Goal: Book appointment/travel/reservation

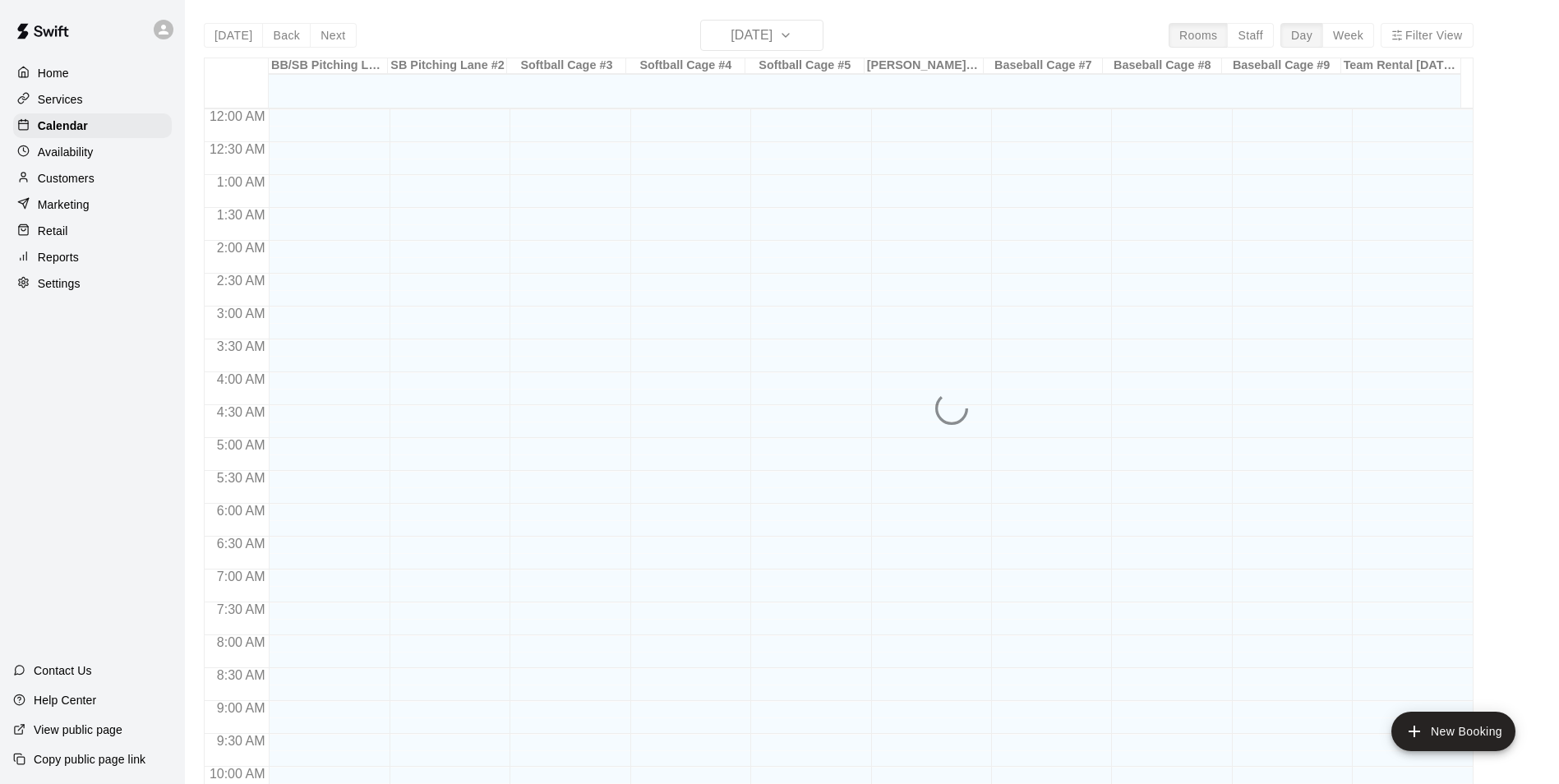
scroll to position [835, 0]
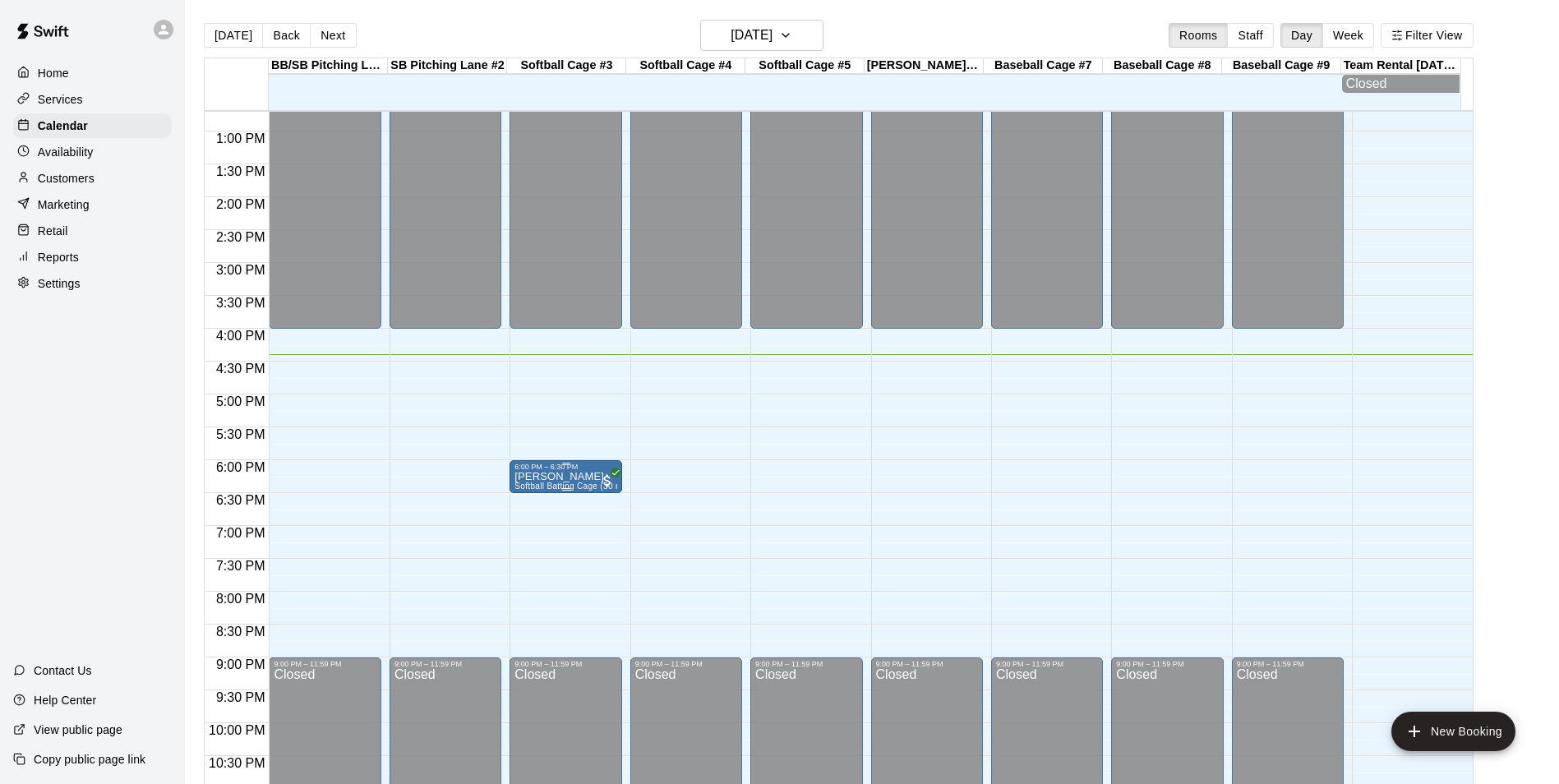
click at [586, 477] on p "[PERSON_NAME]" at bounding box center [565, 477] width 102 height 0
click at [532, 533] on img "edit" at bounding box center [530, 537] width 19 height 19
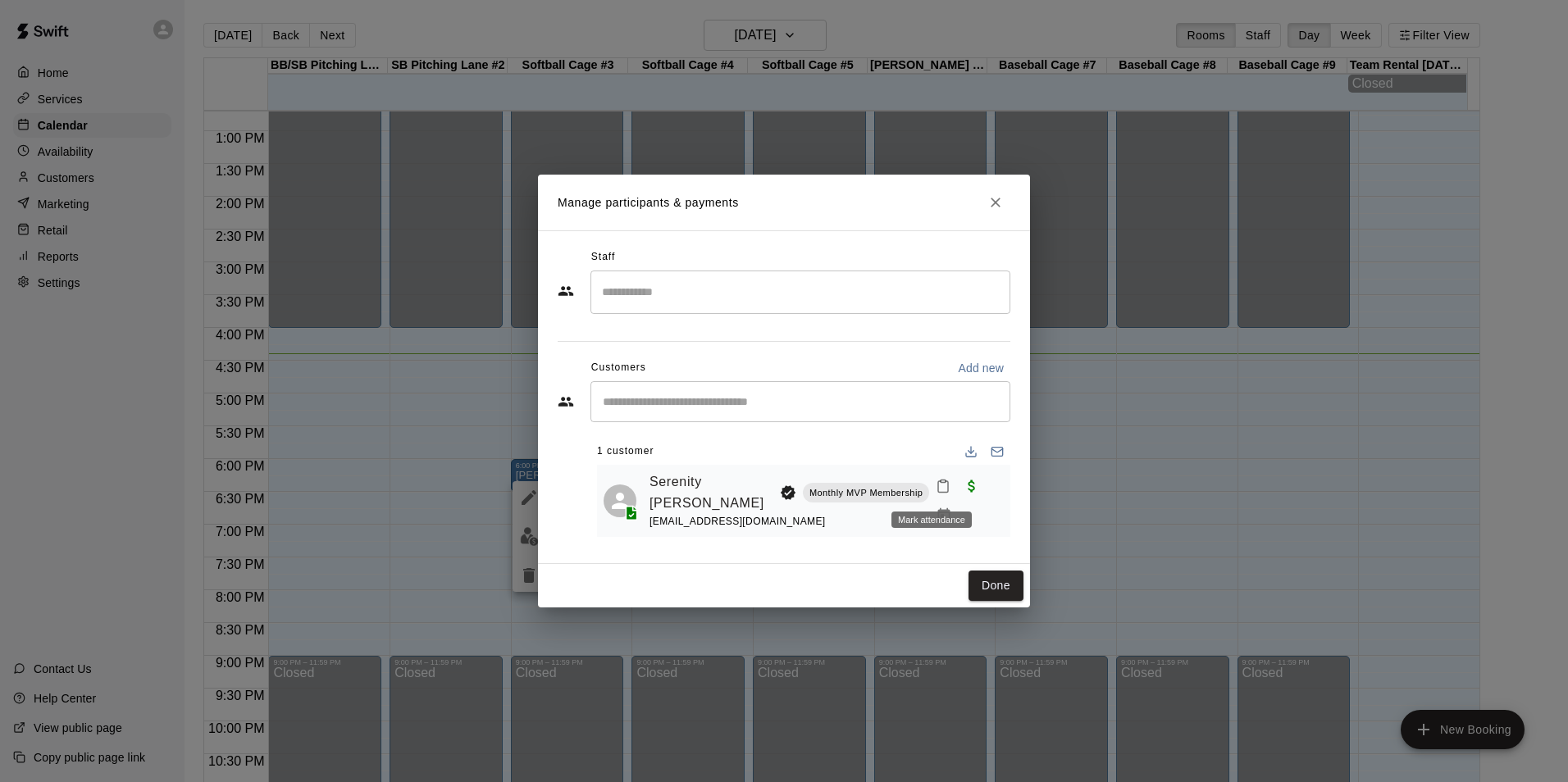
click at [929, 486] on button "Mark attendance" at bounding box center [943, 486] width 28 height 28
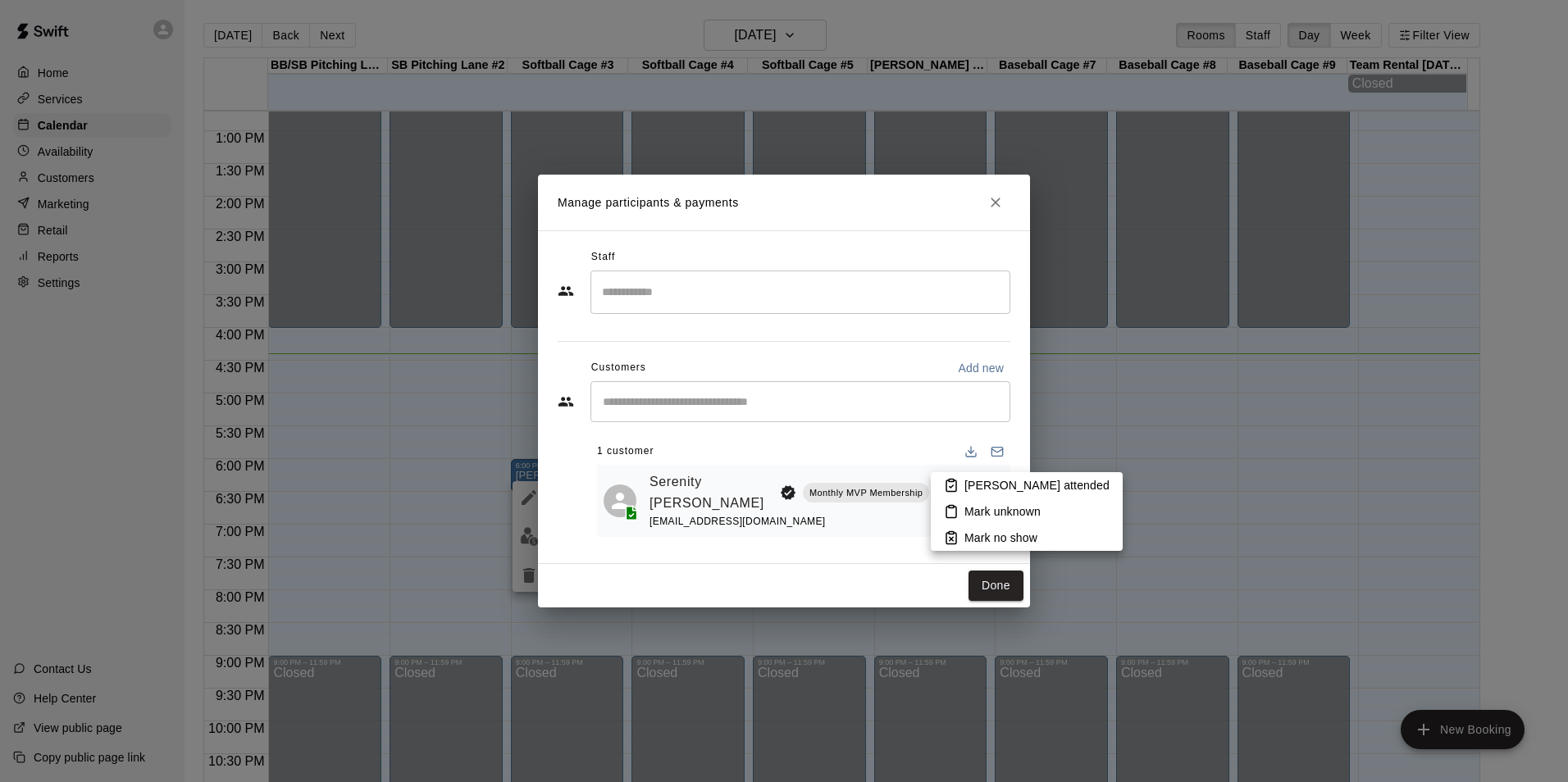
click at [1218, 592] on div at bounding box center [784, 391] width 1568 height 782
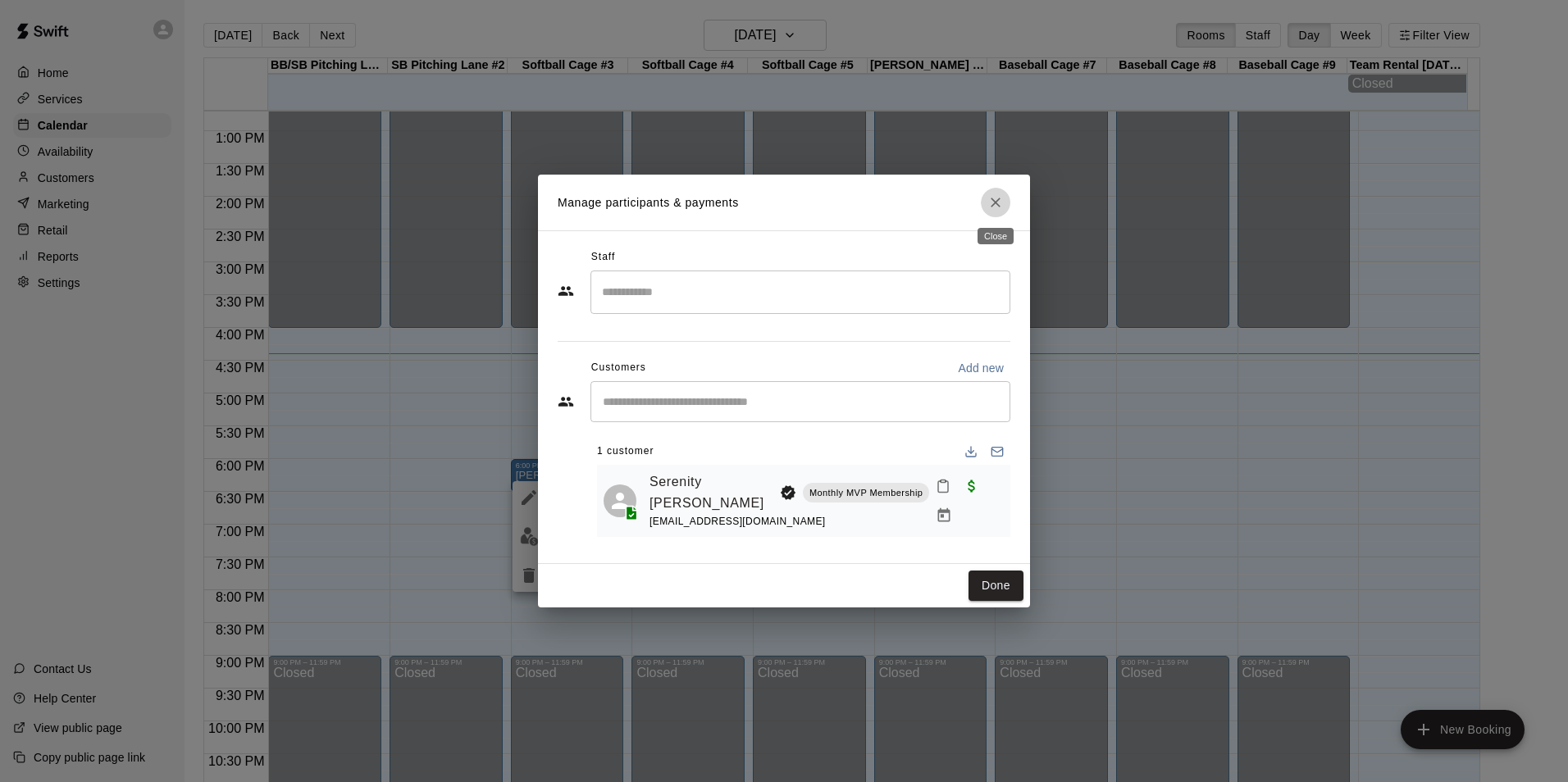
click at [998, 194] on icon "Close" at bounding box center [995, 202] width 17 height 17
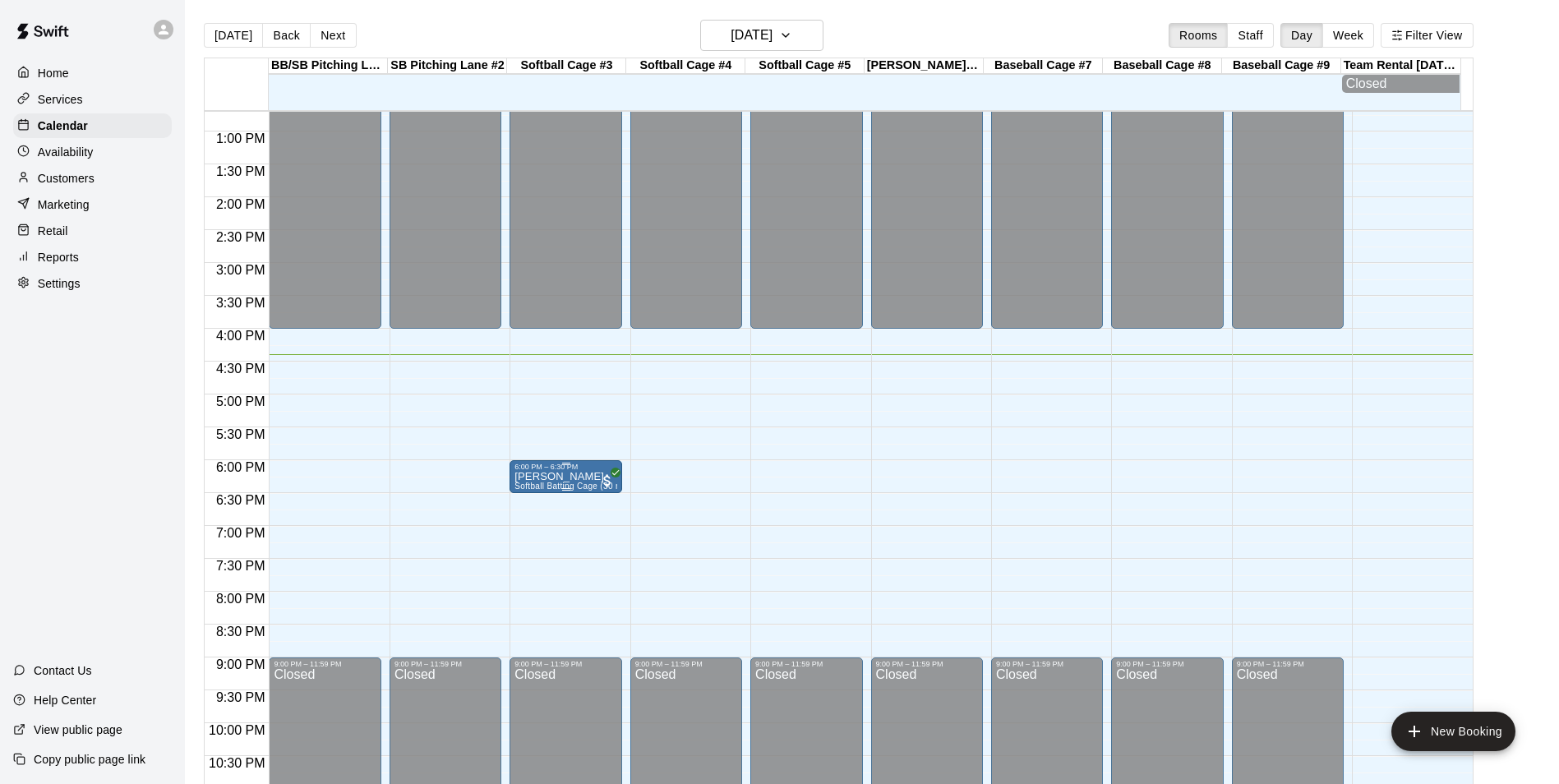
click at [578, 491] on span "Softball Batting Cage (30 min)" at bounding box center [572, 486] width 117 height 9
click at [537, 541] on img "edit" at bounding box center [530, 541] width 19 height 19
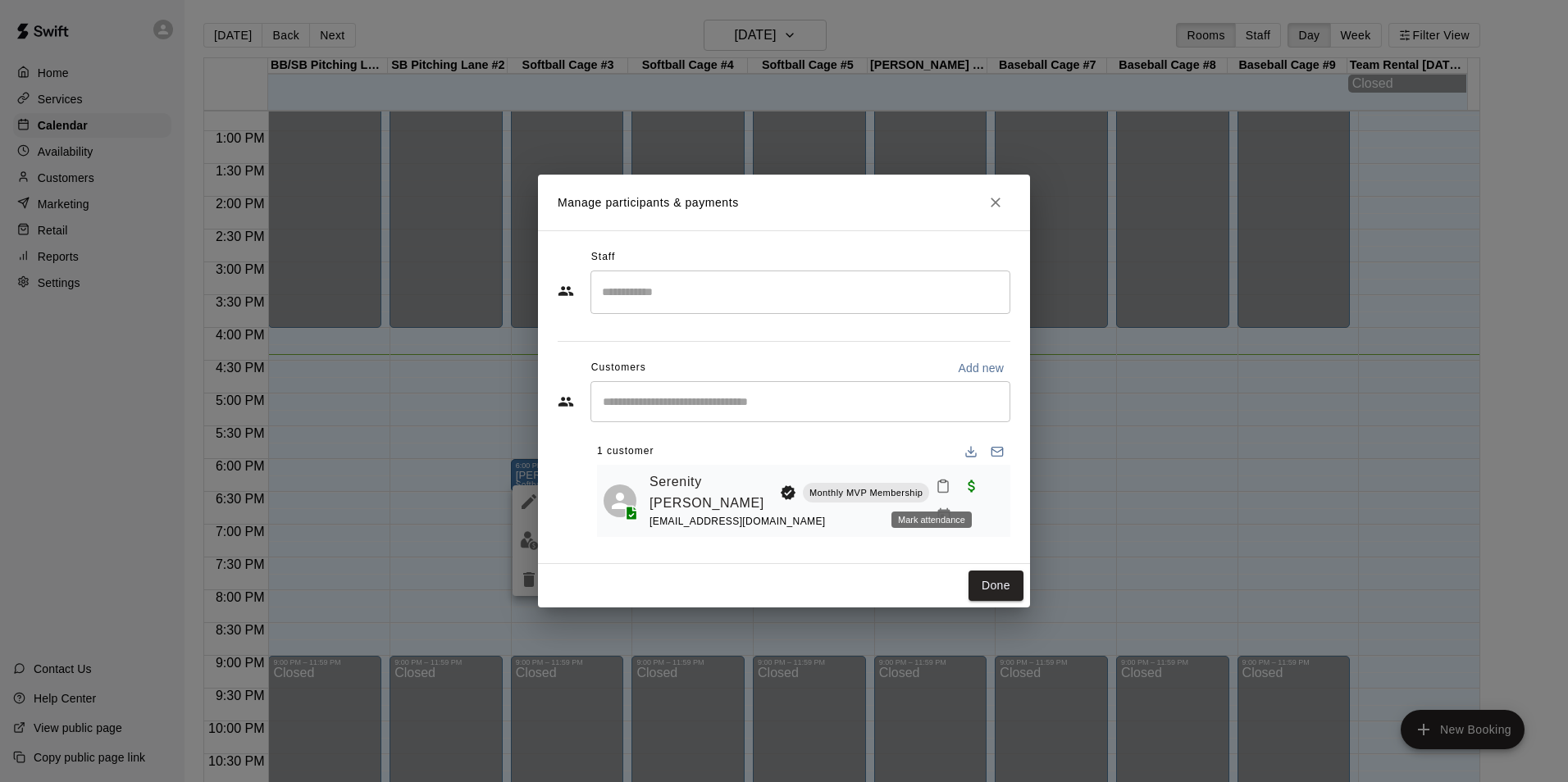
click at [936, 490] on icon "Mark attendance" at bounding box center [943, 486] width 15 height 15
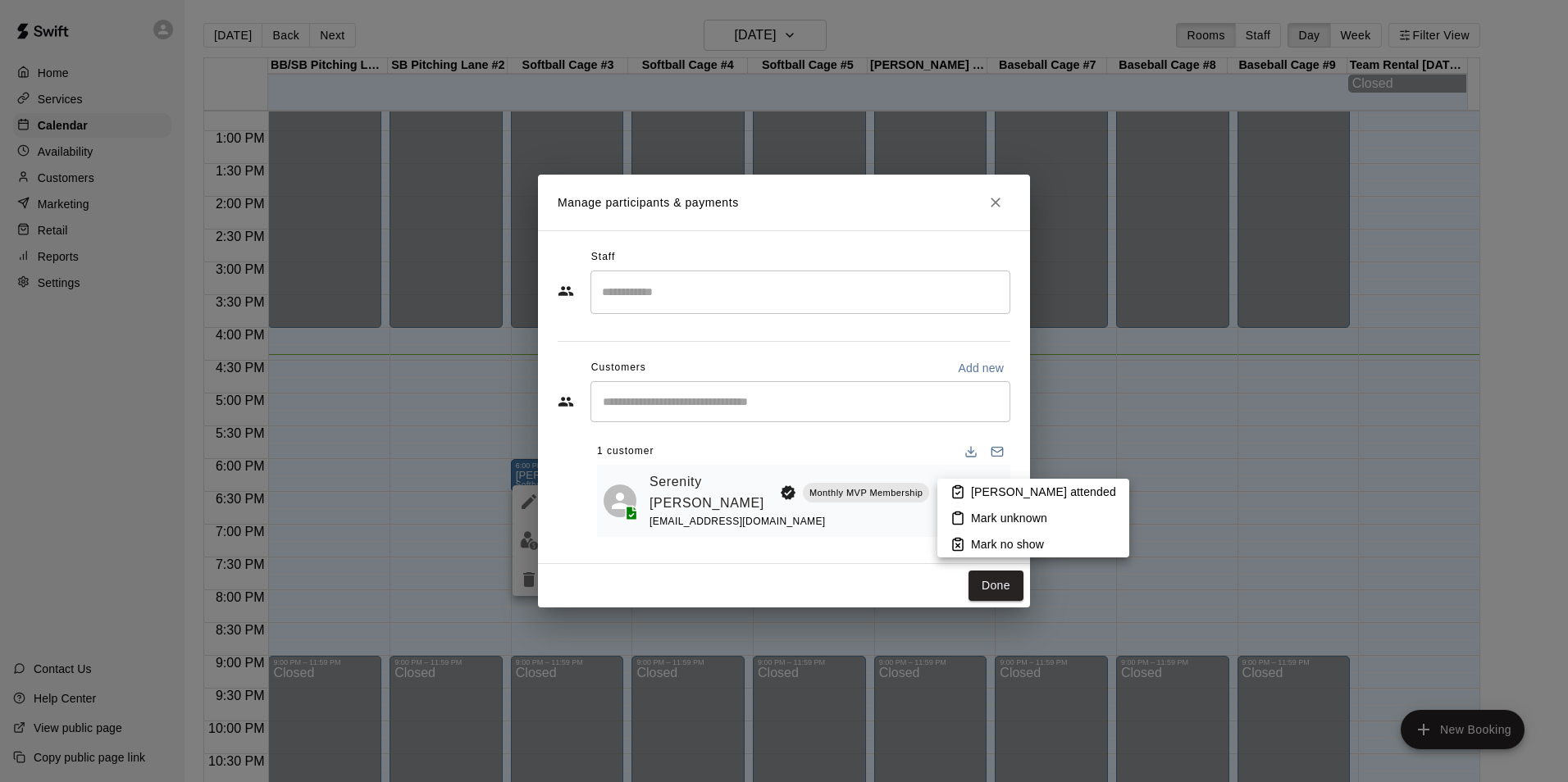
click at [930, 586] on div at bounding box center [784, 391] width 1568 height 782
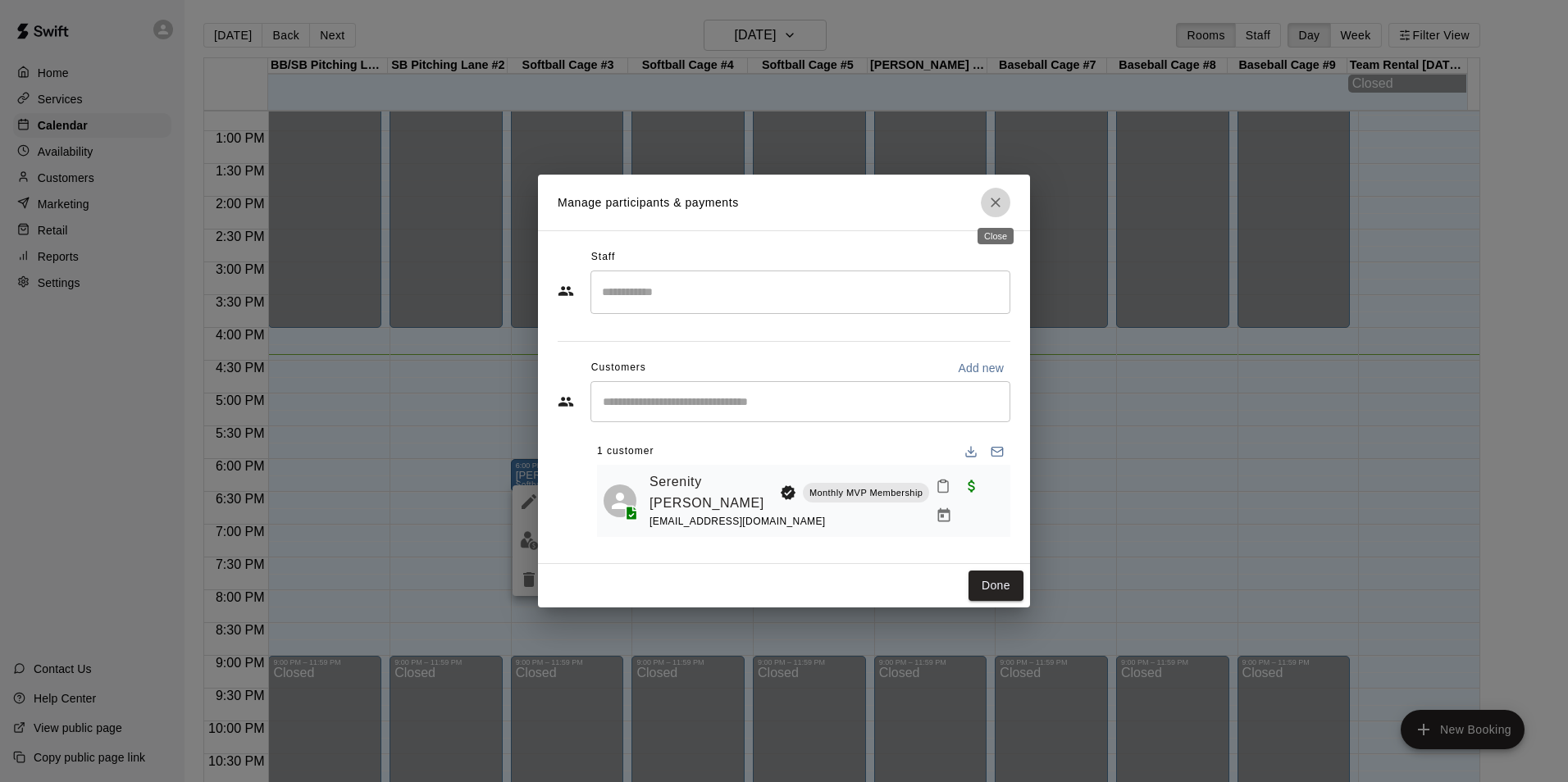
click at [1002, 197] on icon "Close" at bounding box center [995, 202] width 17 height 17
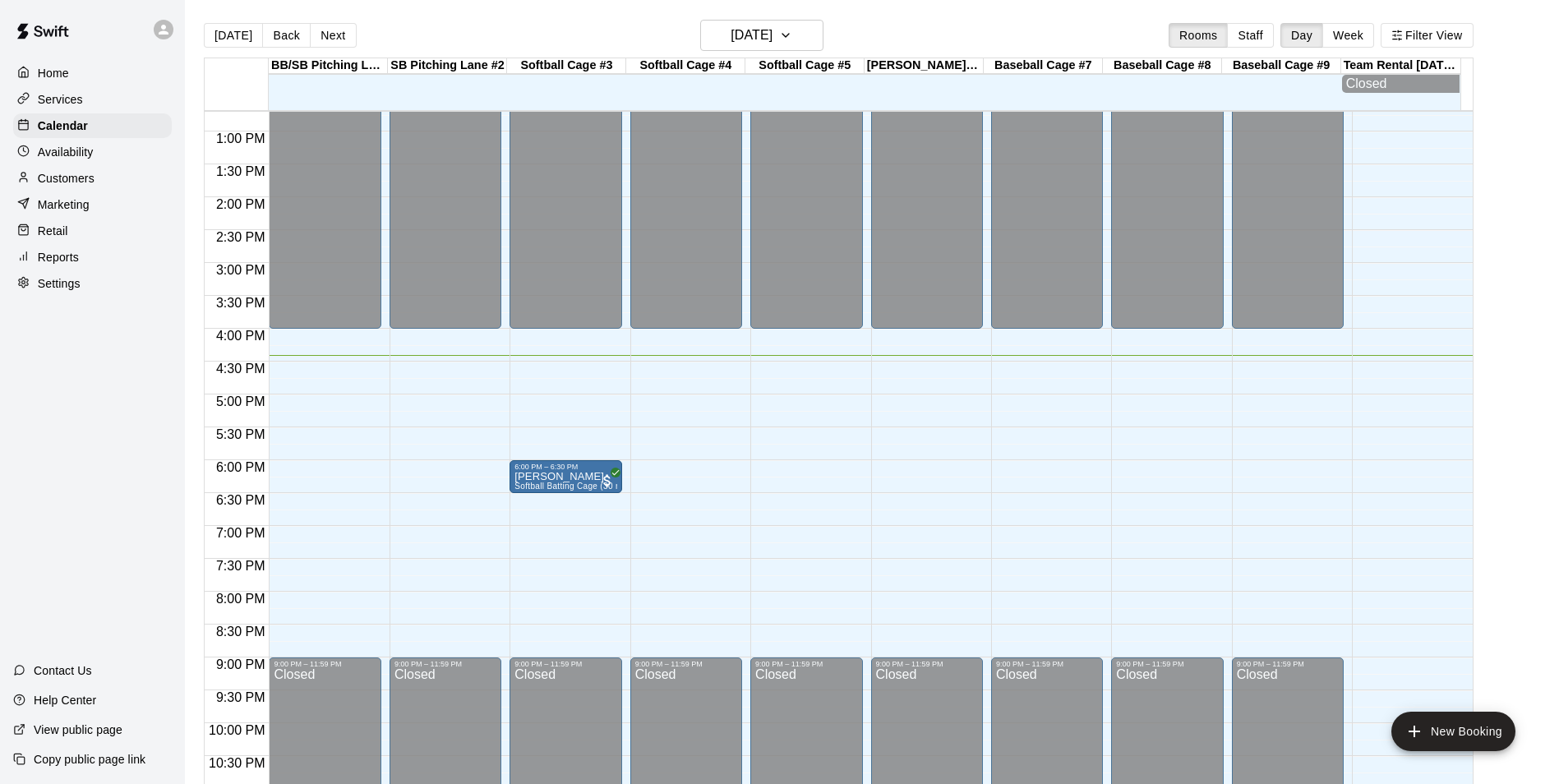
click at [705, 434] on div "12:00 AM – 4:00 PM Closed 9:00 PM – 11:59 PM Closed" at bounding box center [686, 66] width 112 height 1578
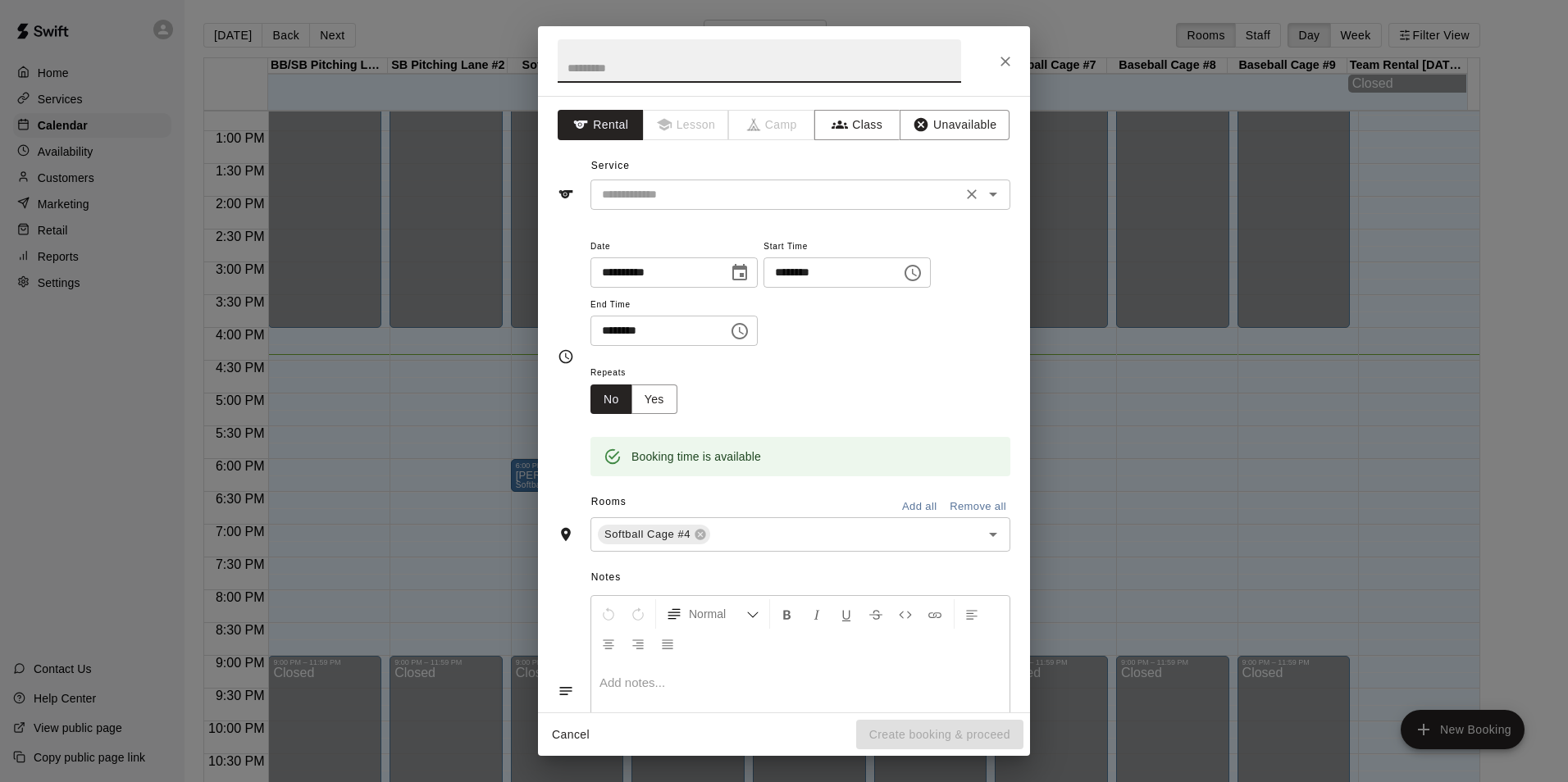
click at [796, 193] on input "text" at bounding box center [776, 195] width 361 height 21
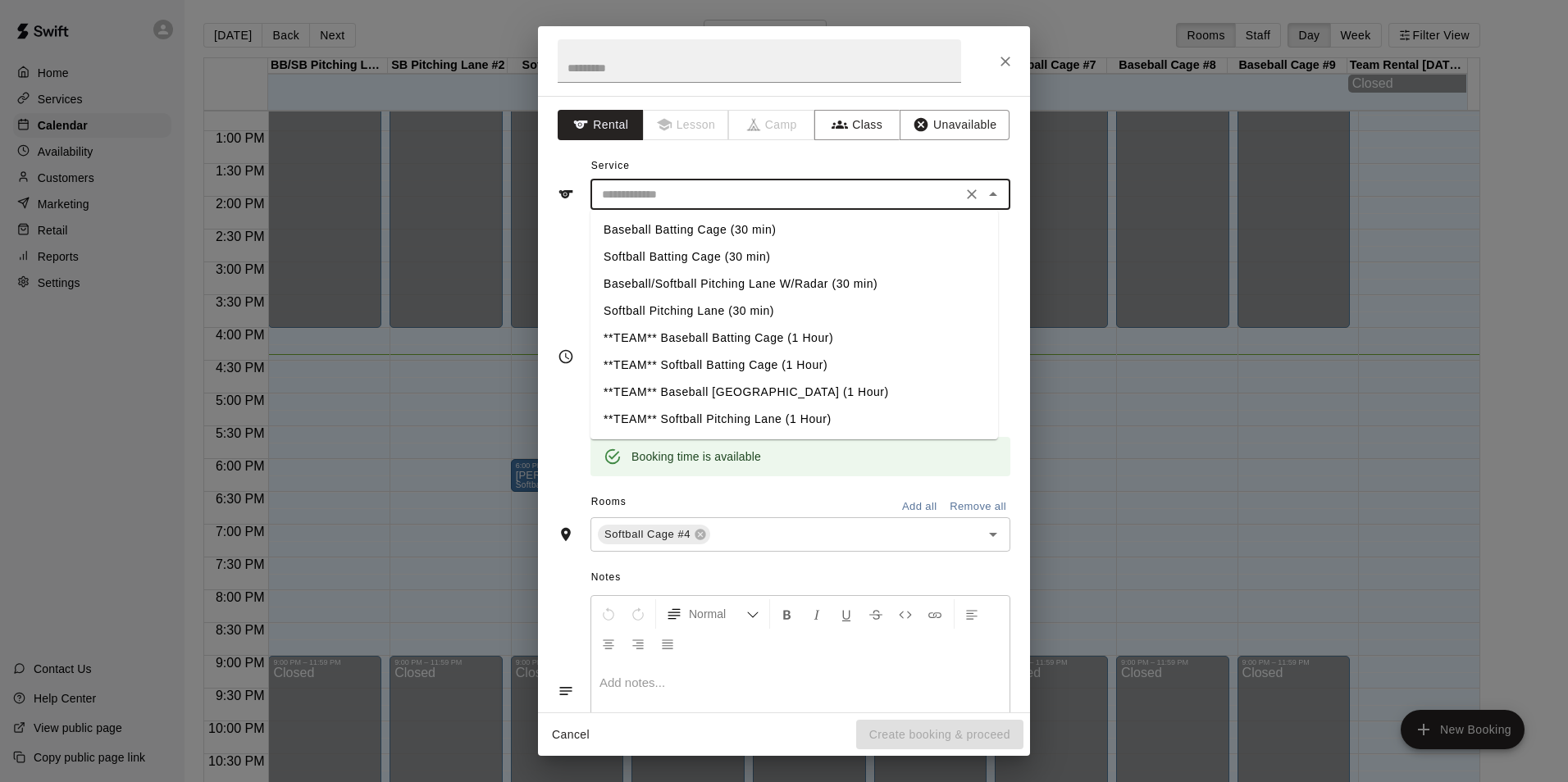
click at [788, 174] on div "Service ​ Baseball Batting Cage (30 min) Softball Batting Cage (30 min) Basebal…" at bounding box center [784, 181] width 452 height 56
click at [789, 146] on div "**********" at bounding box center [784, 404] width 492 height 616
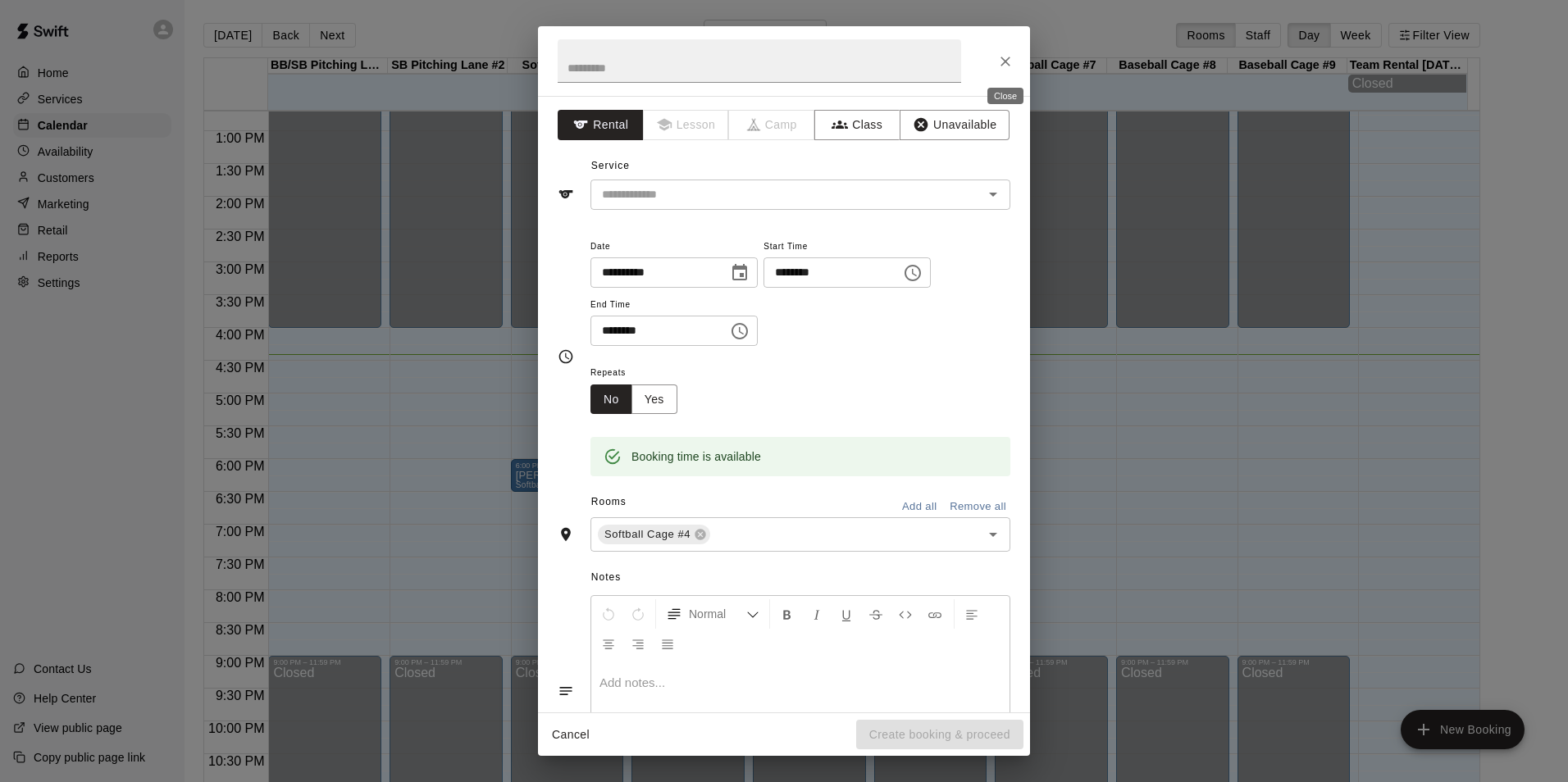
click at [1009, 59] on icon "Close" at bounding box center [1005, 61] width 17 height 17
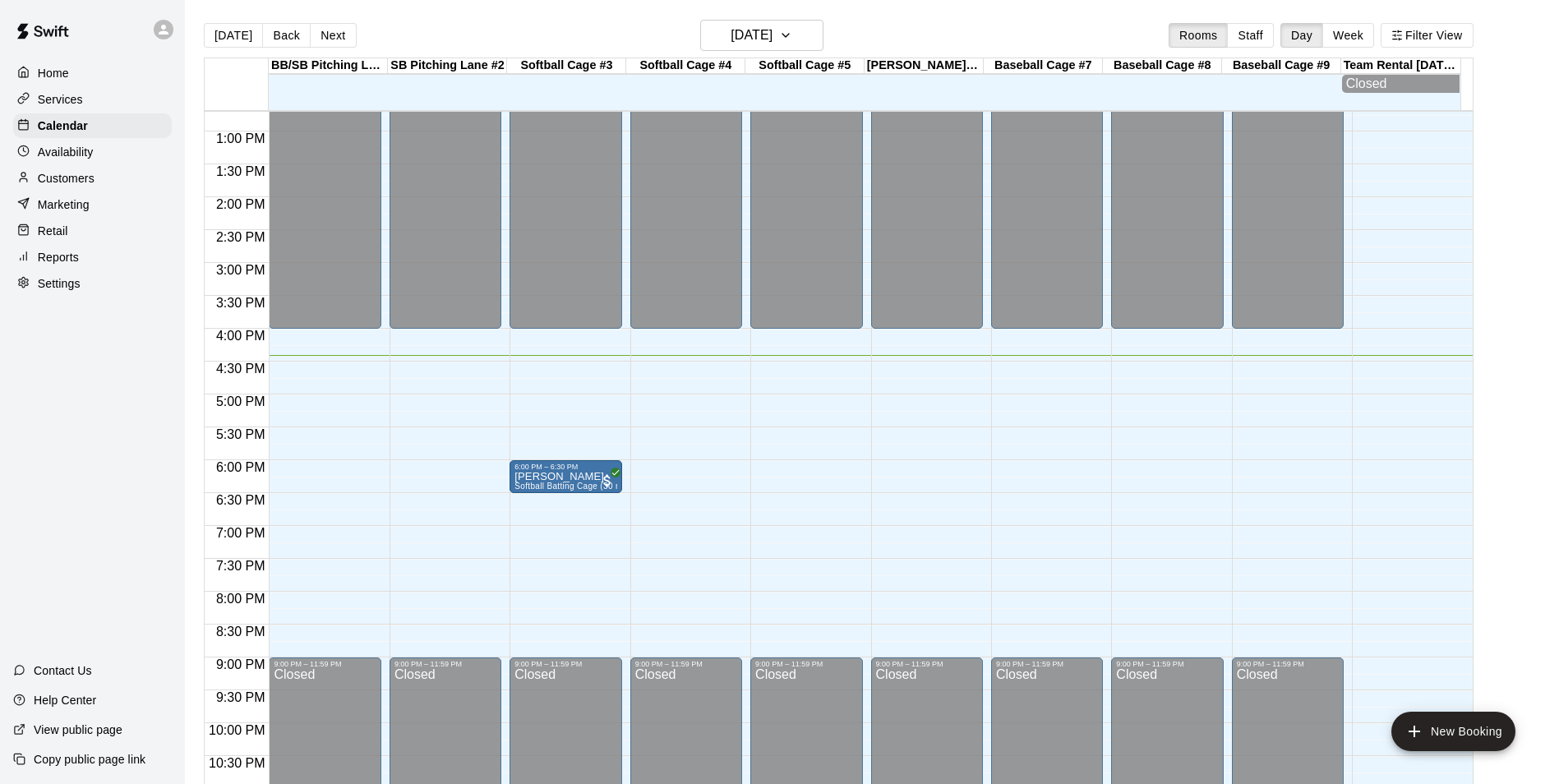
click at [115, 188] on div "Customers" at bounding box center [92, 179] width 159 height 25
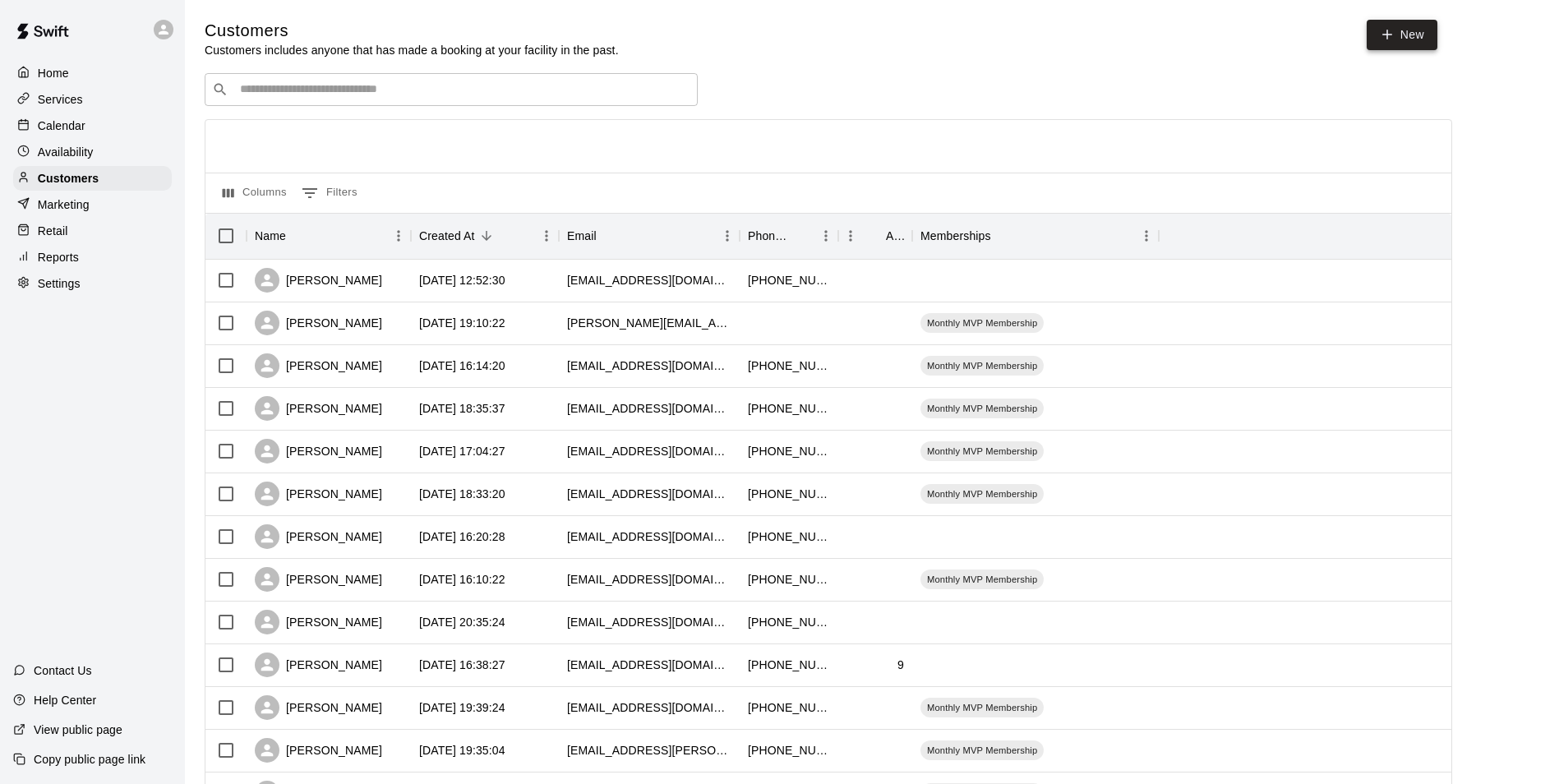
click at [1389, 41] on icon at bounding box center [1387, 35] width 15 height 15
select select "**"
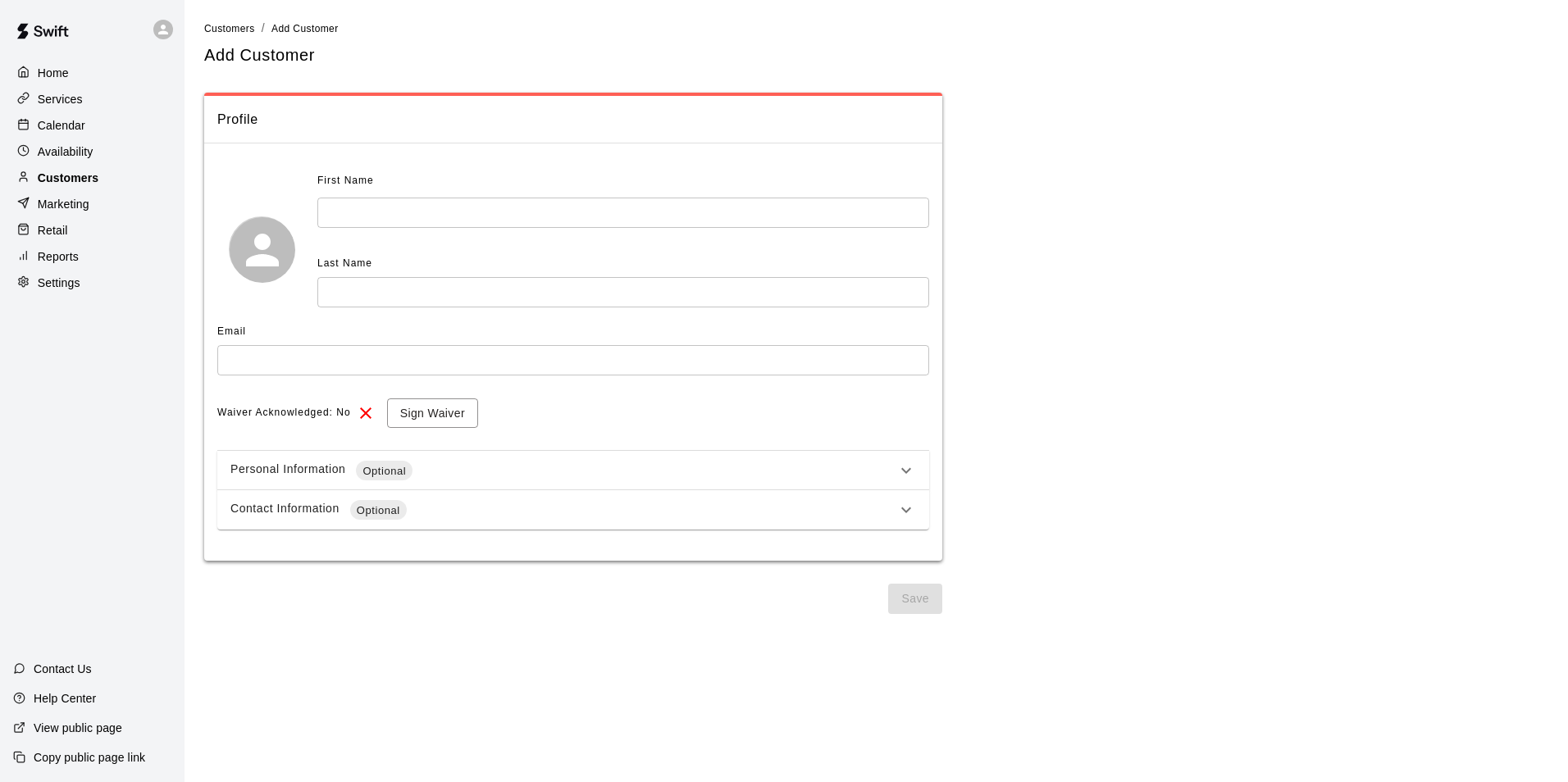
click at [42, 179] on p "Customers" at bounding box center [68, 178] width 60 height 17
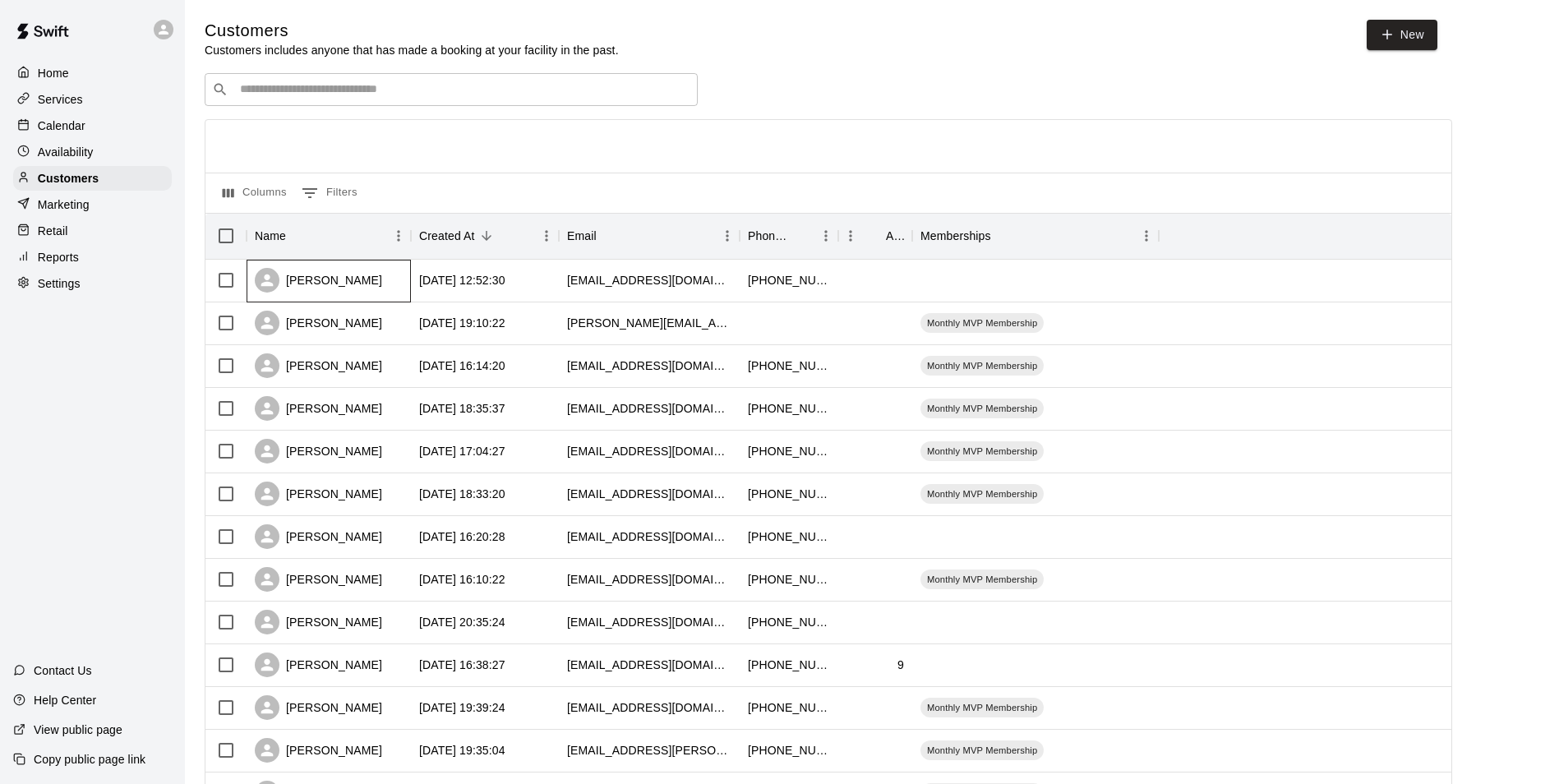
click at [379, 282] on div "[PERSON_NAME]" at bounding box center [329, 281] width 164 height 42
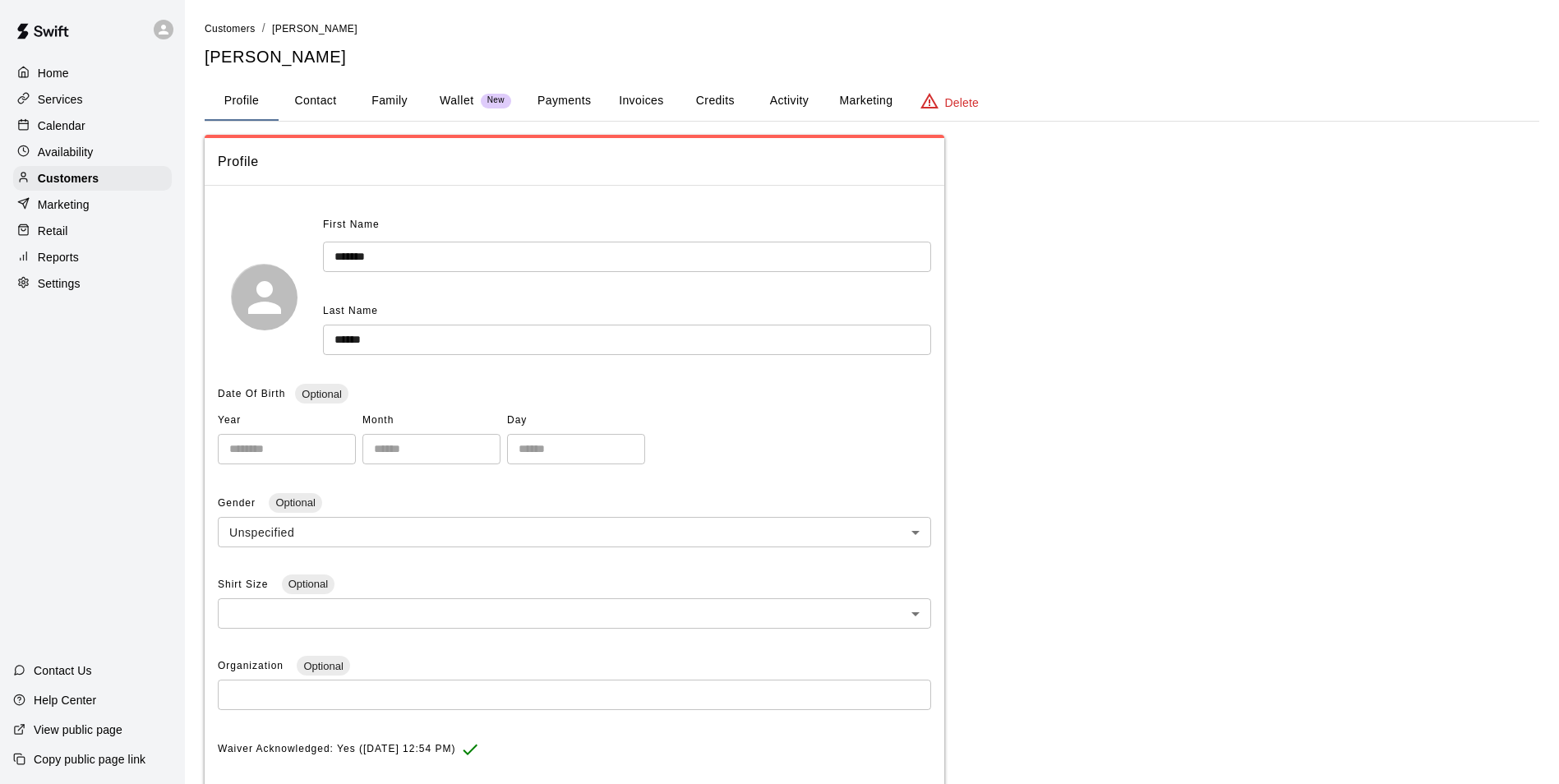
click at [565, 103] on button "Payments" at bounding box center [564, 100] width 80 height 39
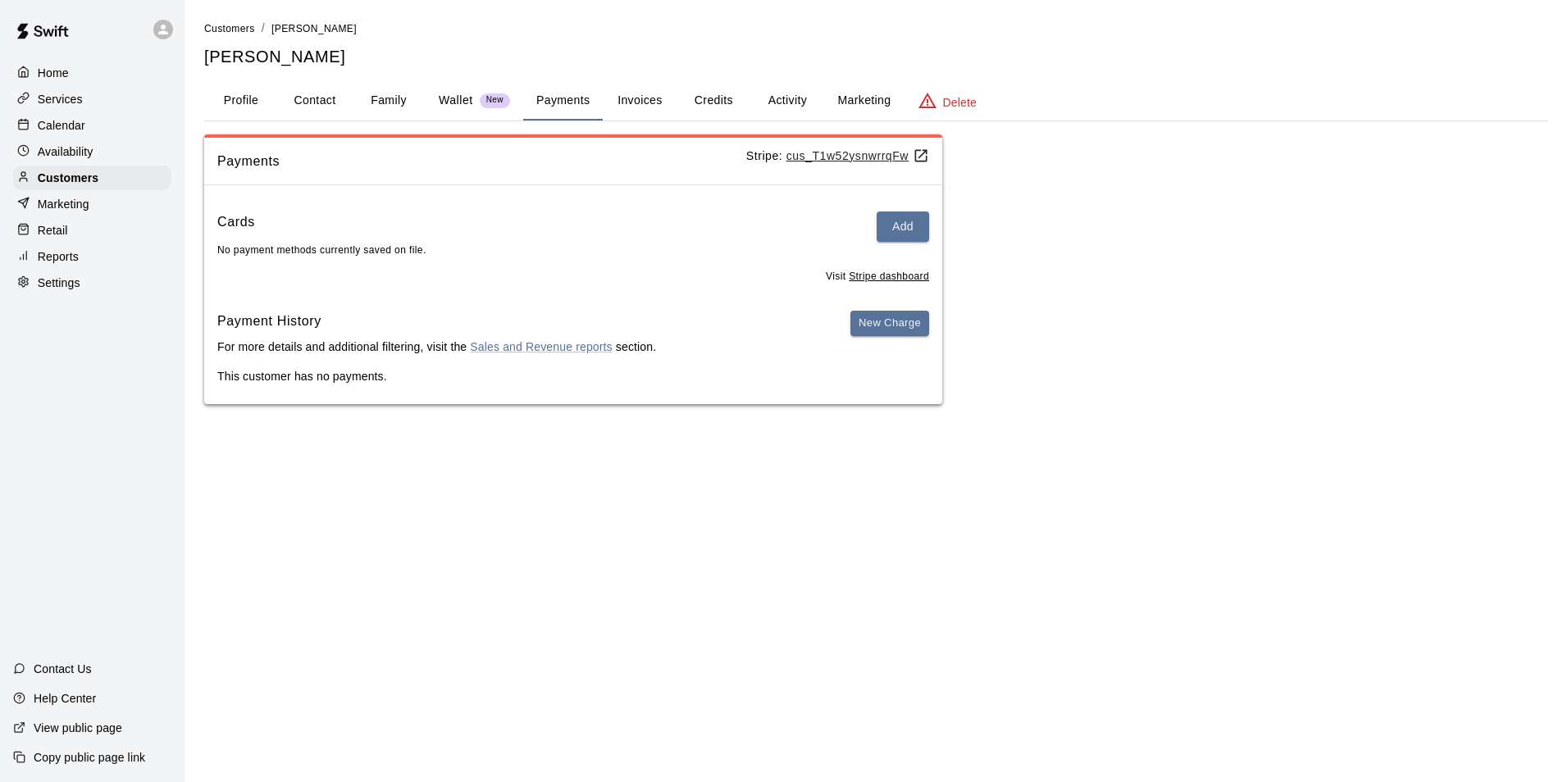
click at [64, 125] on p "Calendar" at bounding box center [61, 125] width 47 height 17
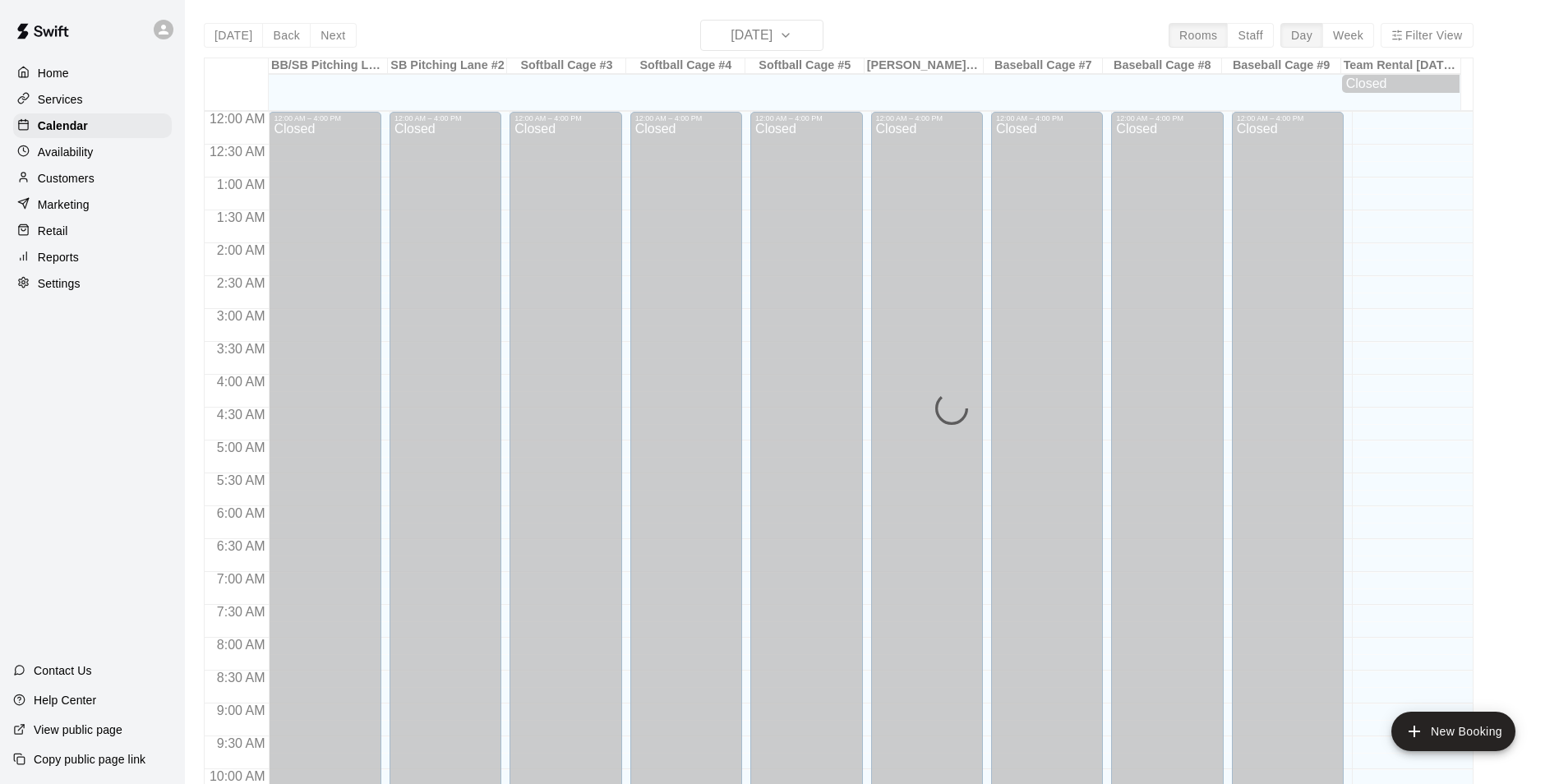
scroll to position [835, 0]
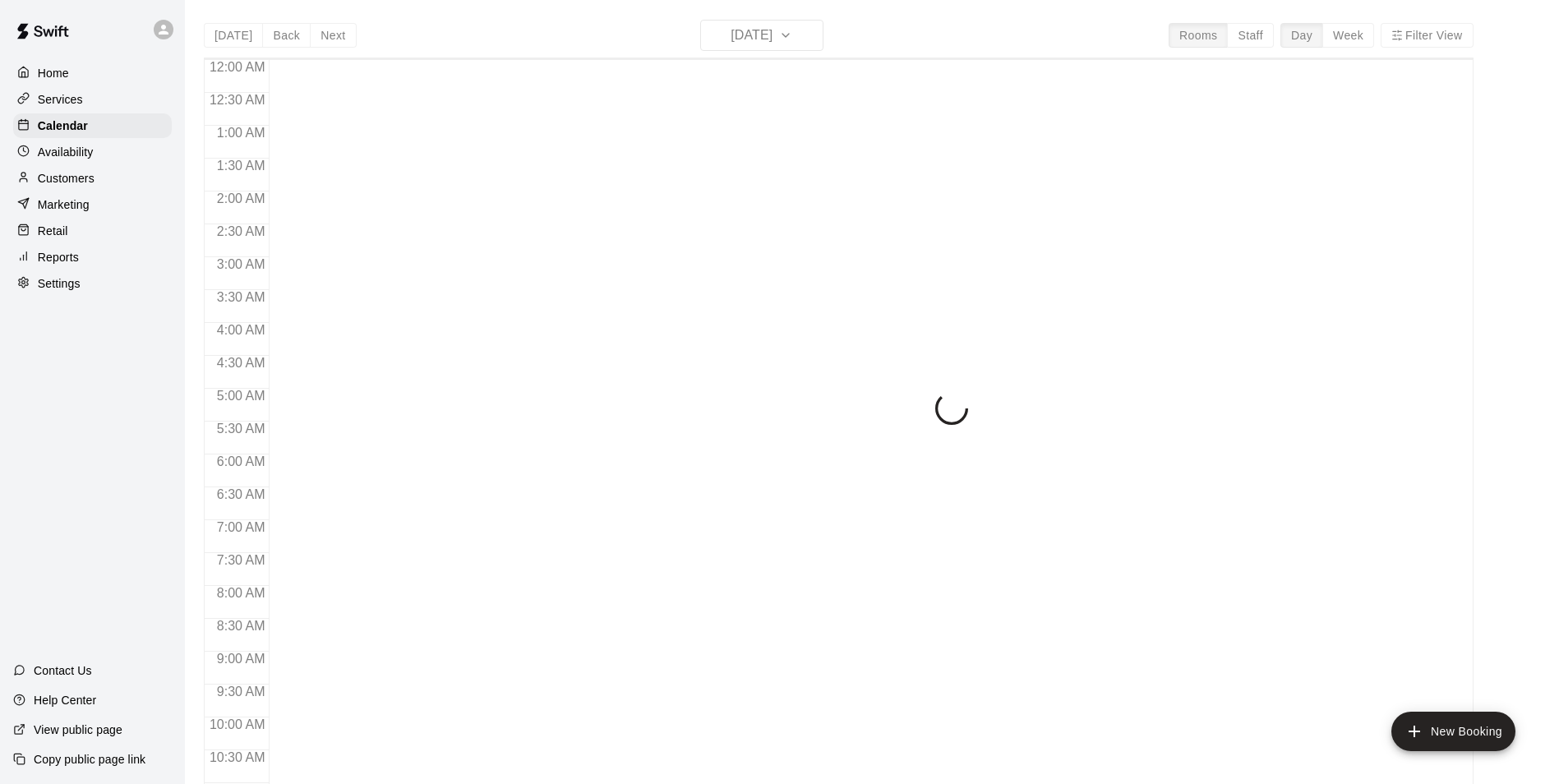
scroll to position [835, 0]
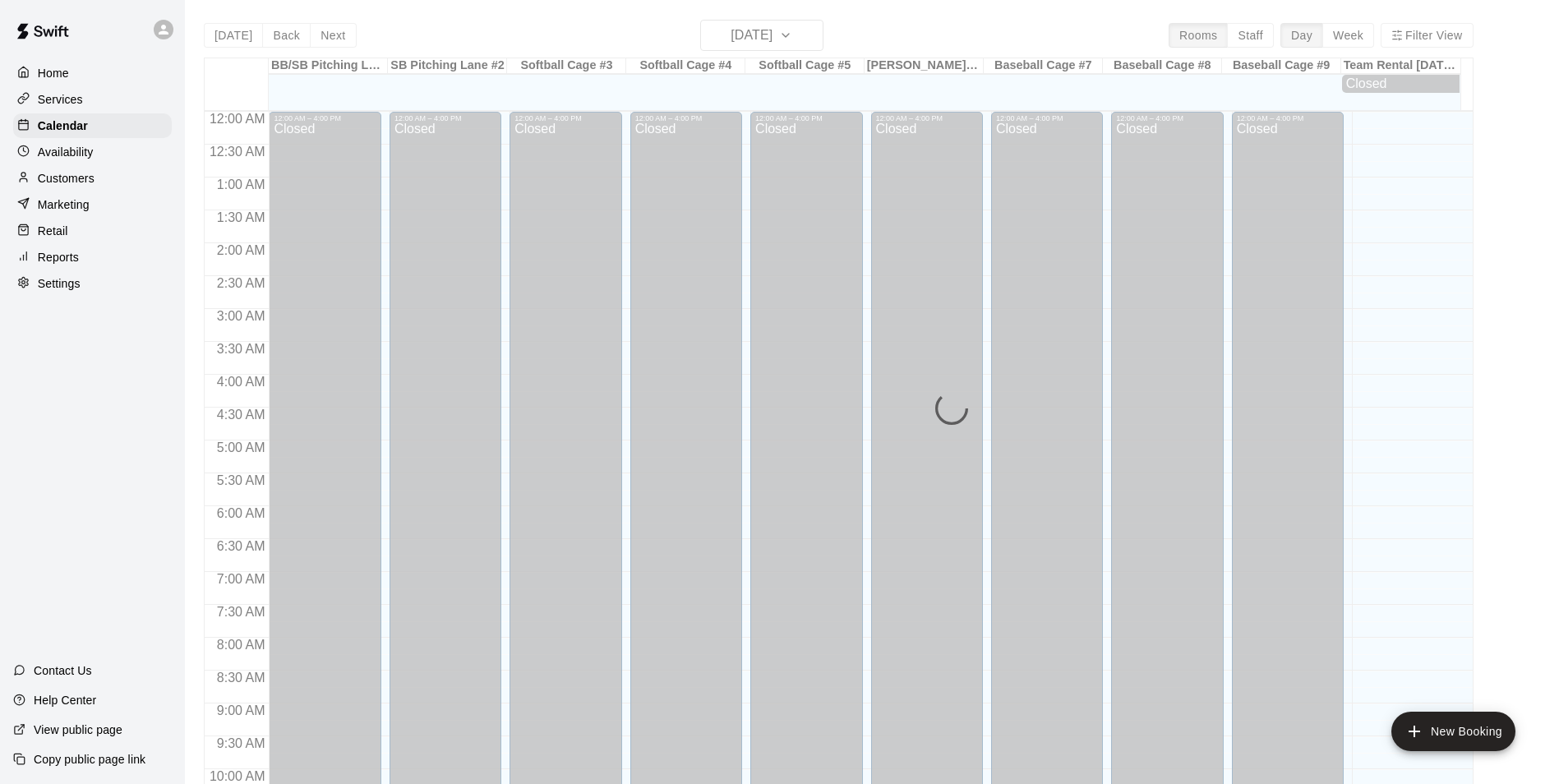
scroll to position [835, 0]
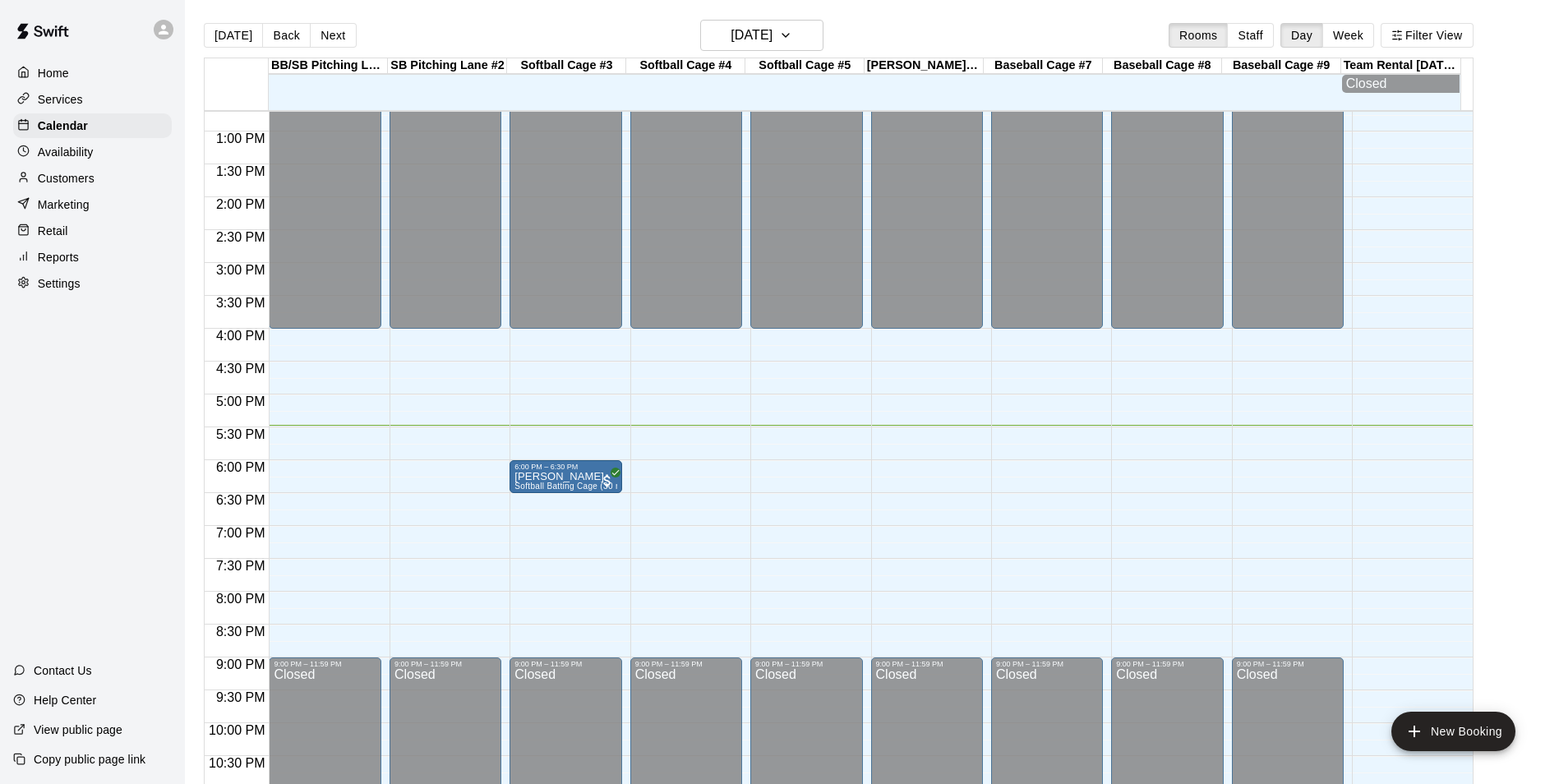
click at [63, 178] on p "Customers" at bounding box center [66, 179] width 56 height 17
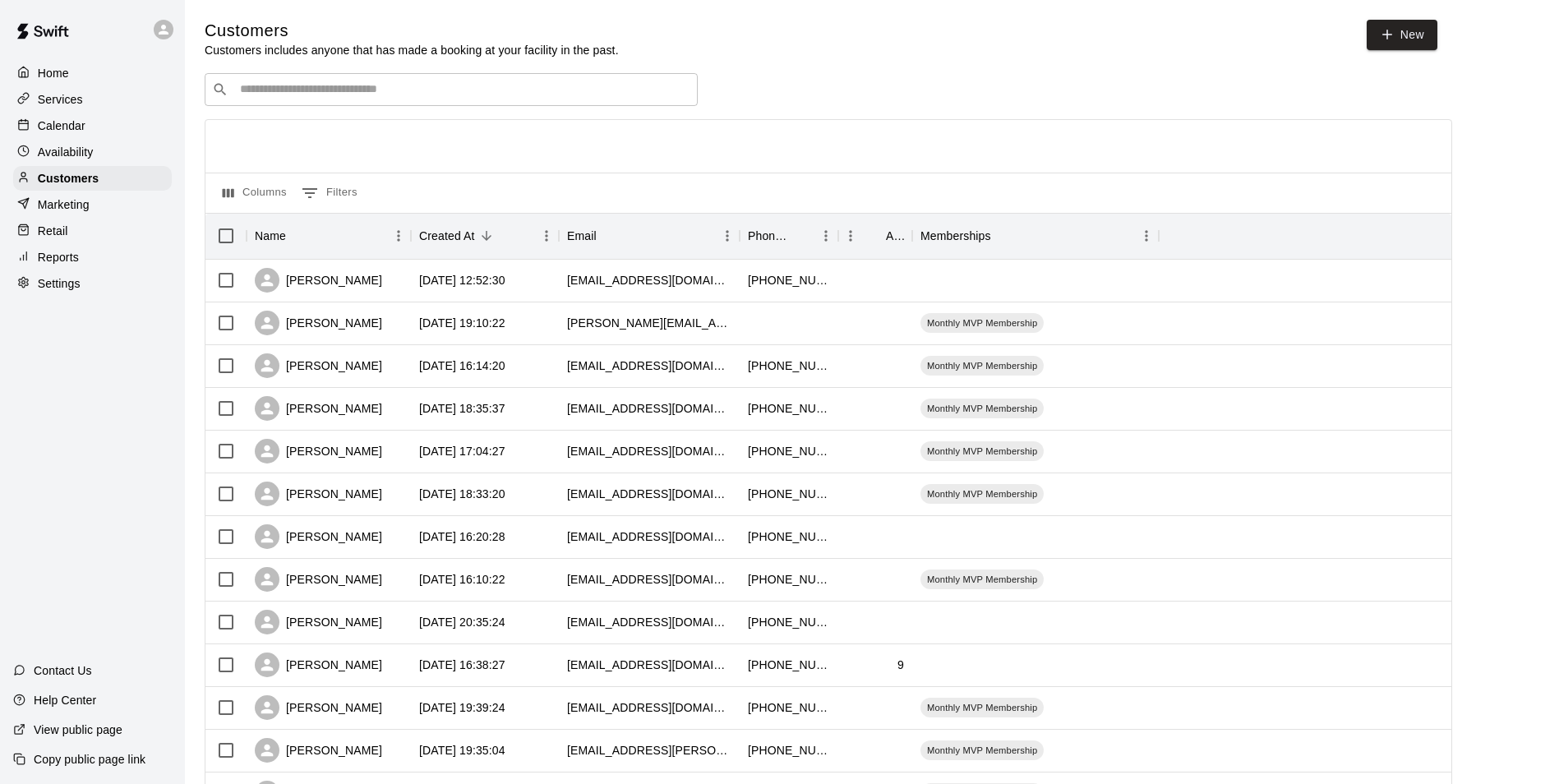
click at [359, 91] on input "Search customers by name or email" at bounding box center [463, 90] width 455 height 17
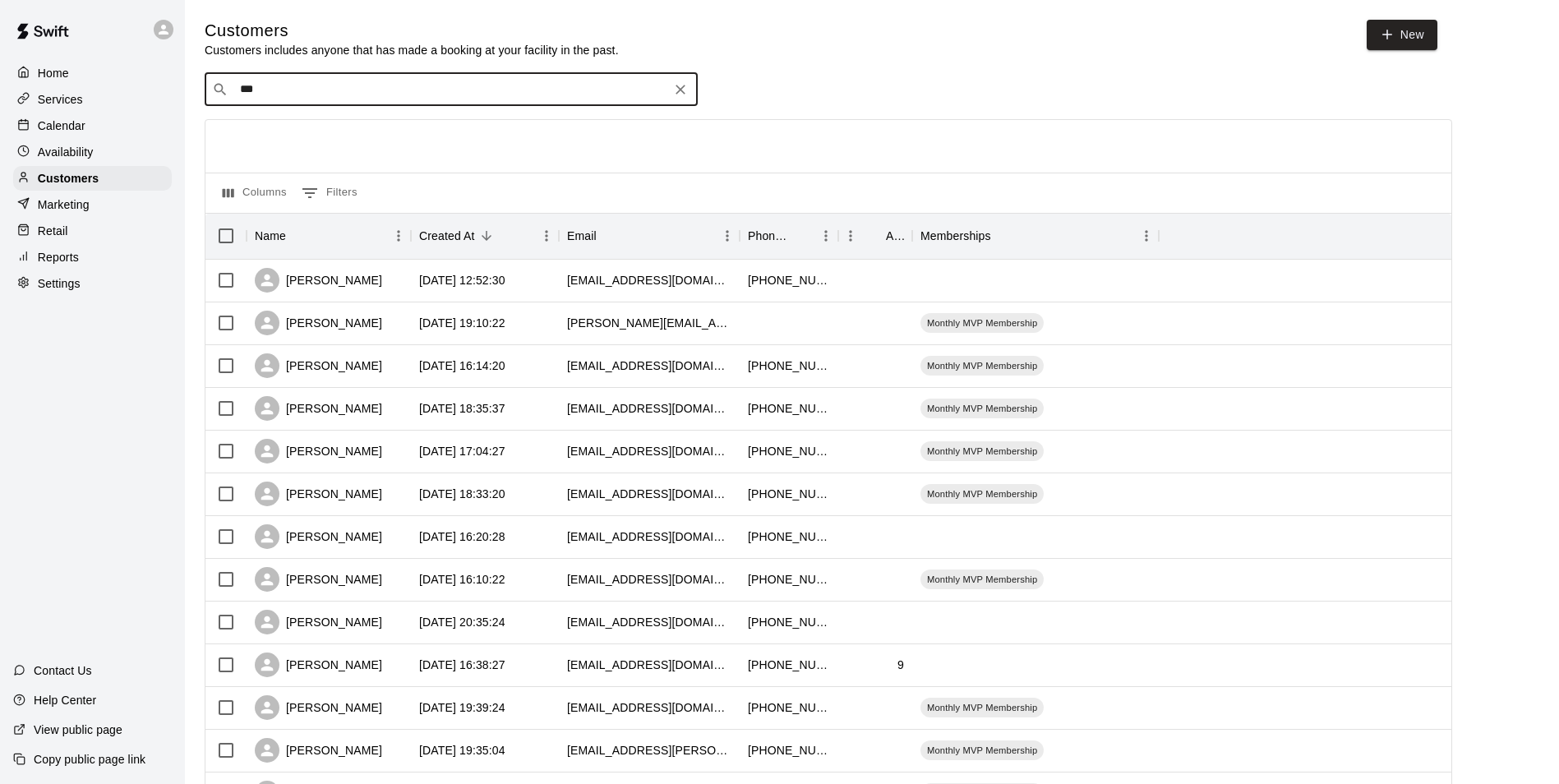
type input "****"
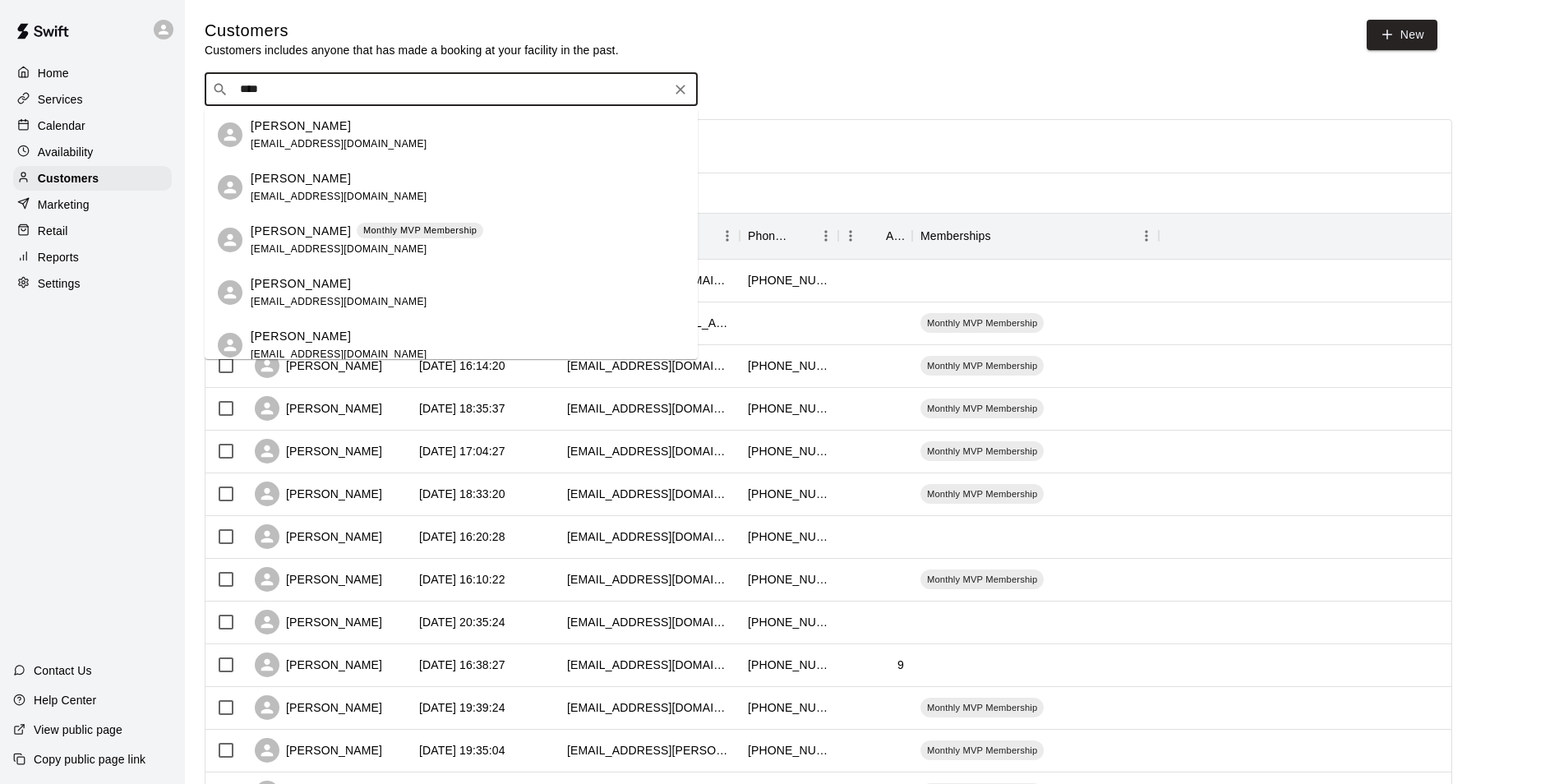
click at [527, 238] on div "[PERSON_NAME] Monthly MVP Membership [EMAIL_ADDRESS][DOMAIN_NAME]" at bounding box center [468, 240] width 434 height 36
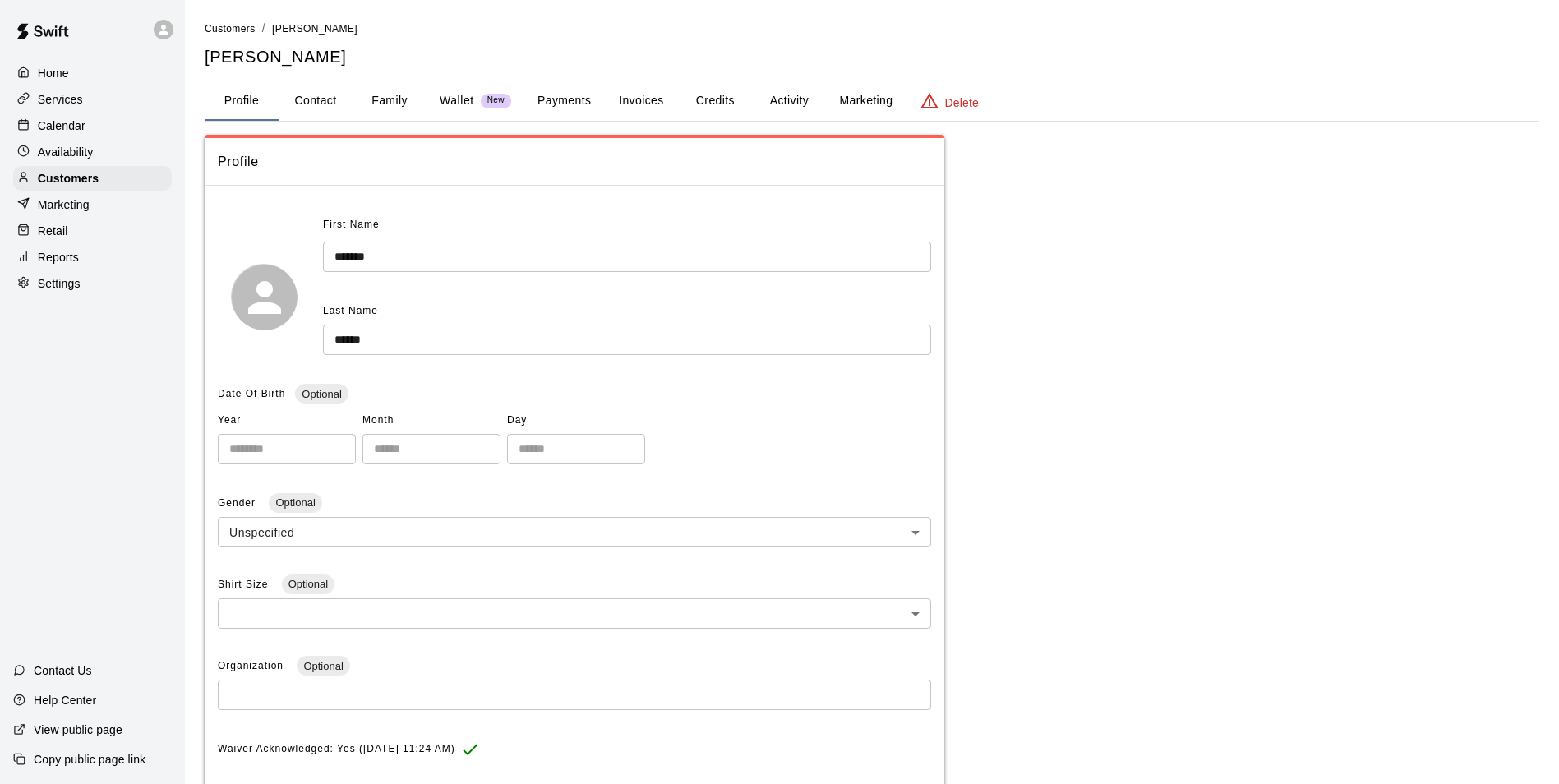
click at [380, 100] on button "Family" at bounding box center [389, 100] width 74 height 39
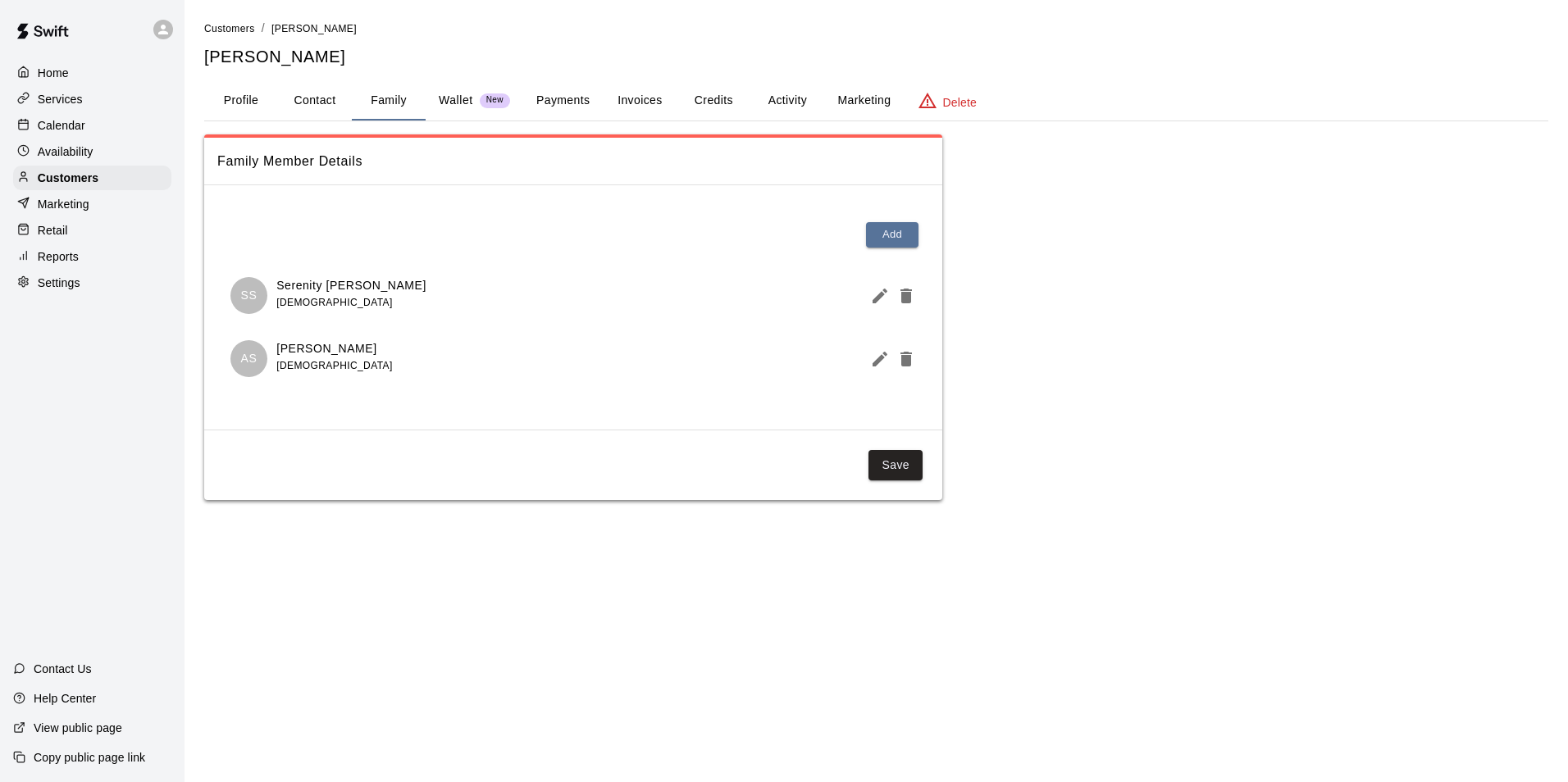
click at [67, 121] on p "Calendar" at bounding box center [61, 125] width 47 height 17
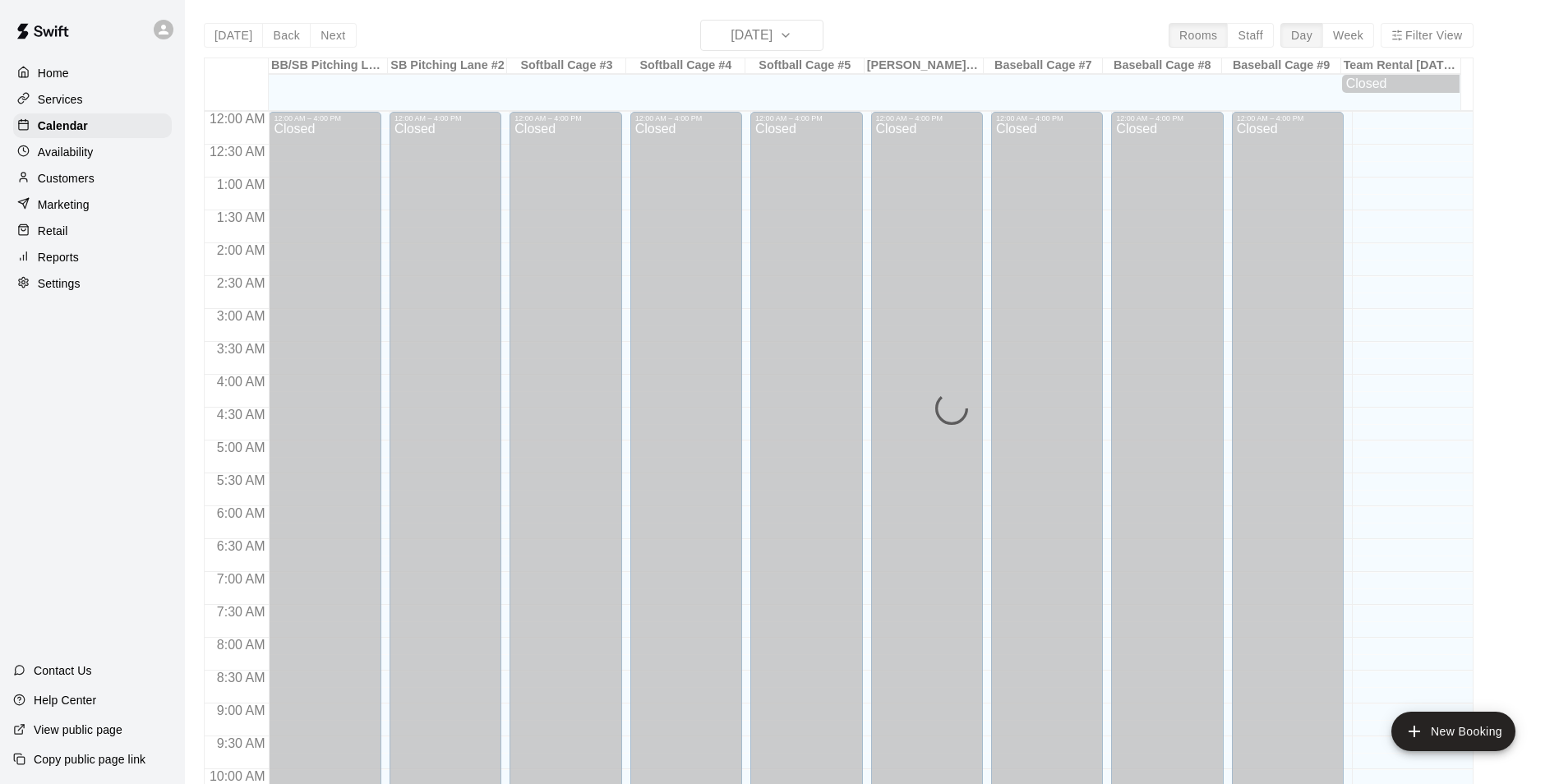
scroll to position [835, 0]
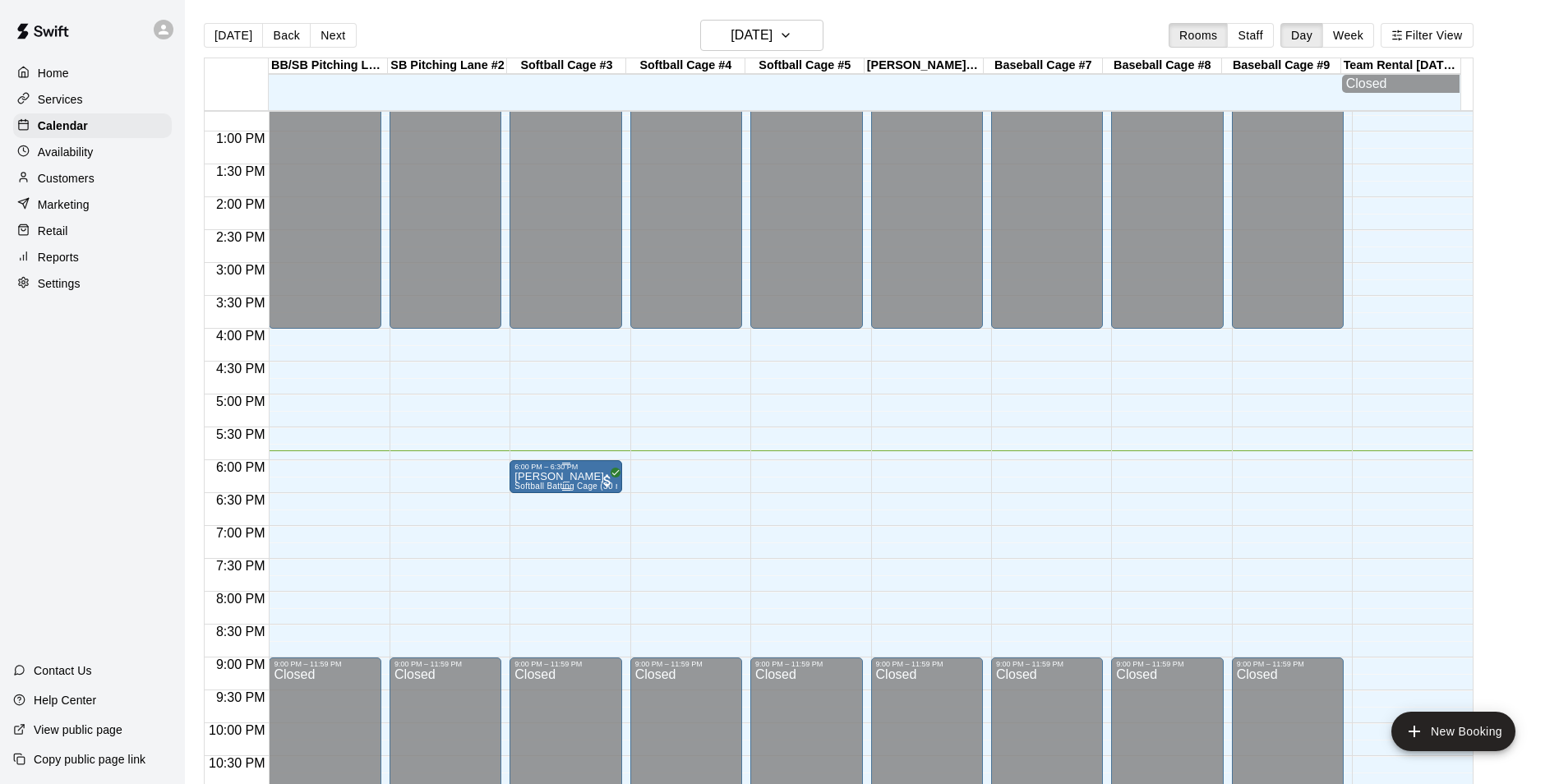
click at [580, 477] on p "[PERSON_NAME]" at bounding box center [565, 477] width 102 height 0
click at [532, 539] on img "edit" at bounding box center [530, 537] width 19 height 19
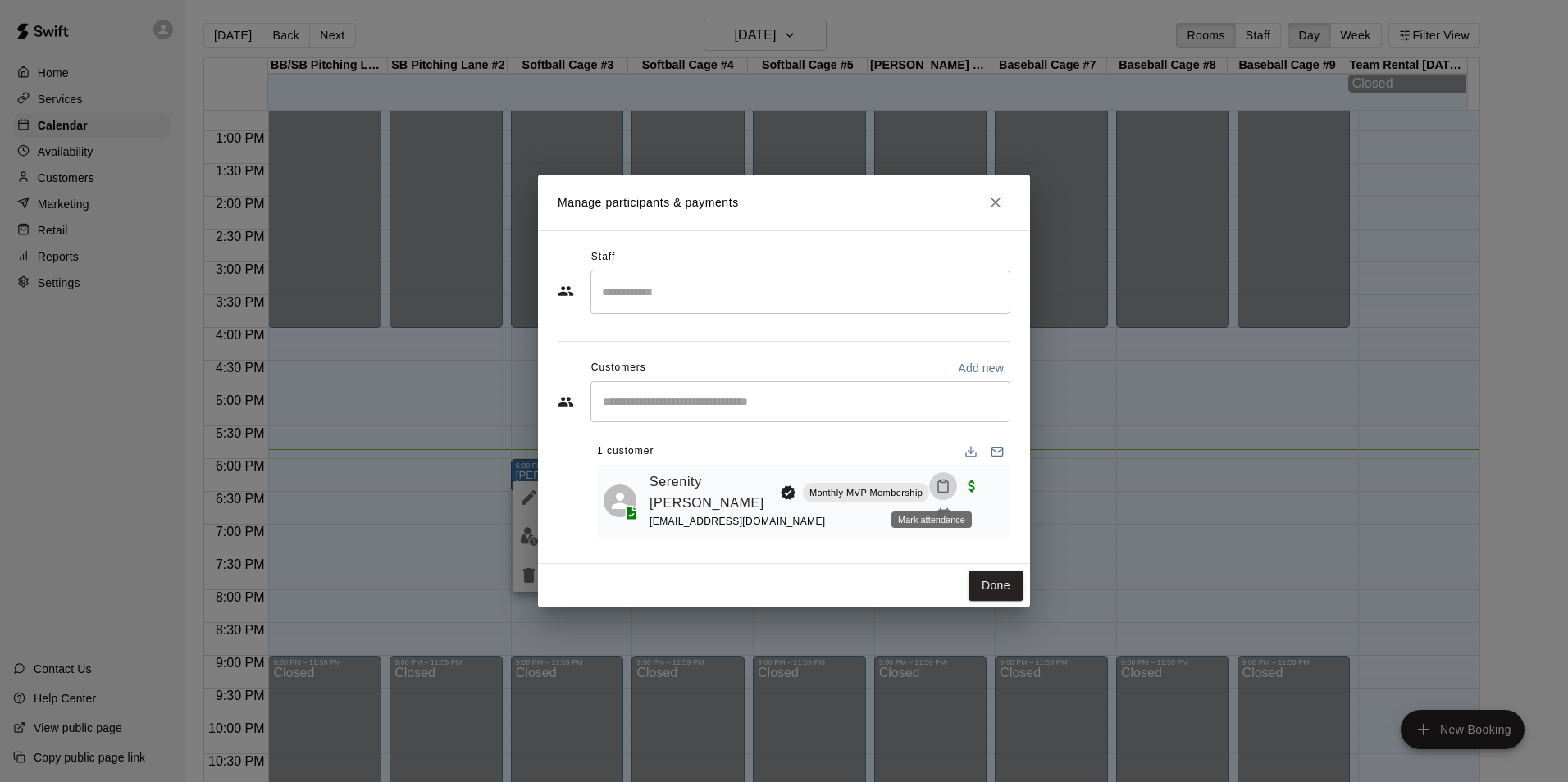
click at [936, 485] on icon "Mark attendance" at bounding box center [943, 486] width 15 height 15
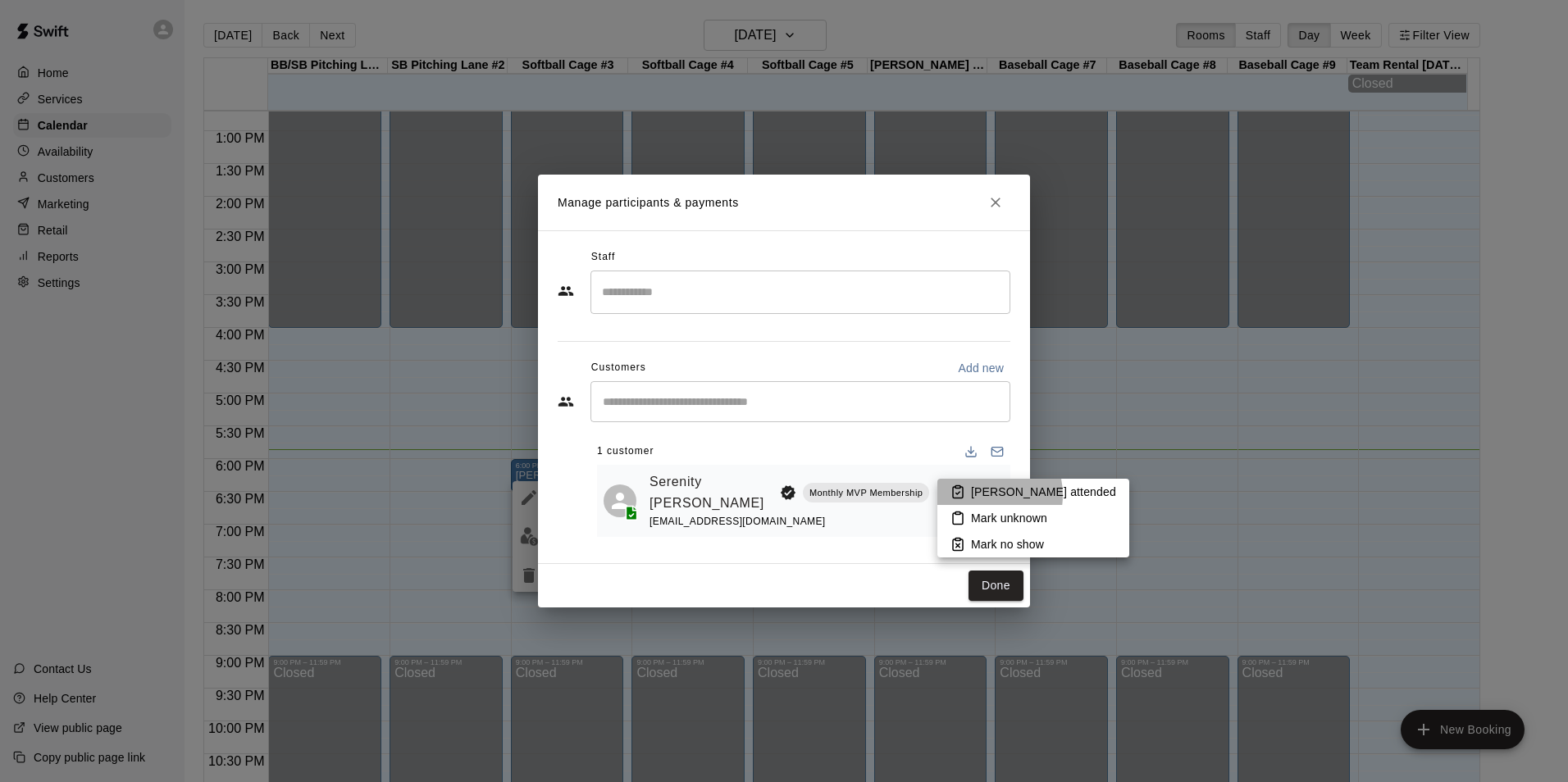
click at [979, 495] on p "[PERSON_NAME] attended" at bounding box center [1043, 492] width 145 height 17
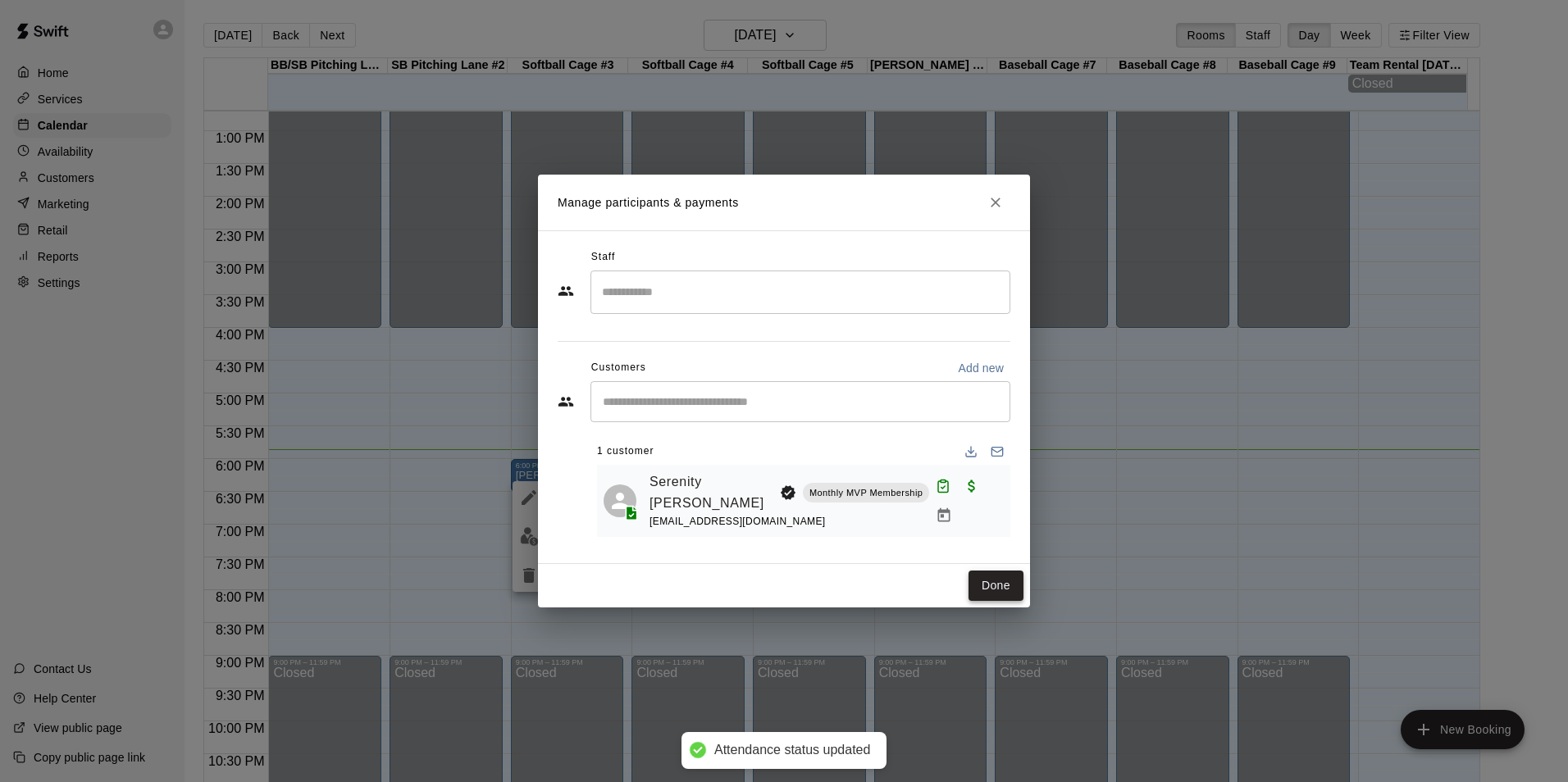
click at [1000, 584] on button "Done" at bounding box center [995, 586] width 55 height 31
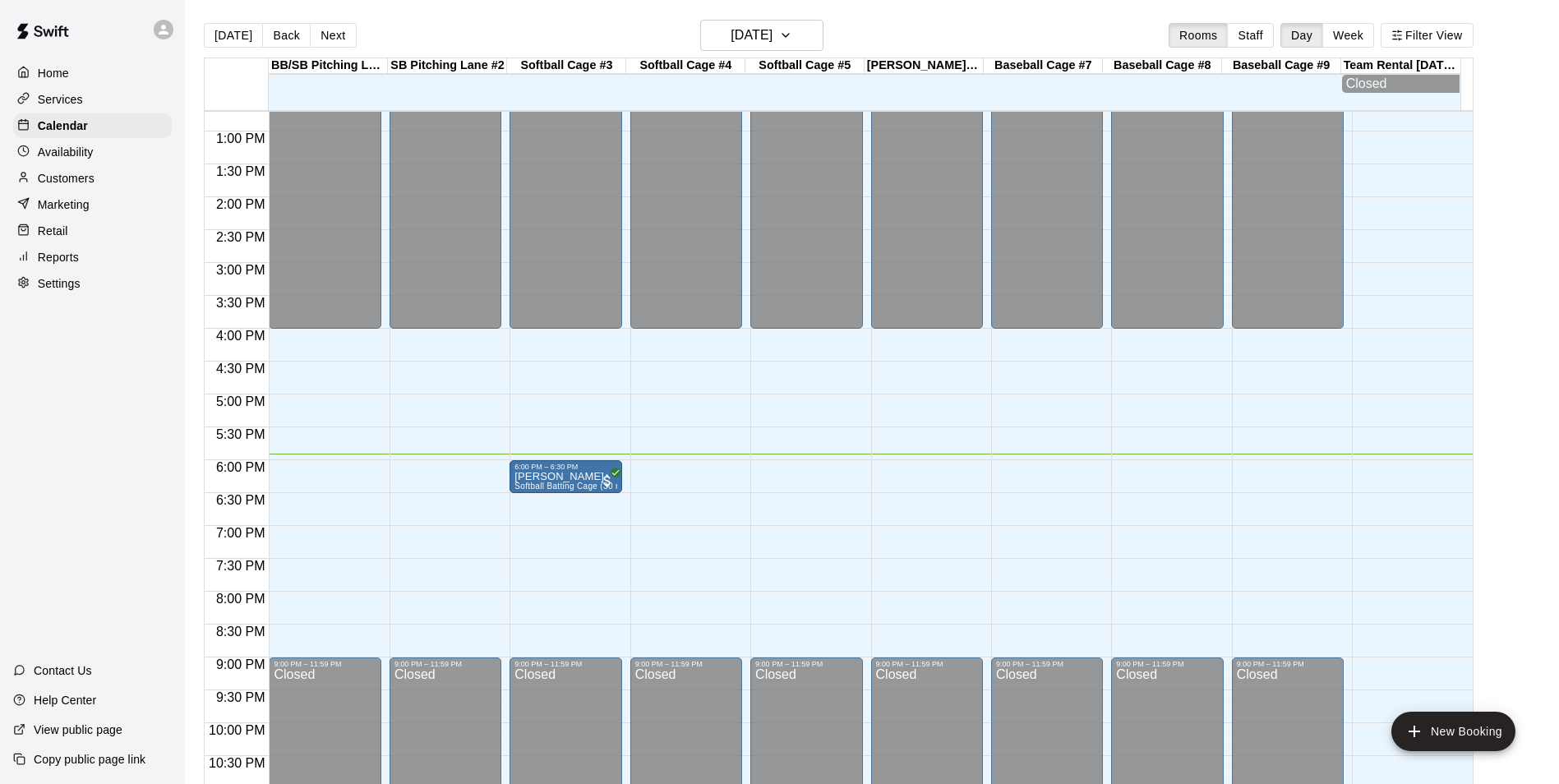
click at [443, 594] on div "12:00 AM – 4:00 PM Closed 9:00 PM – 11:59 PM Closed" at bounding box center [445, 66] width 112 height 1578
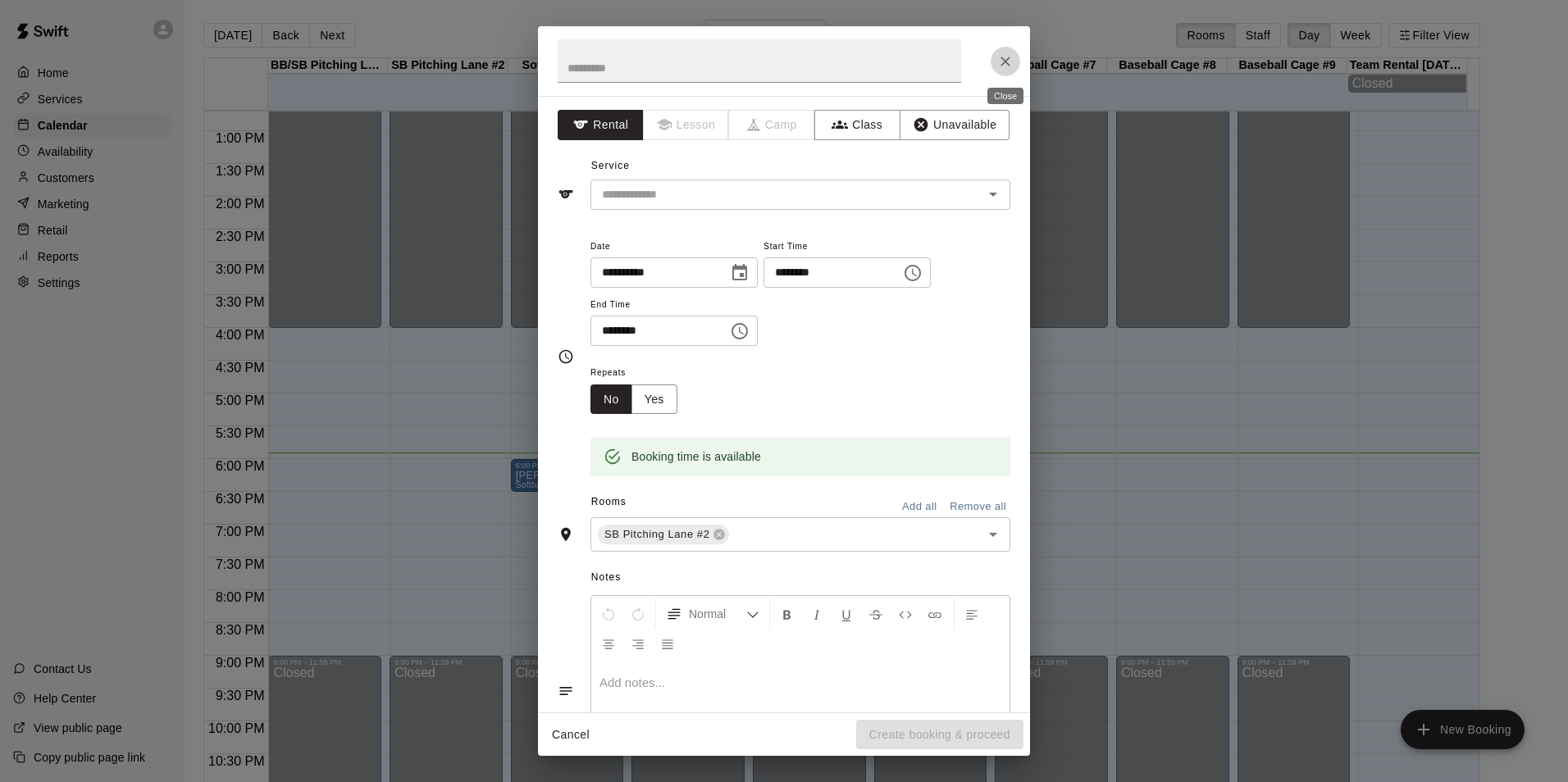
click at [1009, 65] on icon "Close" at bounding box center [1005, 61] width 10 height 10
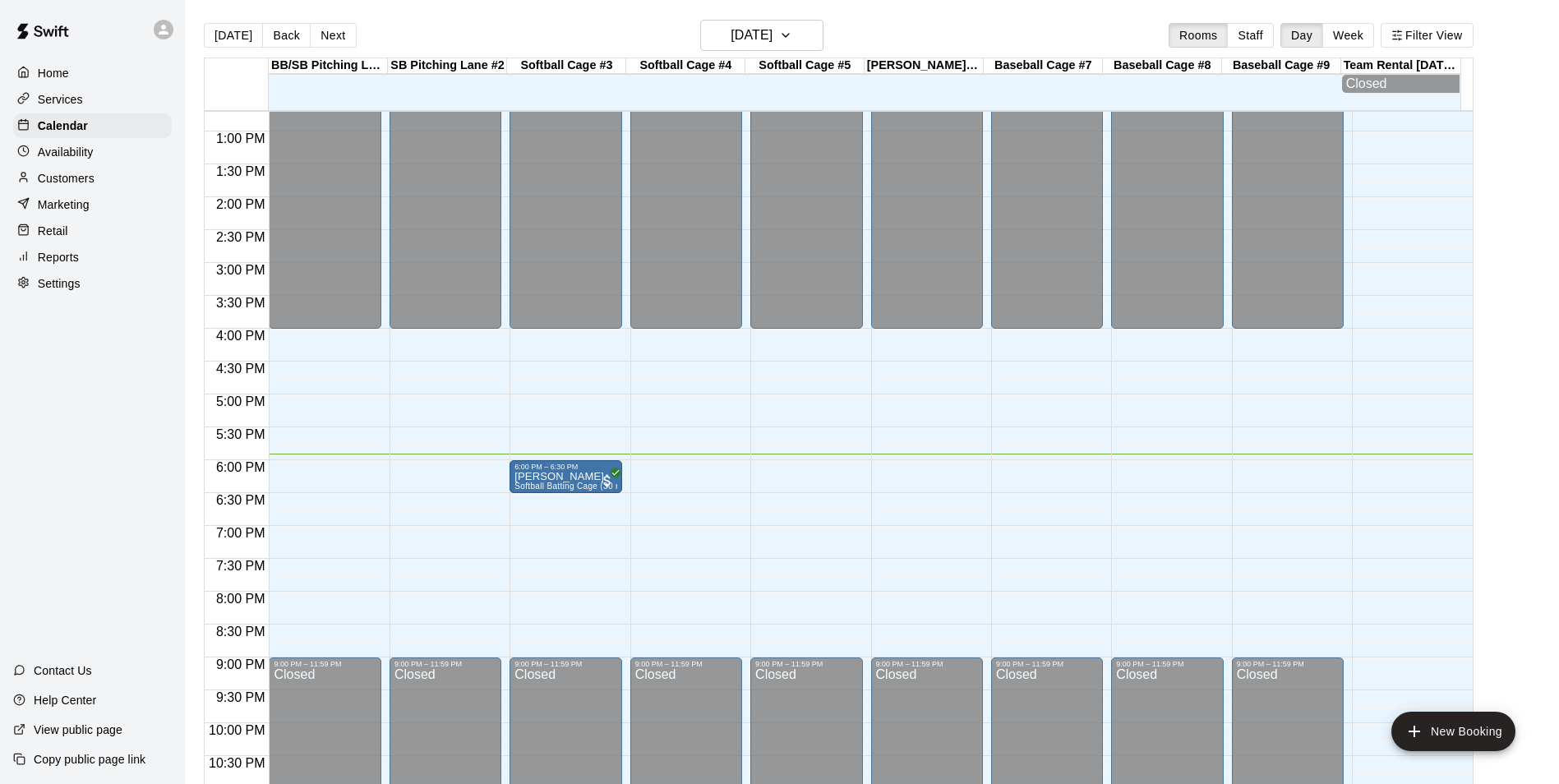
click at [426, 597] on div "12:00 AM – 4:00 PM Closed 9:00 PM – 11:59 PM Closed" at bounding box center [445, 66] width 112 height 1578
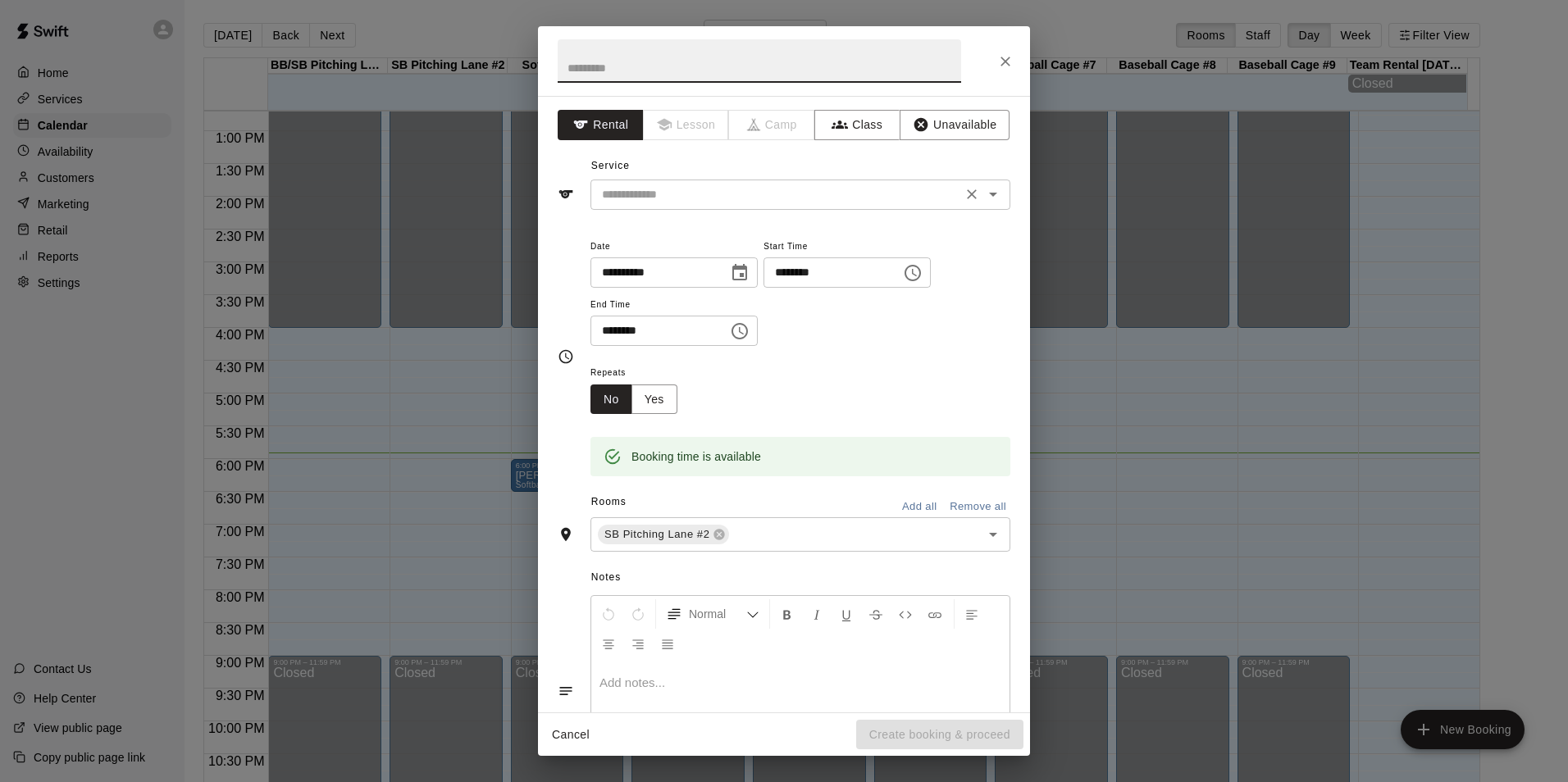
click at [738, 196] on input "text" at bounding box center [776, 195] width 361 height 21
click at [728, 165] on div "Service ​" at bounding box center [784, 181] width 452 height 56
click at [930, 499] on button "Add all" at bounding box center [918, 507] width 52 height 26
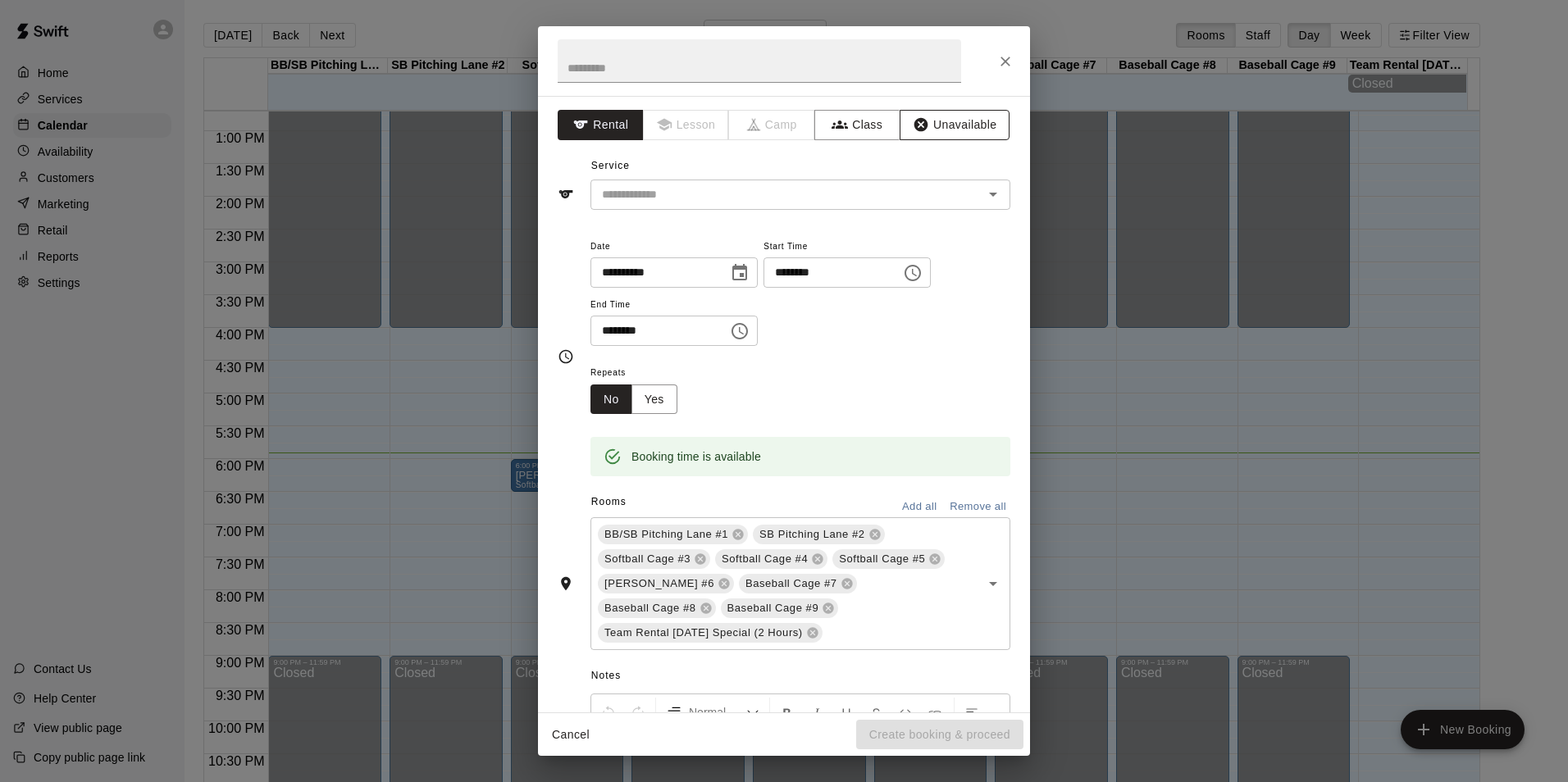
click at [923, 124] on button "Unavailable" at bounding box center [954, 125] width 110 height 31
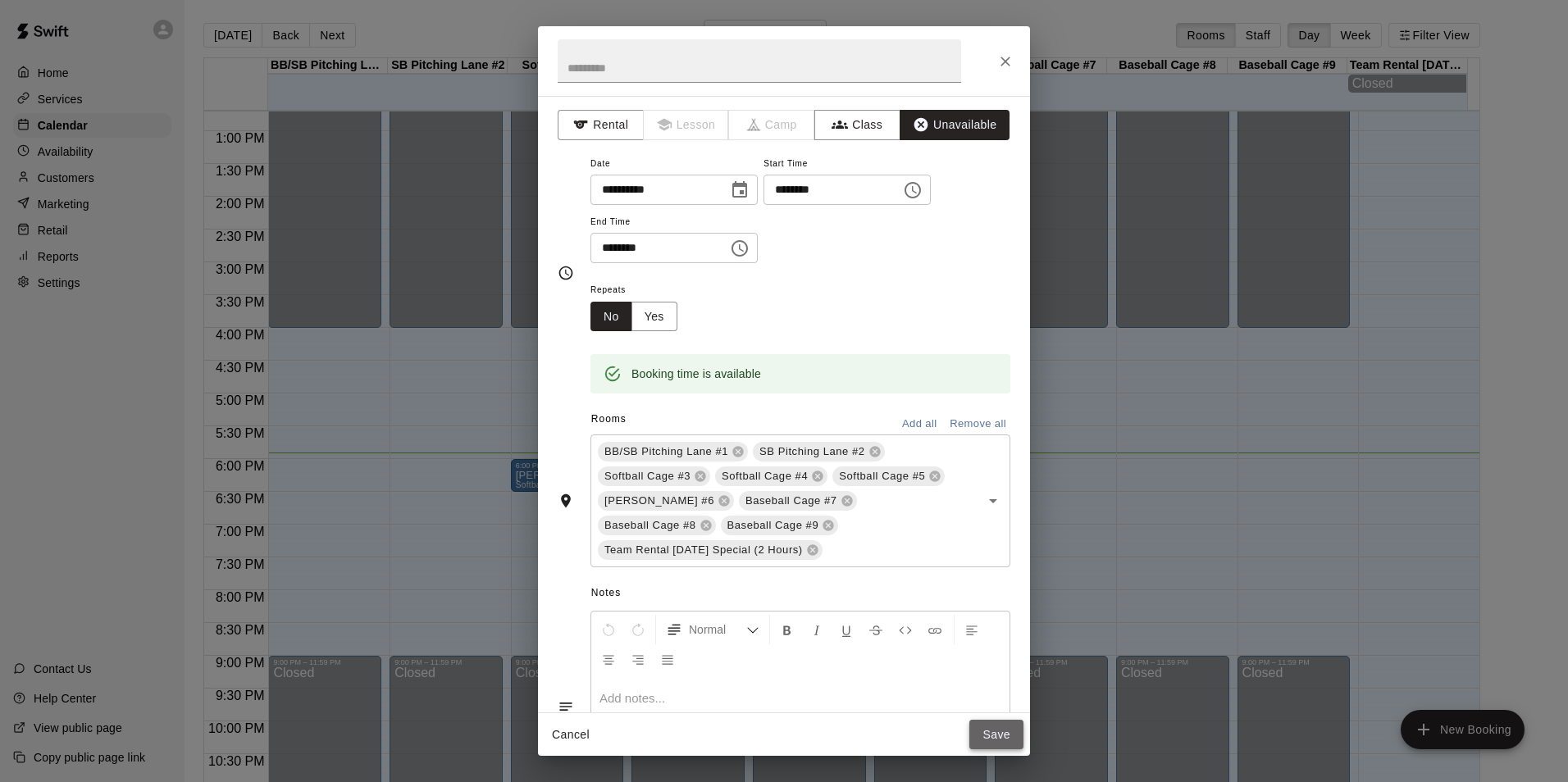
click at [1010, 733] on button "Save" at bounding box center [995, 735] width 54 height 31
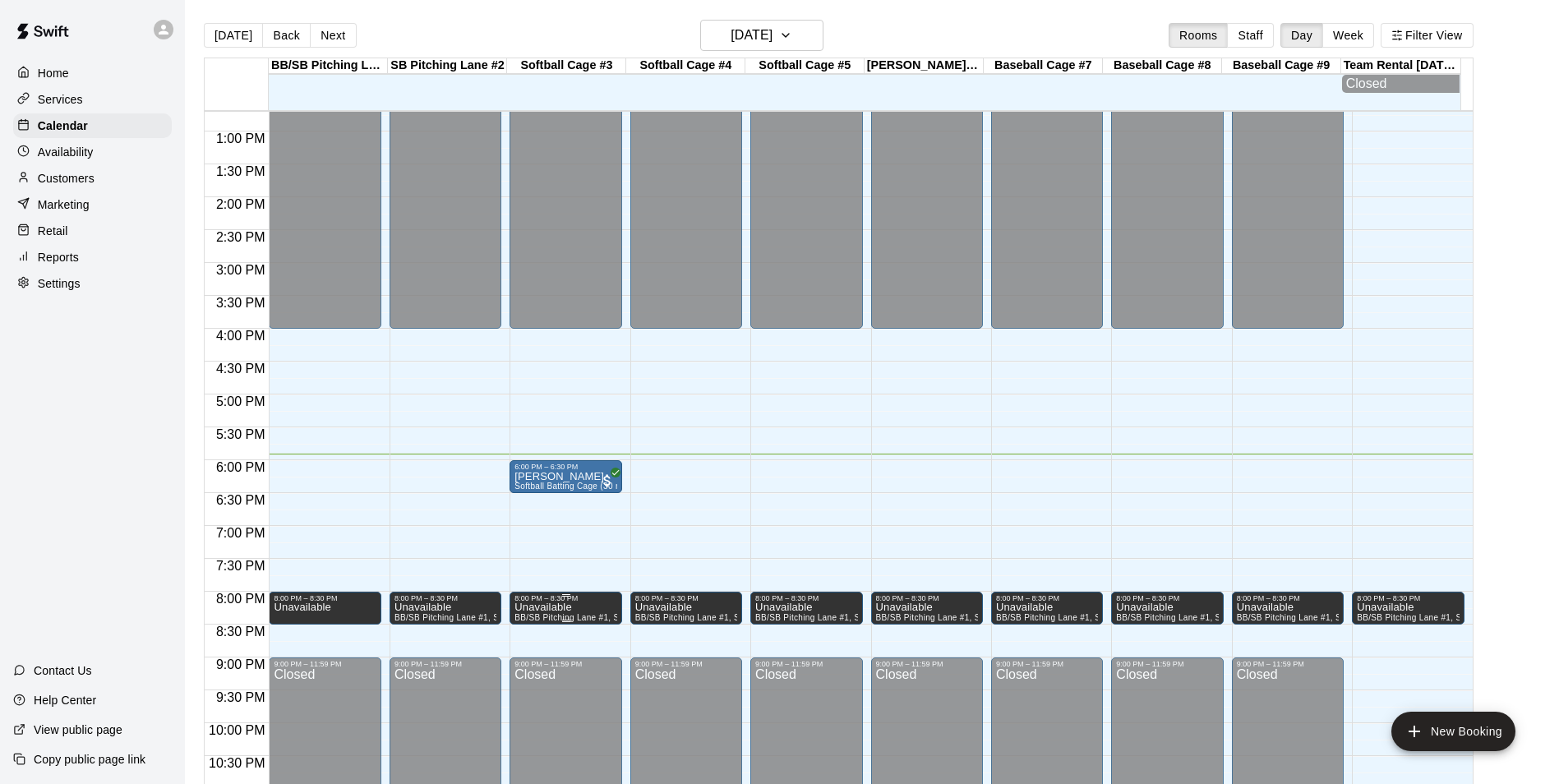
click at [529, 623] on icon "edit" at bounding box center [530, 625] width 15 height 15
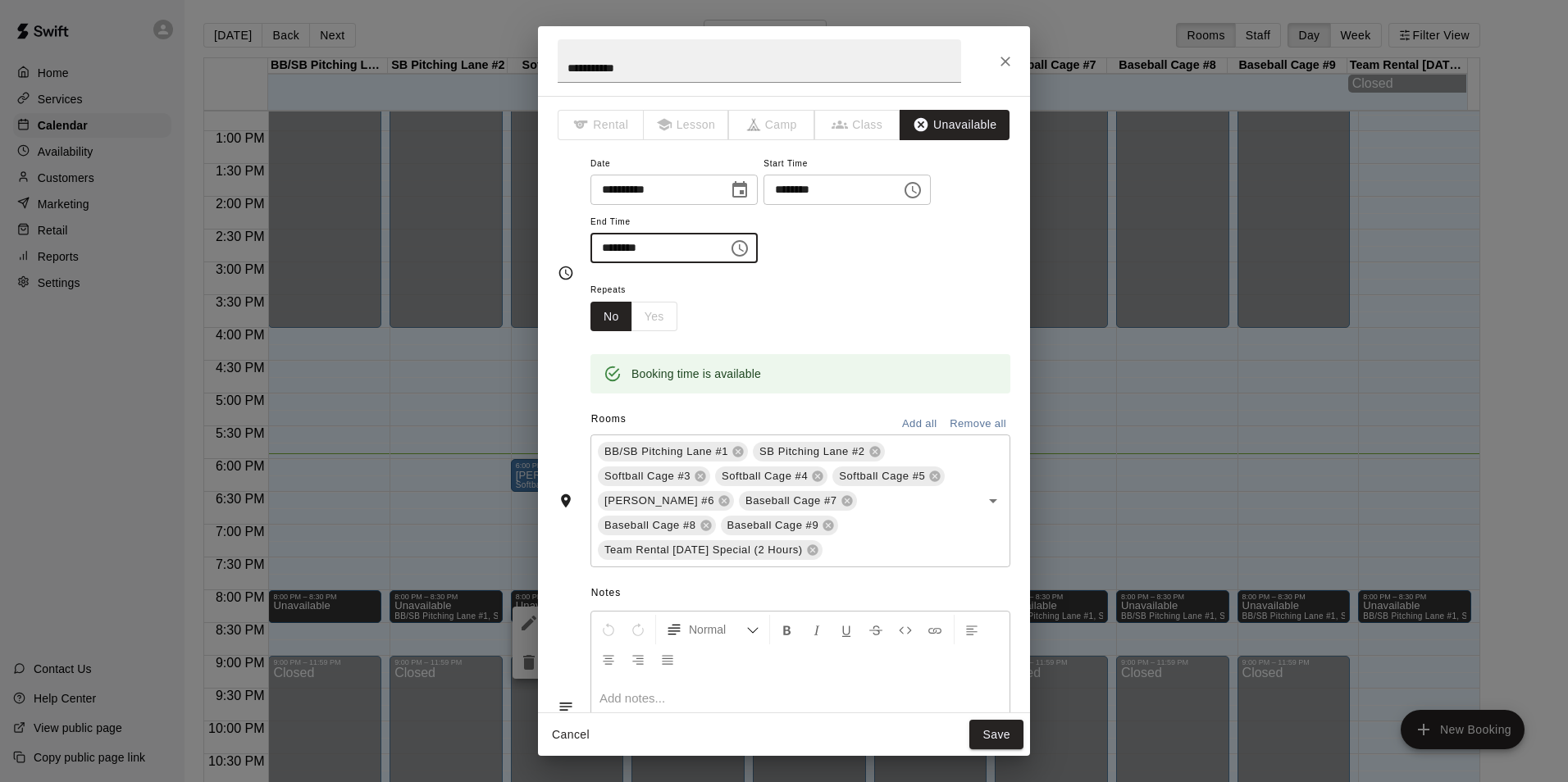
click at [608, 250] on input "********" at bounding box center [653, 248] width 126 height 31
type input "********"
click at [980, 729] on button "Save" at bounding box center [995, 735] width 54 height 31
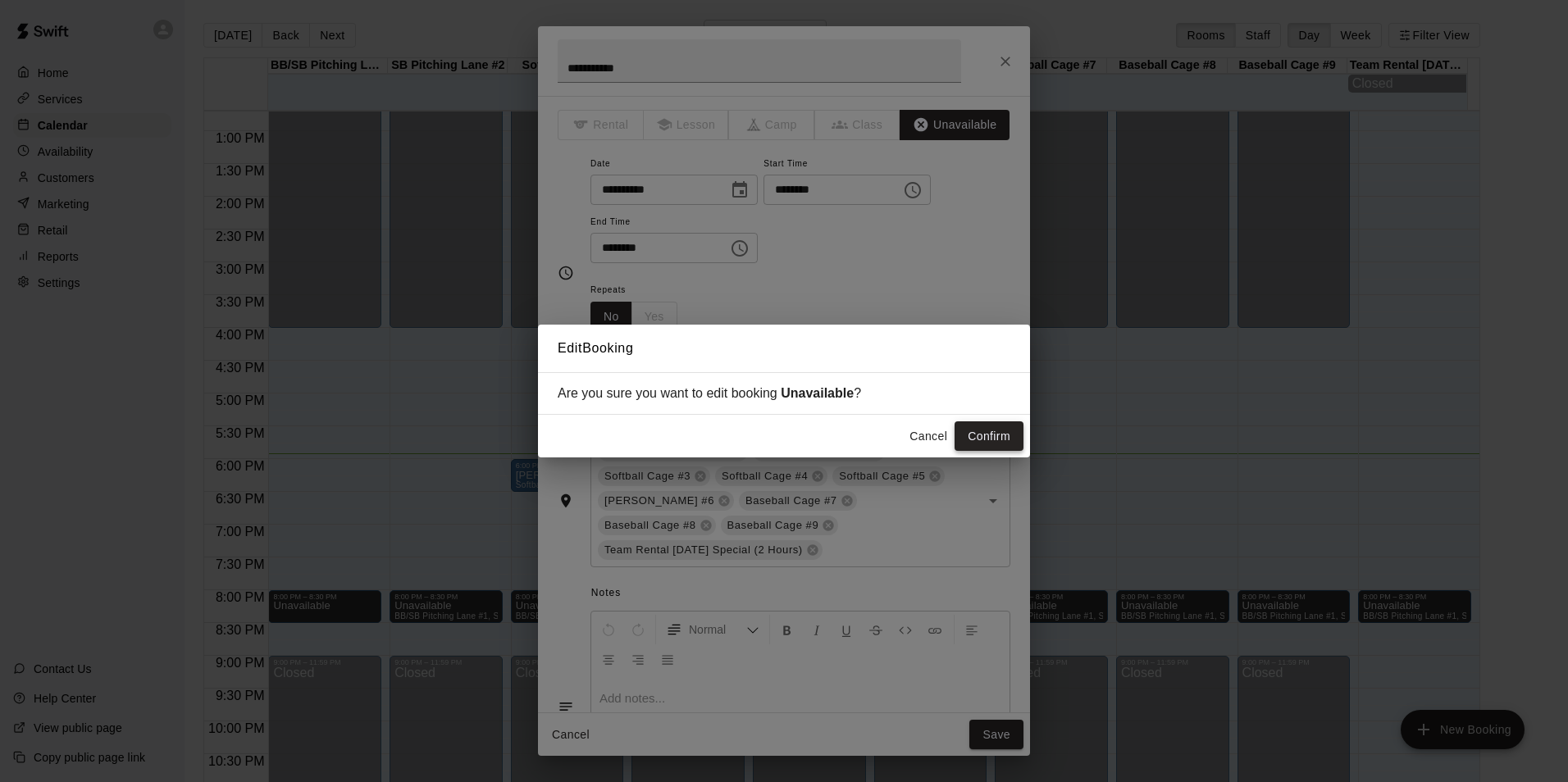
click at [979, 422] on button "Confirm" at bounding box center [989, 437] width 69 height 31
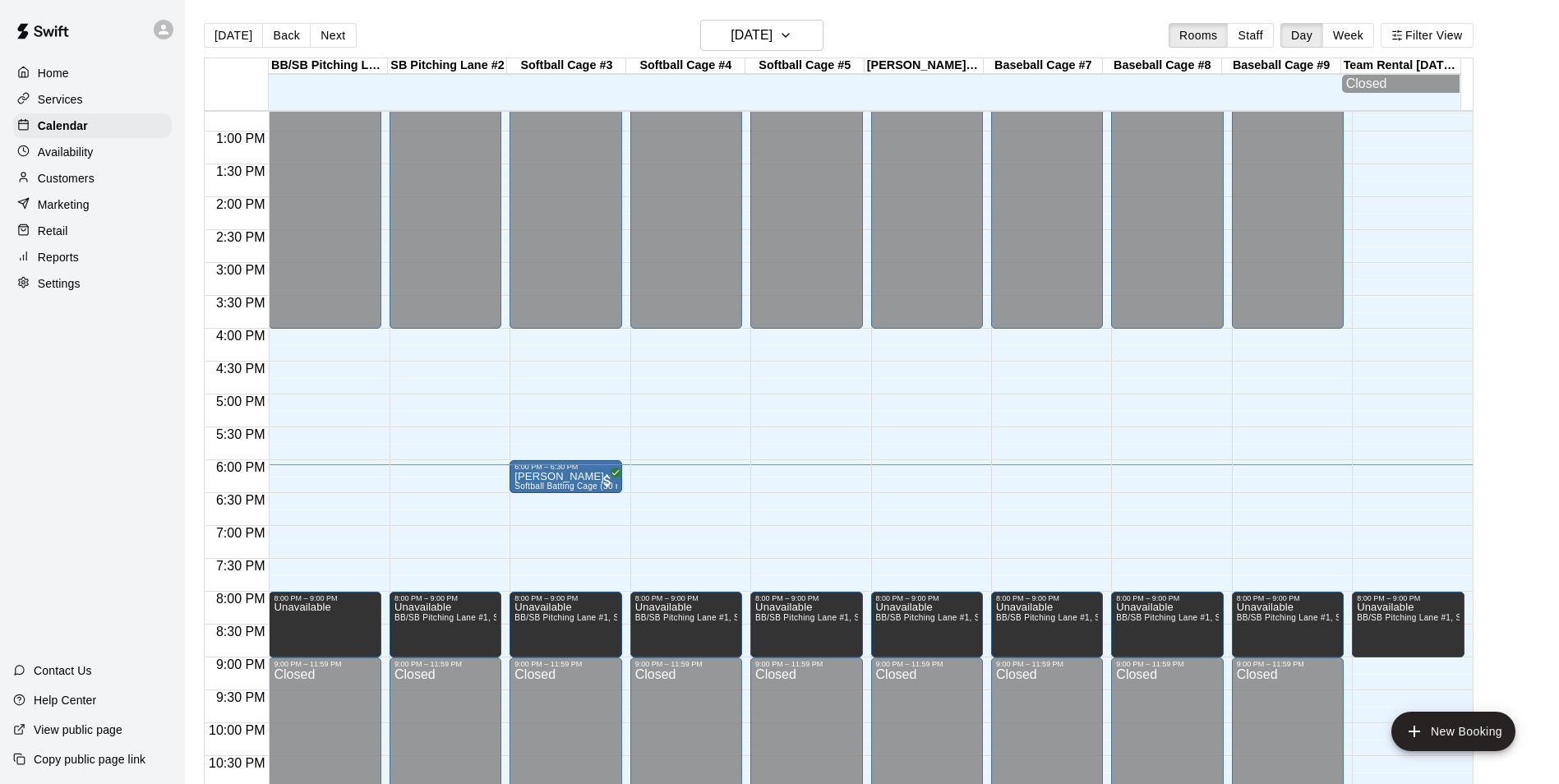
click at [691, 464] on div "12:00 AM – 4:00 PM Closed 8:00 PM – 9:00 PM Unavailable BB/[GEOGRAPHIC_DATA] #1…" at bounding box center [686, 66] width 112 height 1578
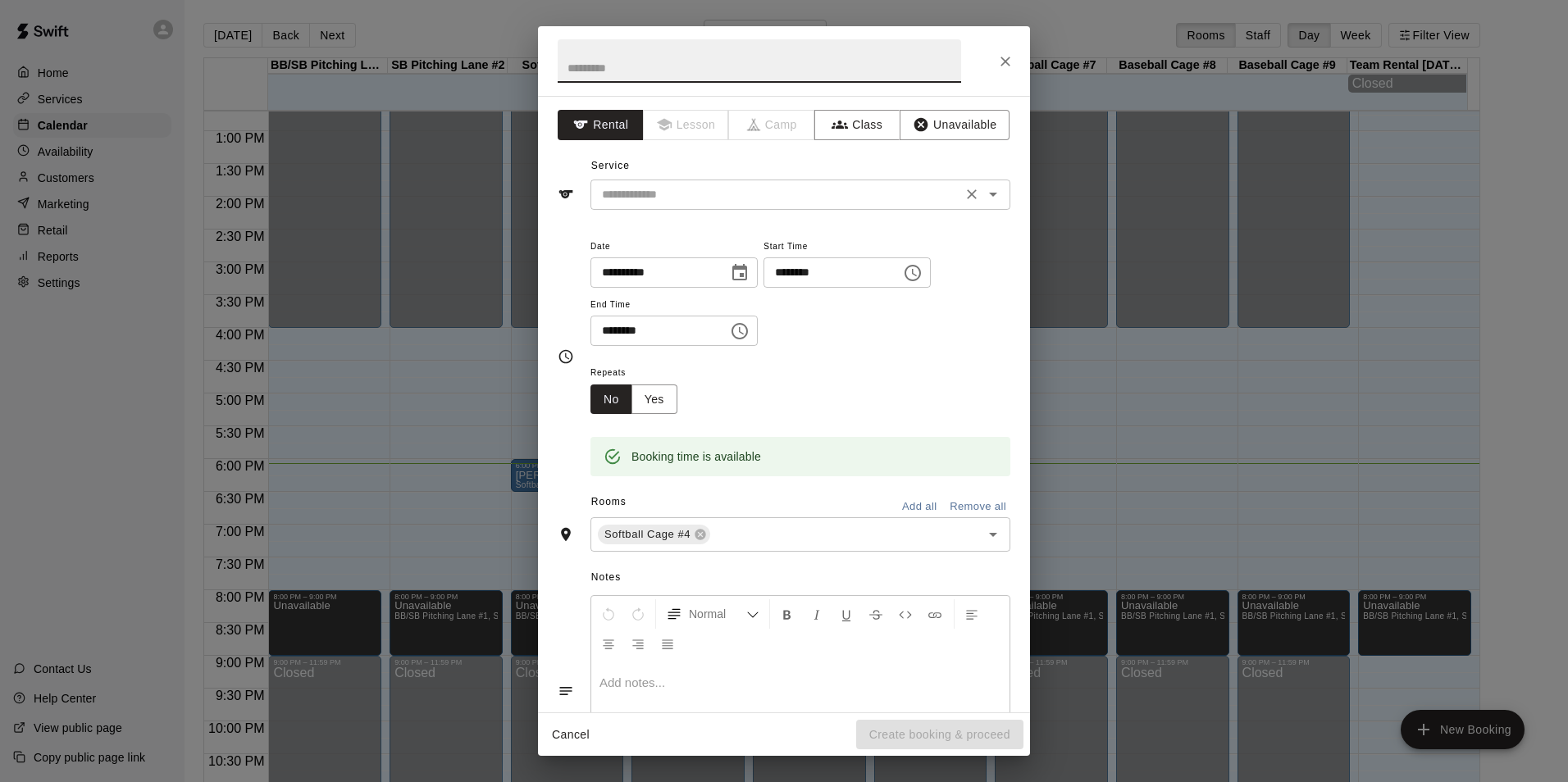
click at [797, 208] on div "​" at bounding box center [800, 195] width 420 height 31
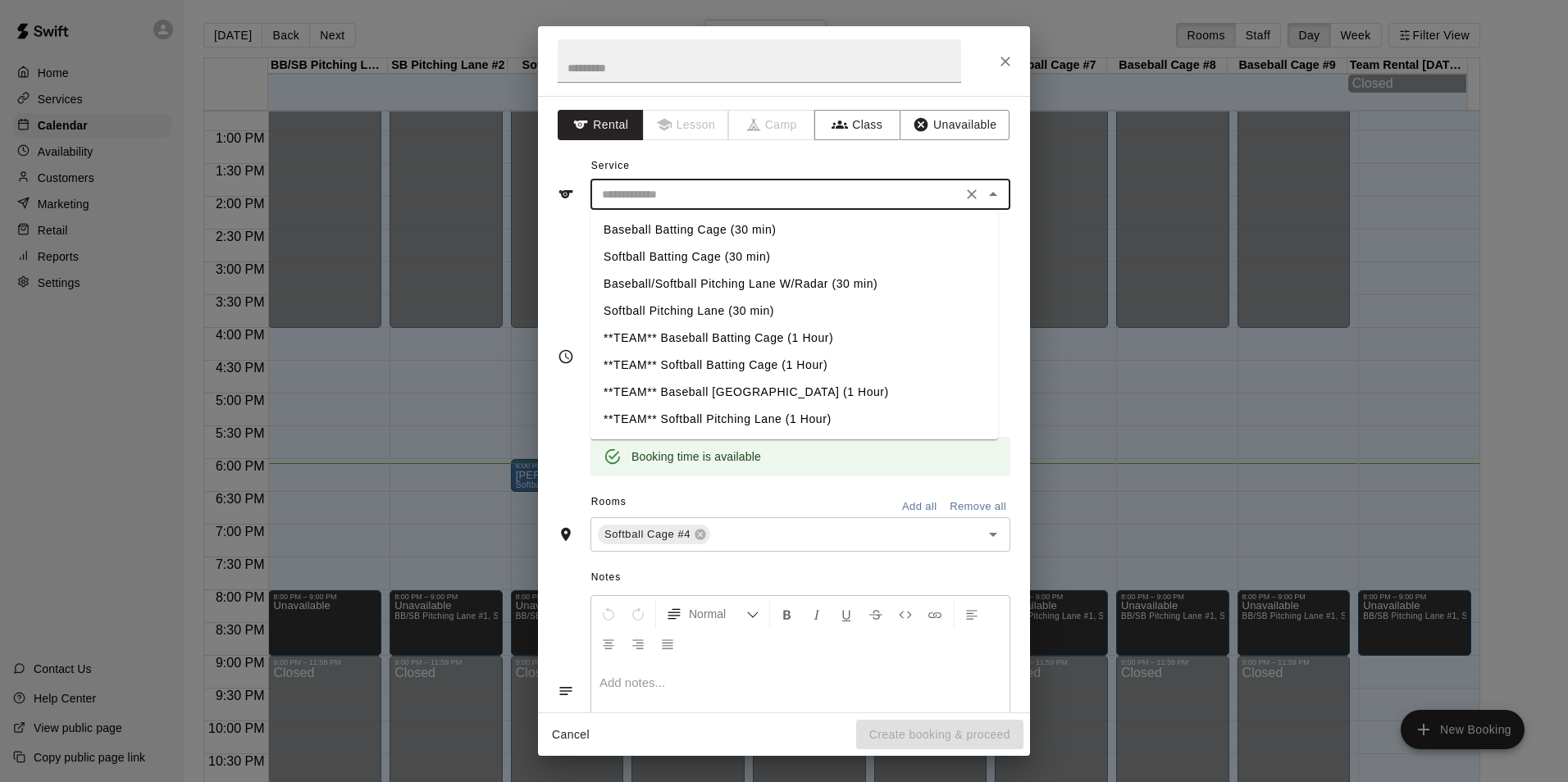
click at [669, 246] on li "Softball Batting Cage (30 min)" at bounding box center [794, 257] width 408 height 27
type input "**********"
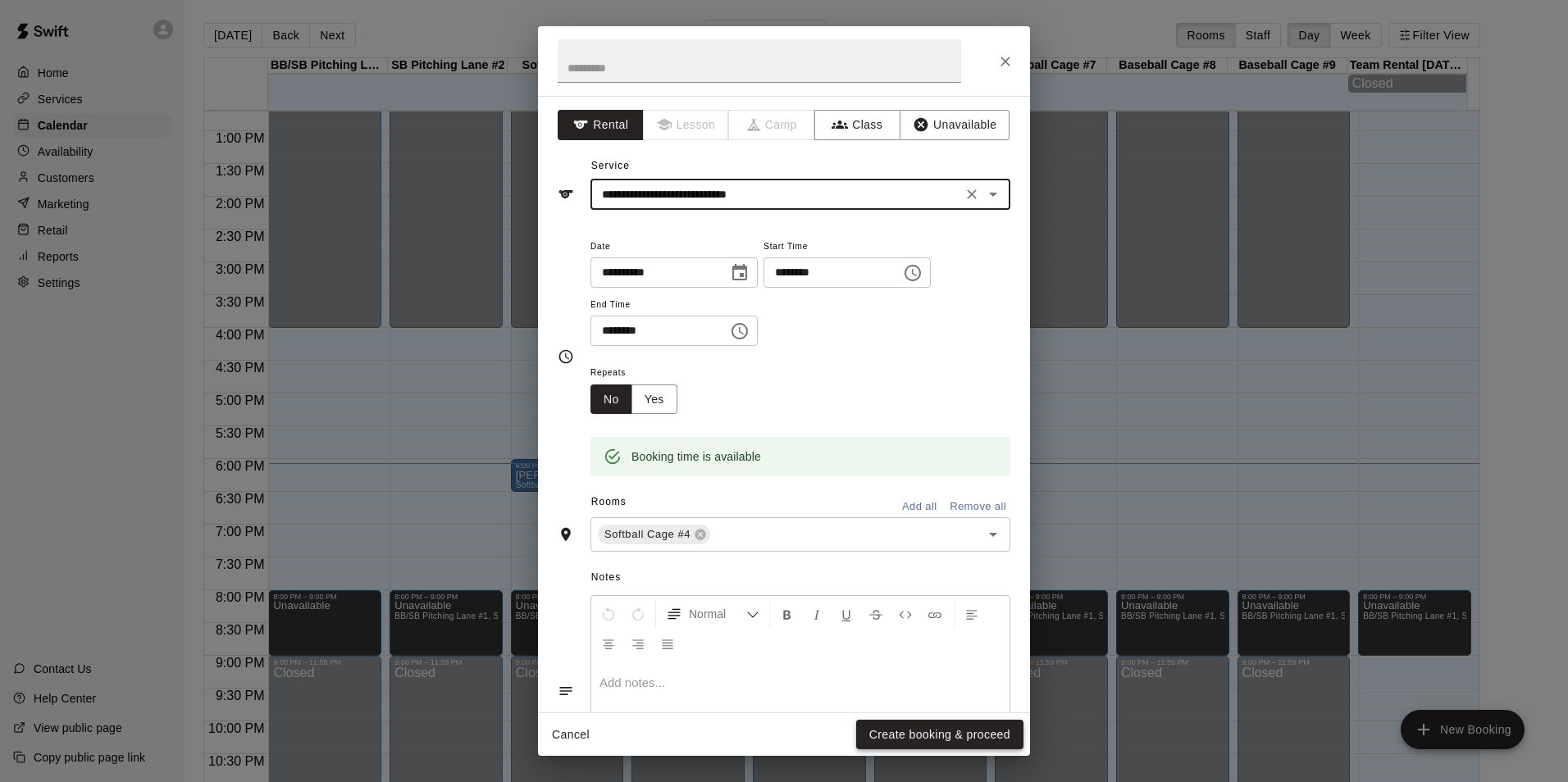
click at [961, 727] on button "Create booking & proceed" at bounding box center [940, 735] width 167 height 31
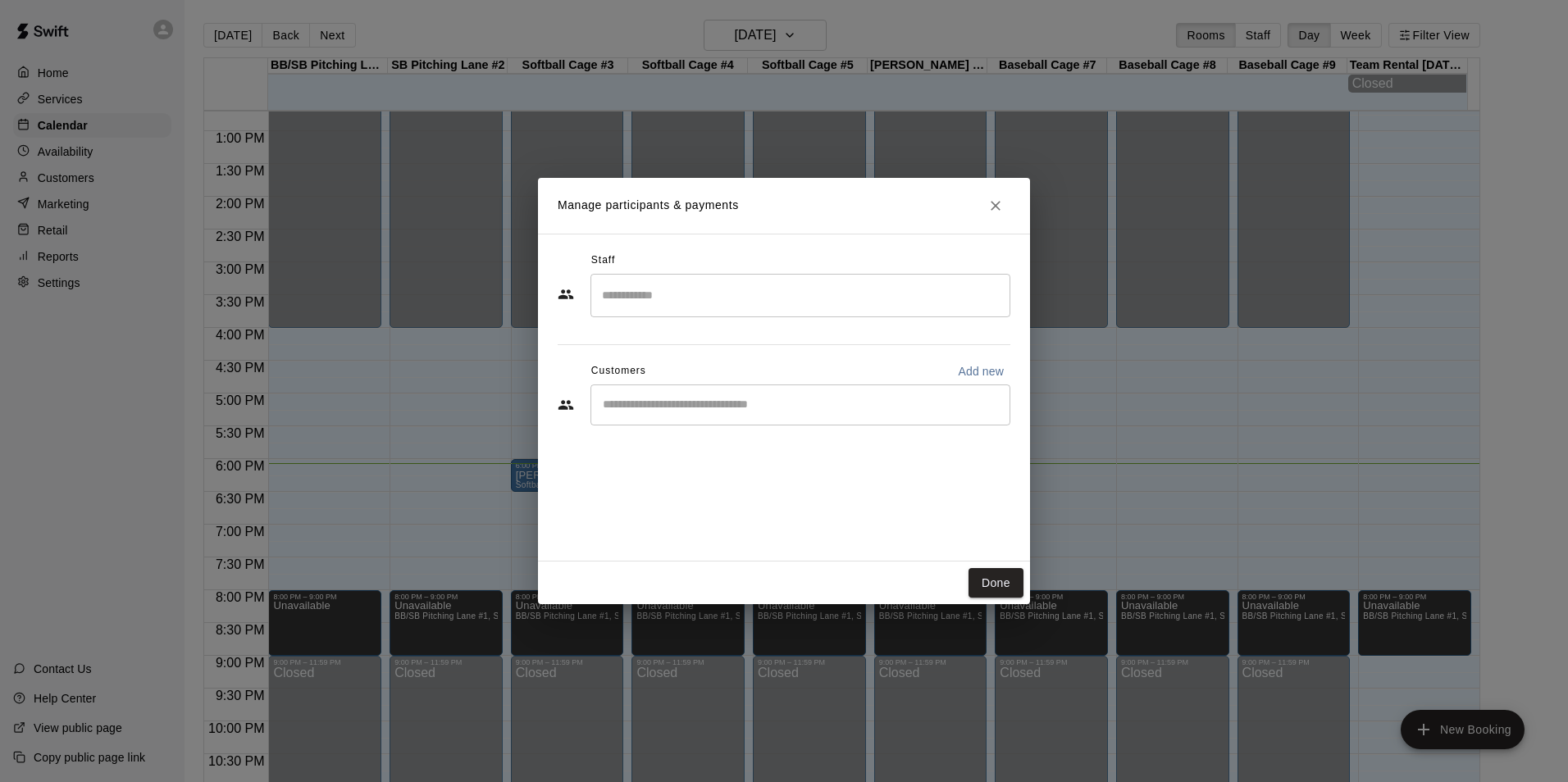
click at [705, 403] on input "Start typing to search customers..." at bounding box center [800, 405] width 405 height 17
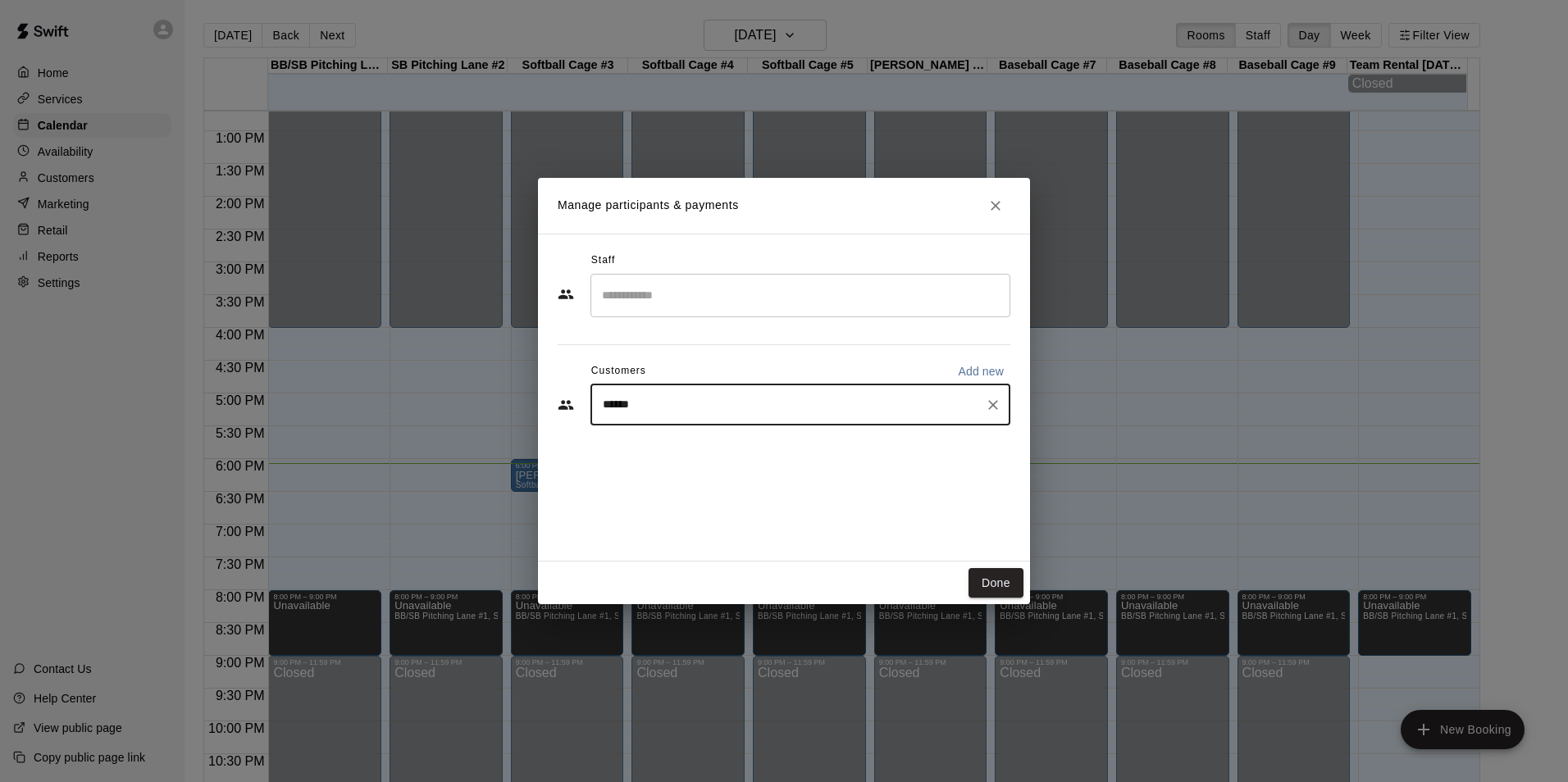
type input "*******"
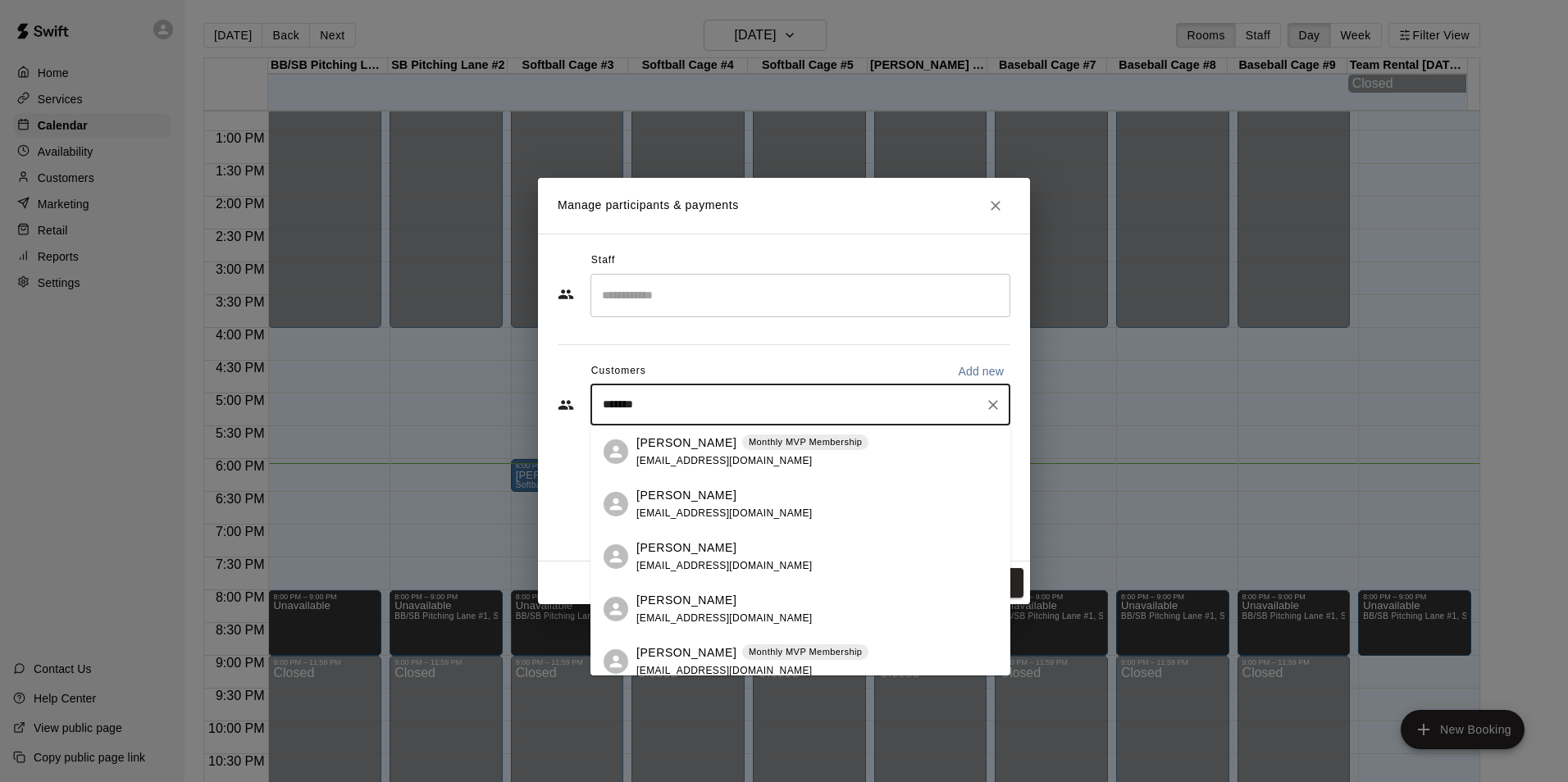
click at [685, 455] on span "[EMAIL_ADDRESS][DOMAIN_NAME]" at bounding box center [724, 461] width 177 height 12
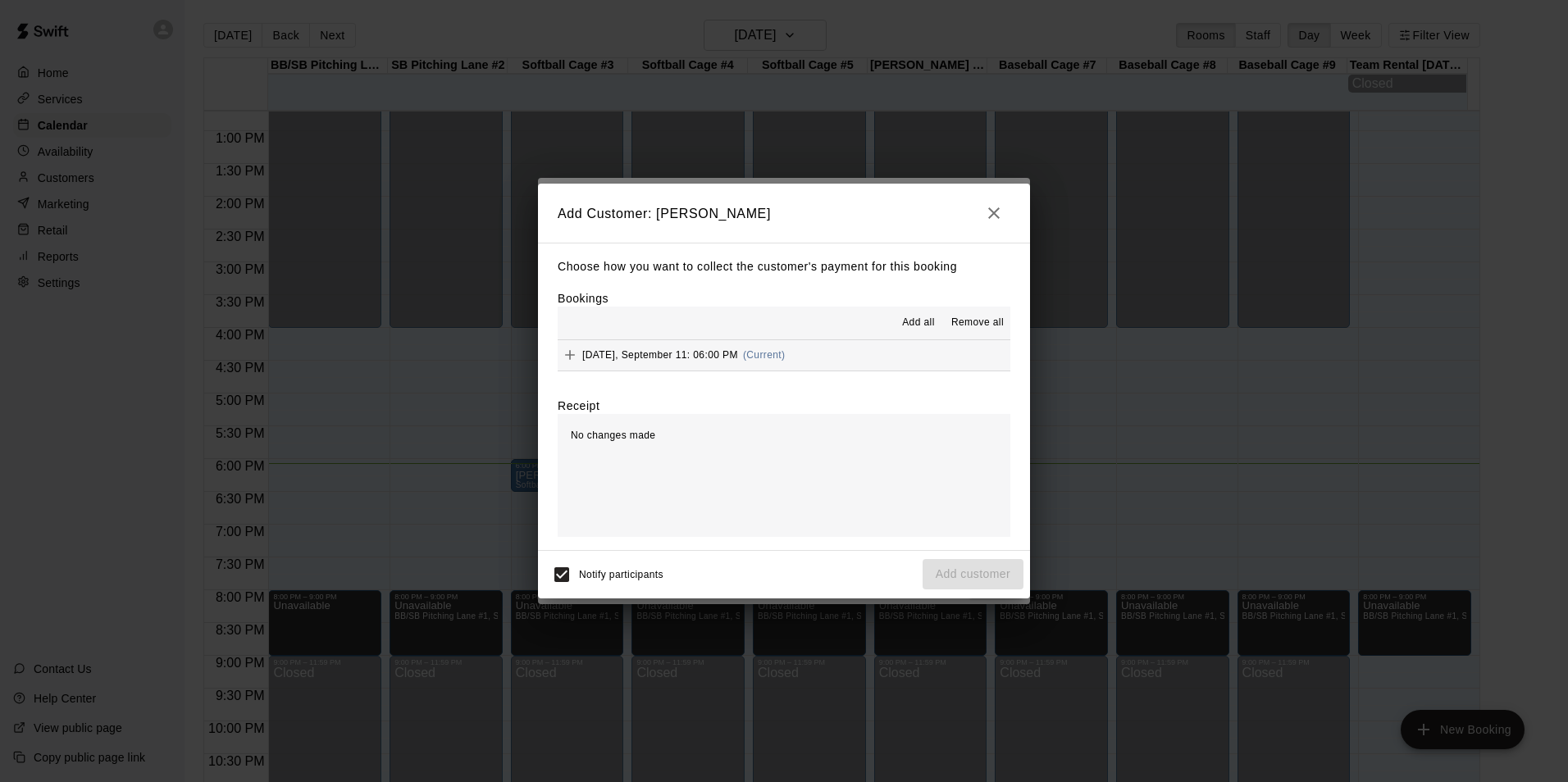
click at [883, 341] on button "[DATE], September 11: 06:00 PM (Current)" at bounding box center [784, 355] width 452 height 31
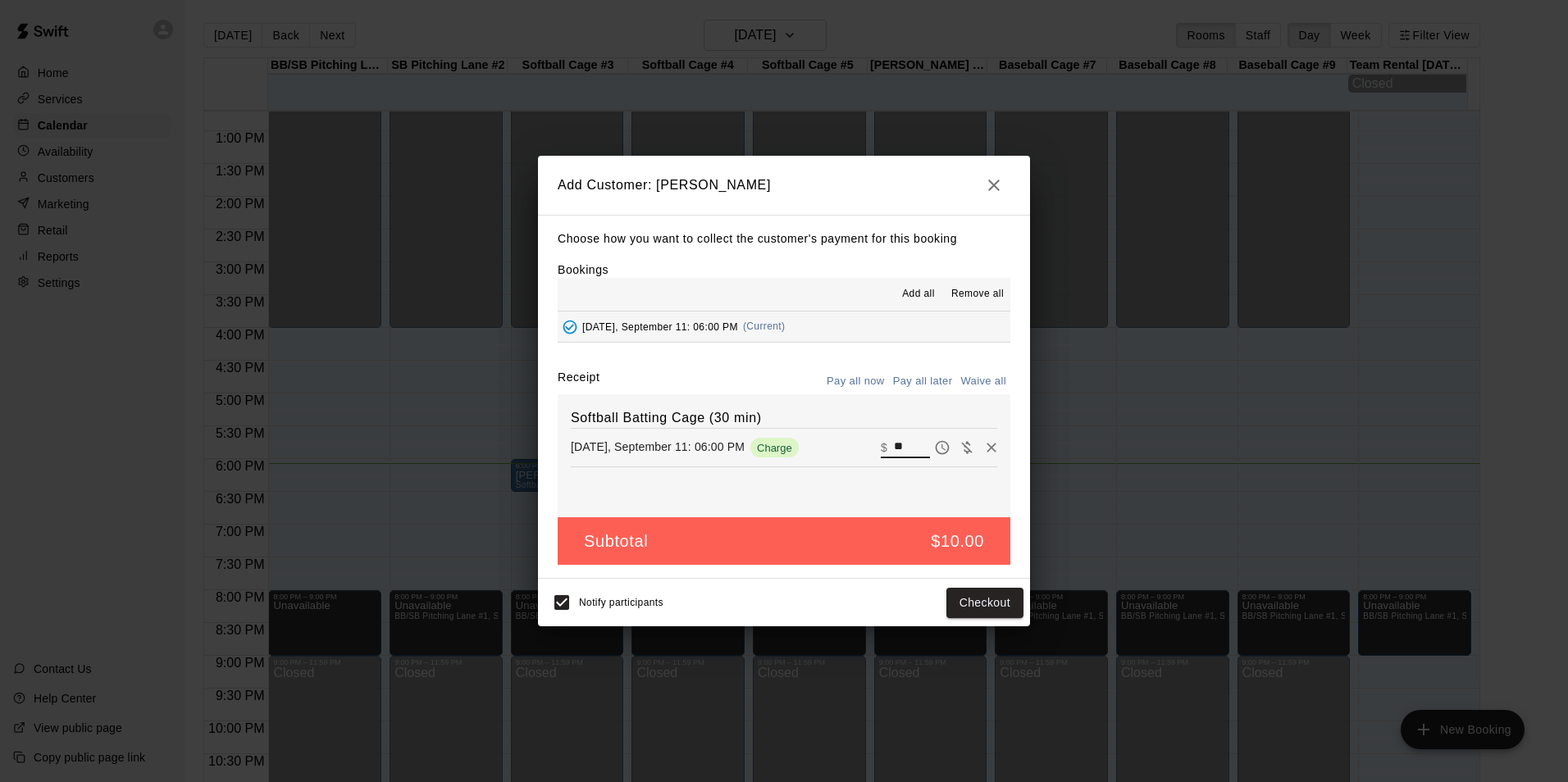
click at [893, 456] on input "**" at bounding box center [912, 447] width 36 height 22
click at [893, 447] on input "**" at bounding box center [912, 447] width 36 height 22
type input "*"
drag, startPoint x: 955, startPoint y: 602, endPoint x: 957, endPoint y: 625, distance: 23.1
click at [956, 623] on div "Notify participants Add customer" at bounding box center [784, 601] width 492 height 47
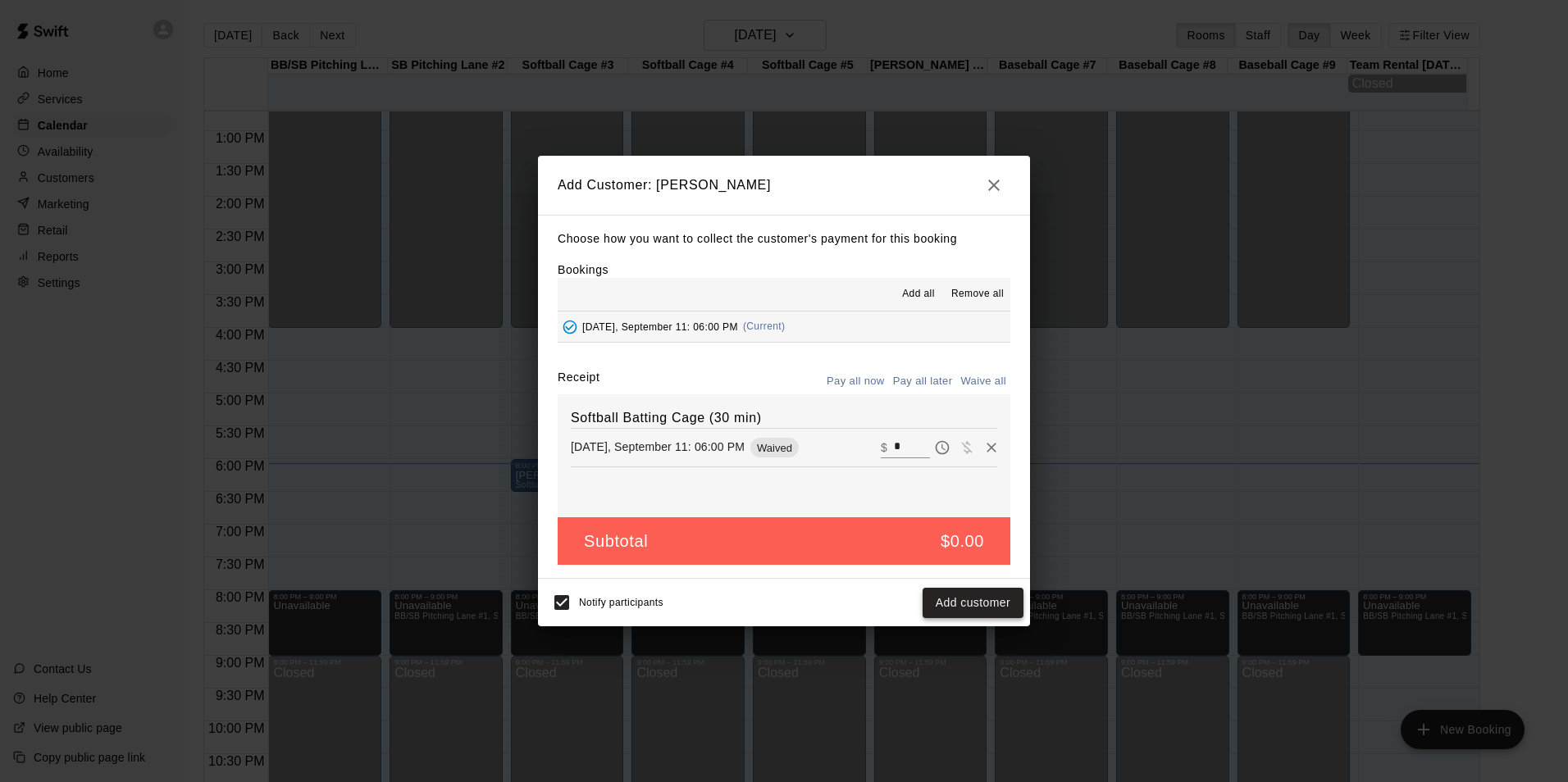
click at [976, 597] on button "Add customer" at bounding box center [973, 602] width 101 height 31
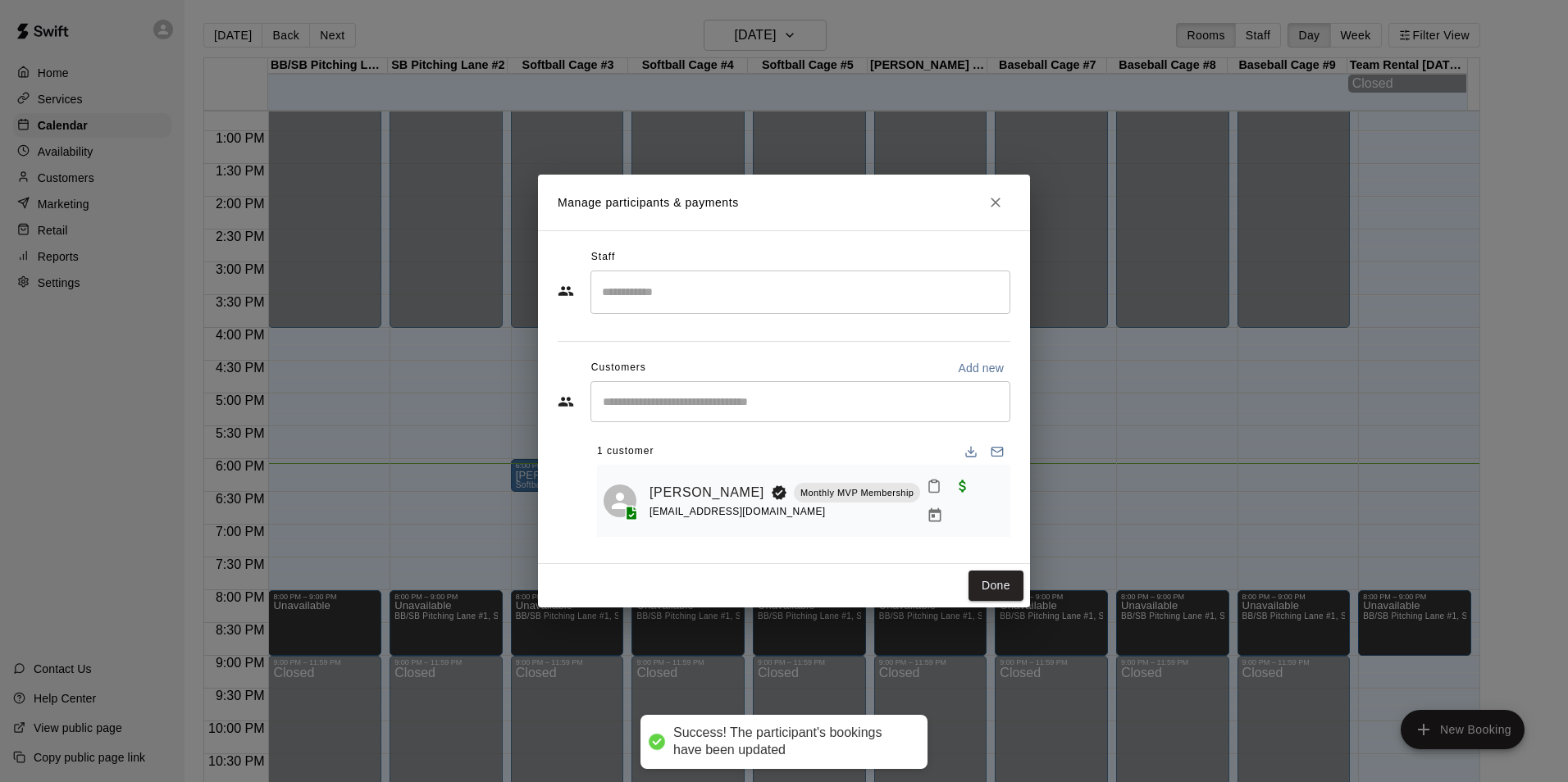
click at [932, 483] on rect "Mark attendance" at bounding box center [934, 481] width 5 height 2
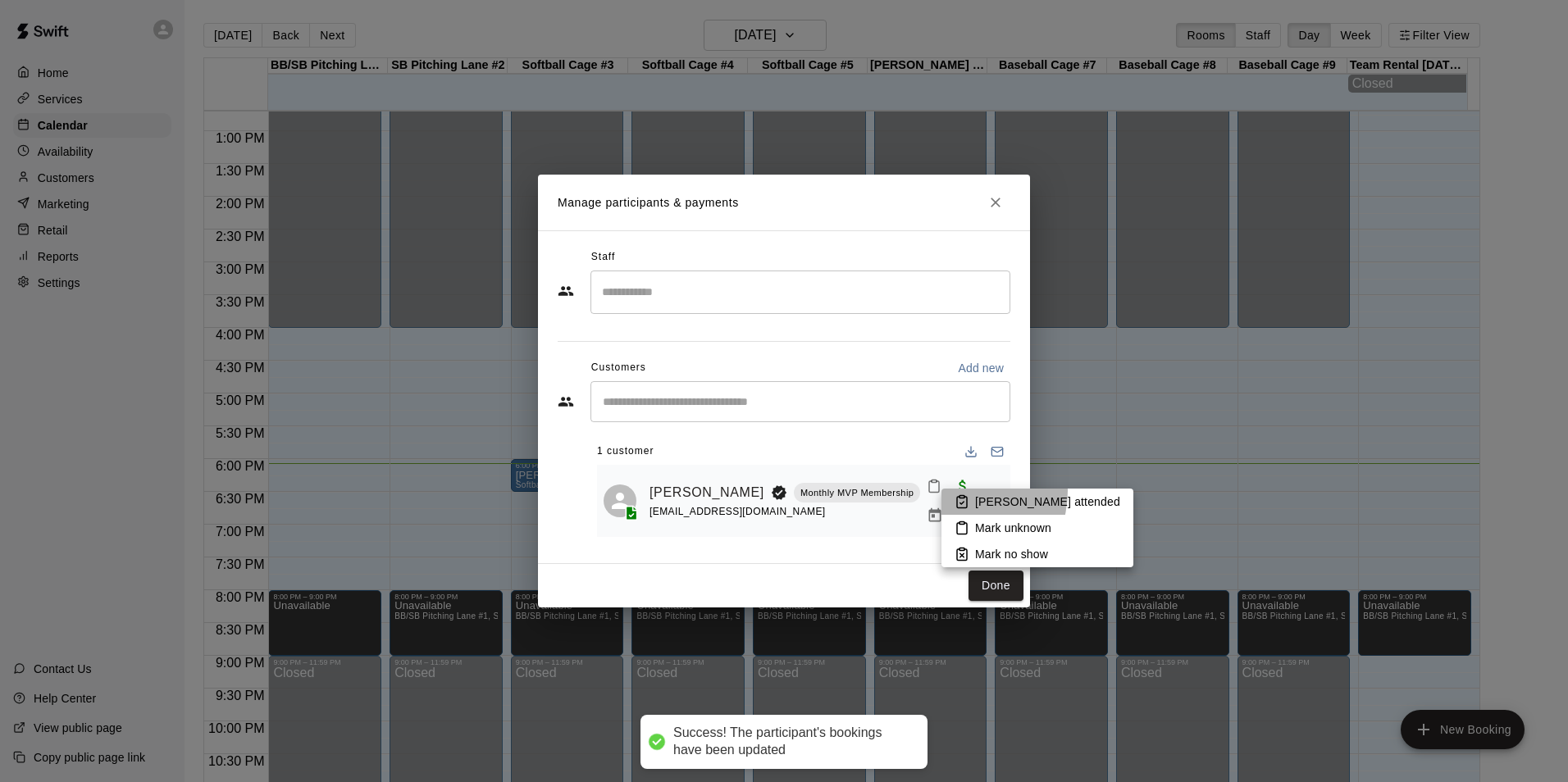
click at [956, 491] on li "[PERSON_NAME] attended" at bounding box center [1038, 502] width 192 height 27
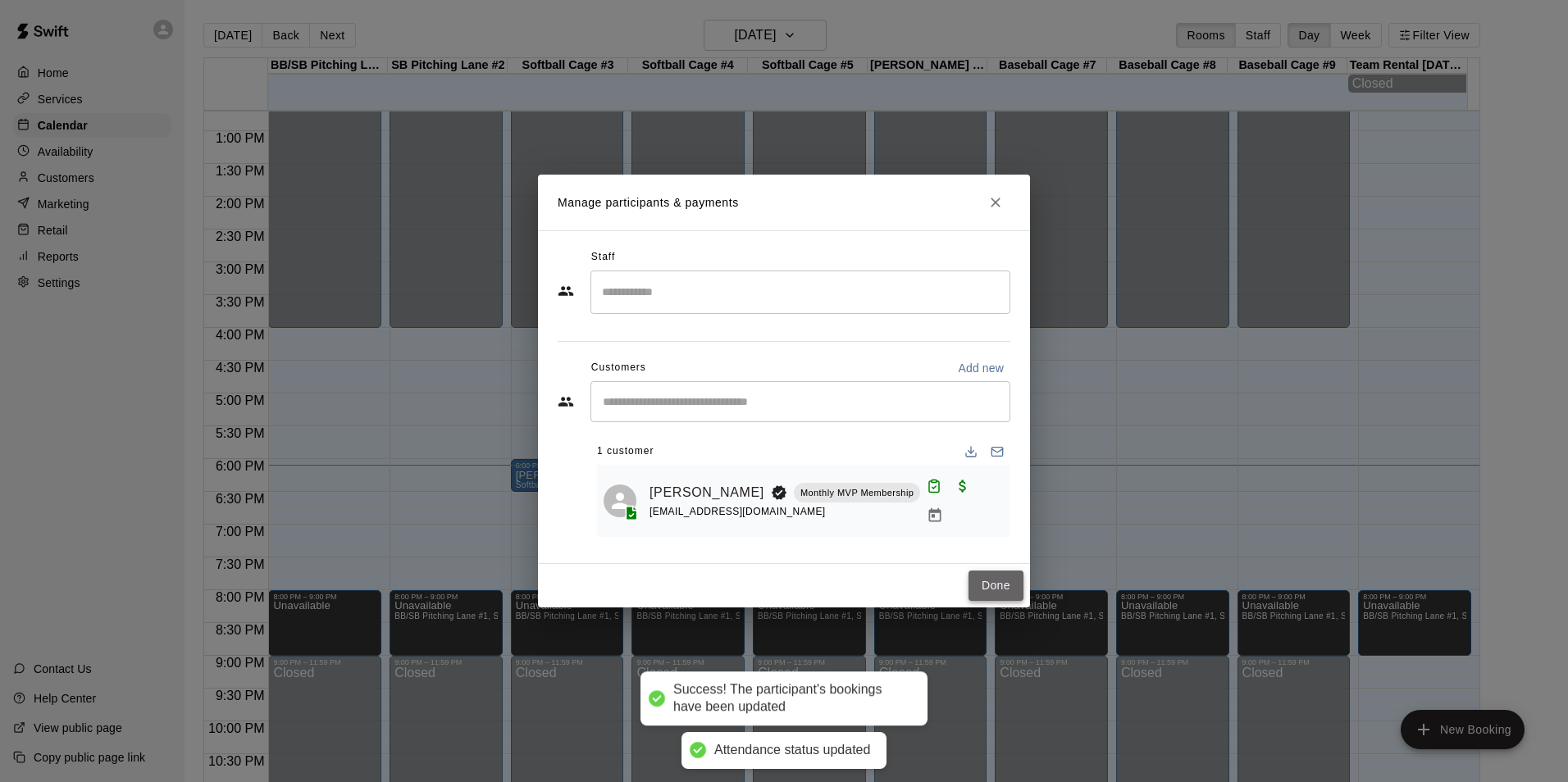
click at [1006, 578] on button "Done" at bounding box center [995, 586] width 55 height 31
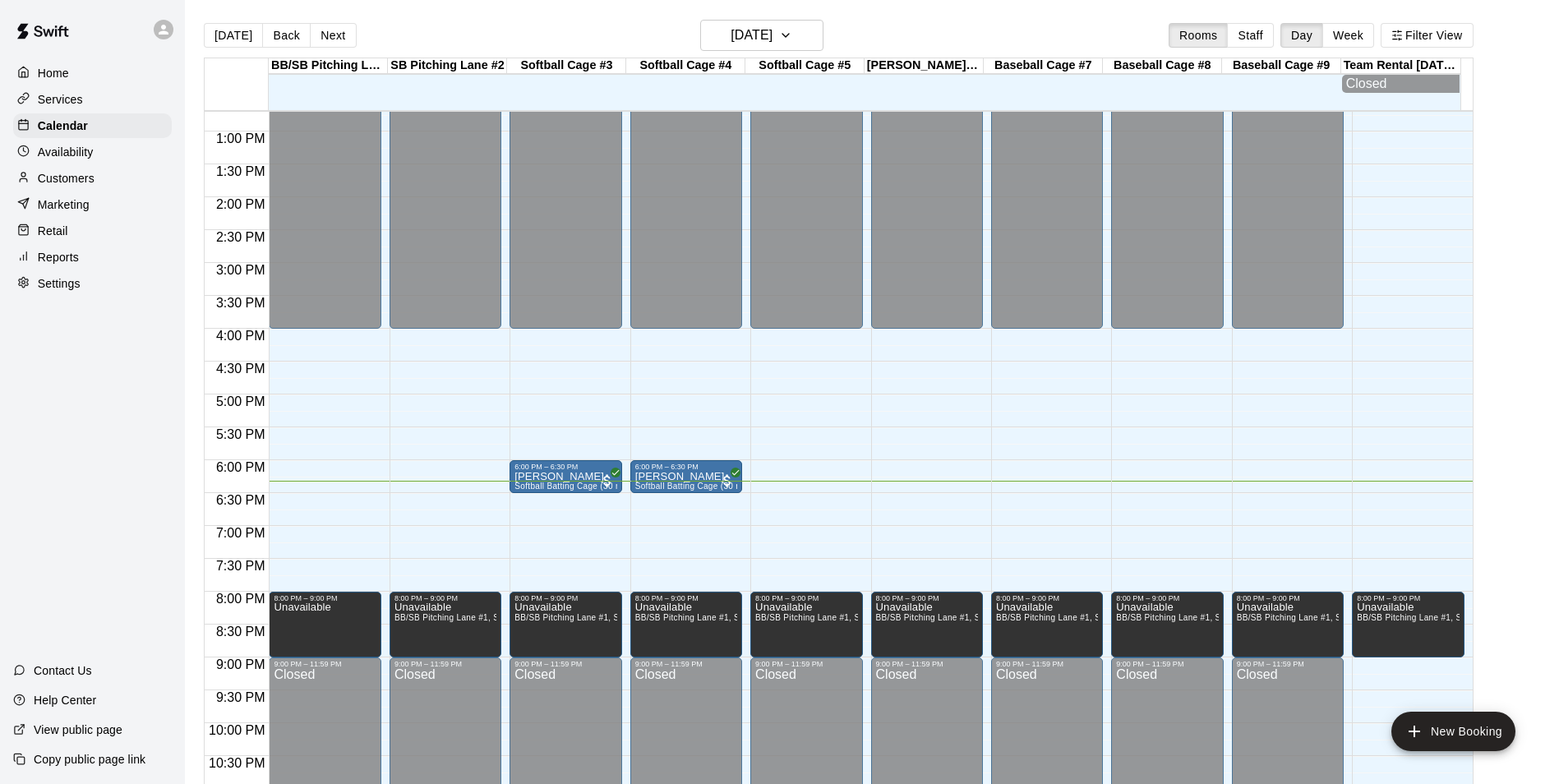
click at [1274, 496] on div "12:00 AM – 4:00 PM Closed 8:00 PM – 9:00 PM Unavailable BB/[GEOGRAPHIC_DATA] #1…" at bounding box center [1287, 66] width 112 height 1578
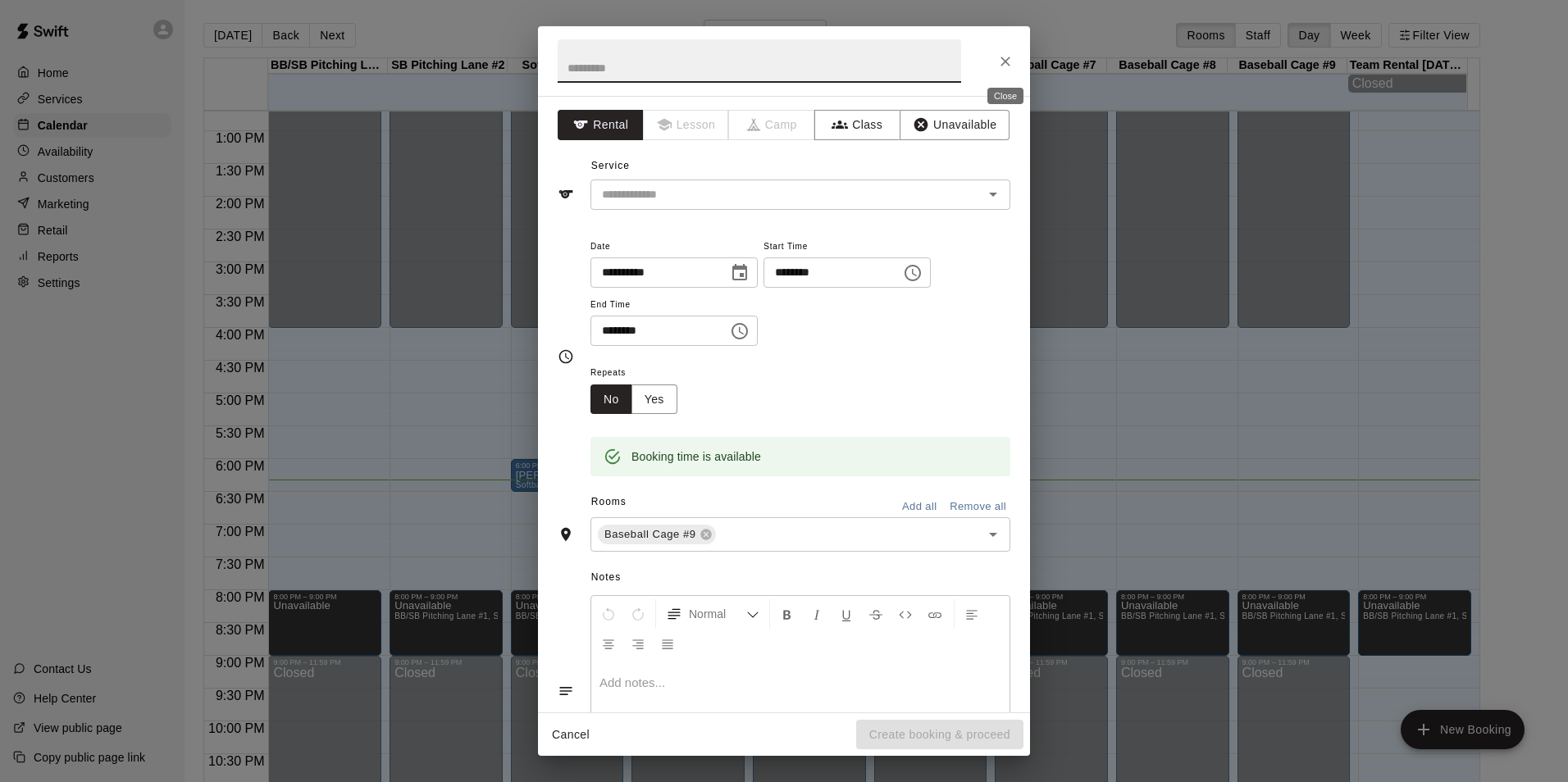
click at [1009, 62] on icon "Close" at bounding box center [1005, 61] width 17 height 17
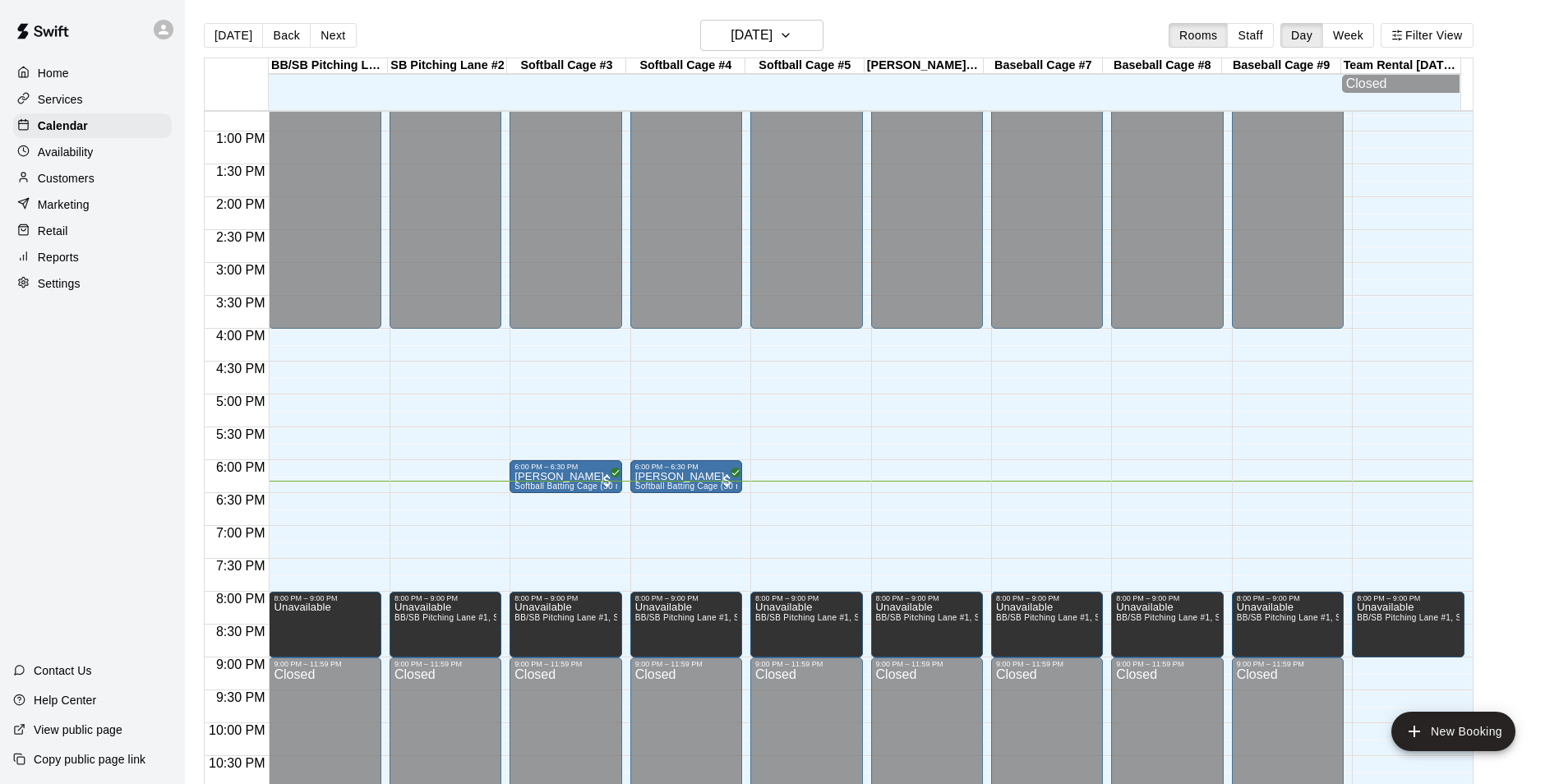
click at [1294, 500] on div "12:00 AM – 4:00 PM Closed 8:00 PM – 9:00 PM Unavailable BB/[GEOGRAPHIC_DATA] #1…" at bounding box center [1287, 66] width 112 height 1578
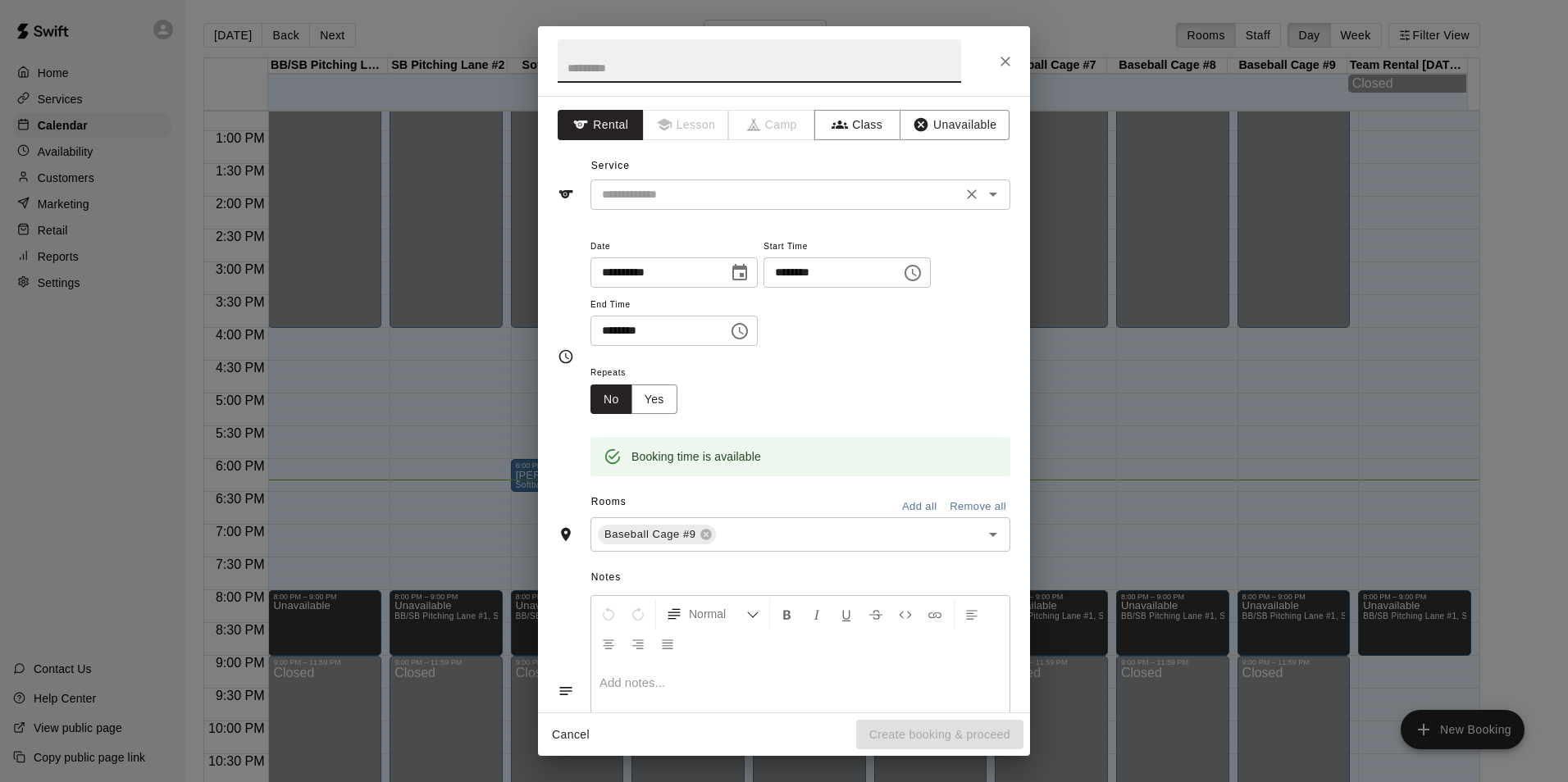
click at [785, 208] on div "​" at bounding box center [800, 195] width 420 height 31
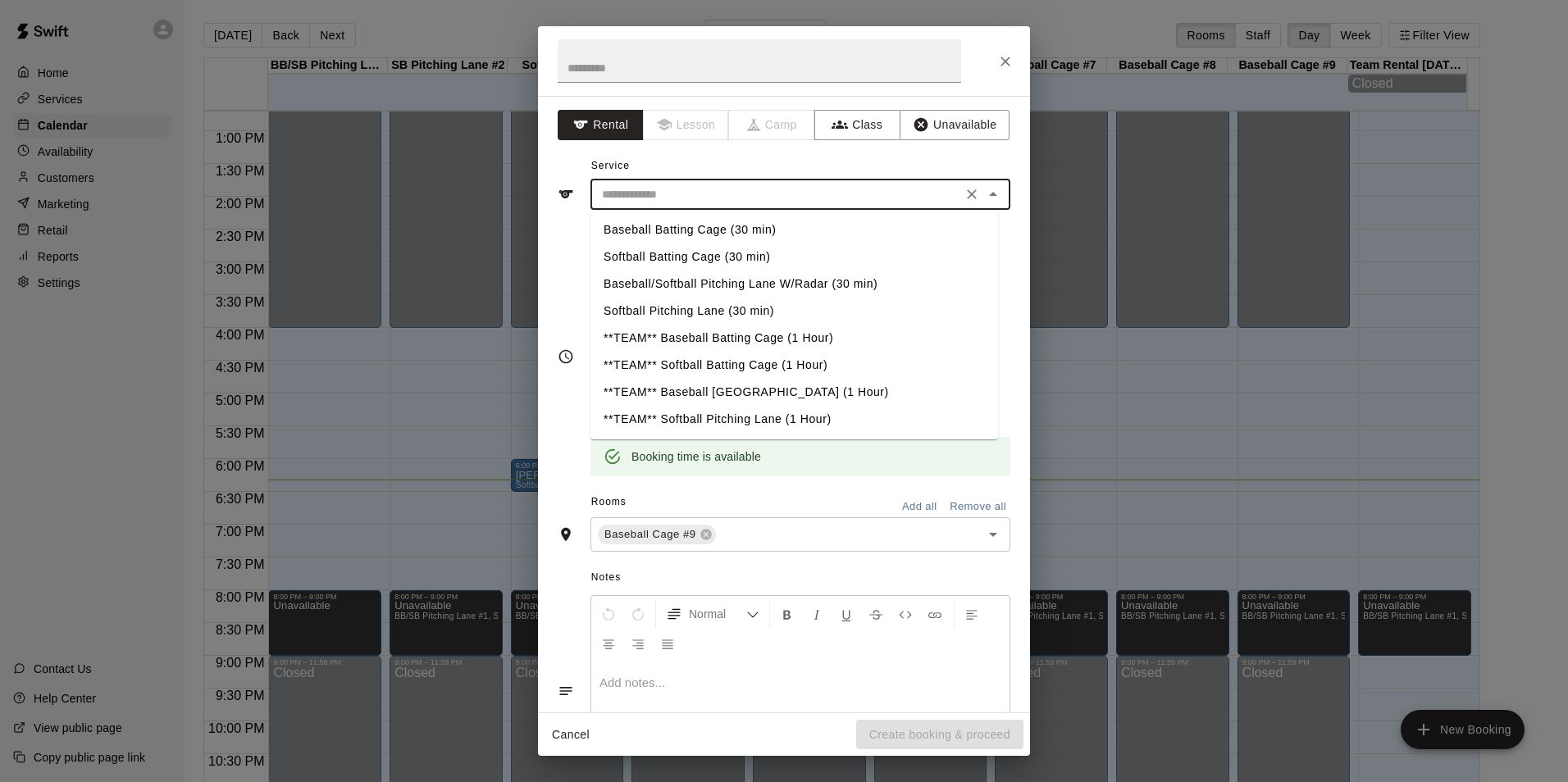
click at [688, 217] on li "Baseball Batting Cage (30 min)" at bounding box center [794, 229] width 408 height 27
type input "**********"
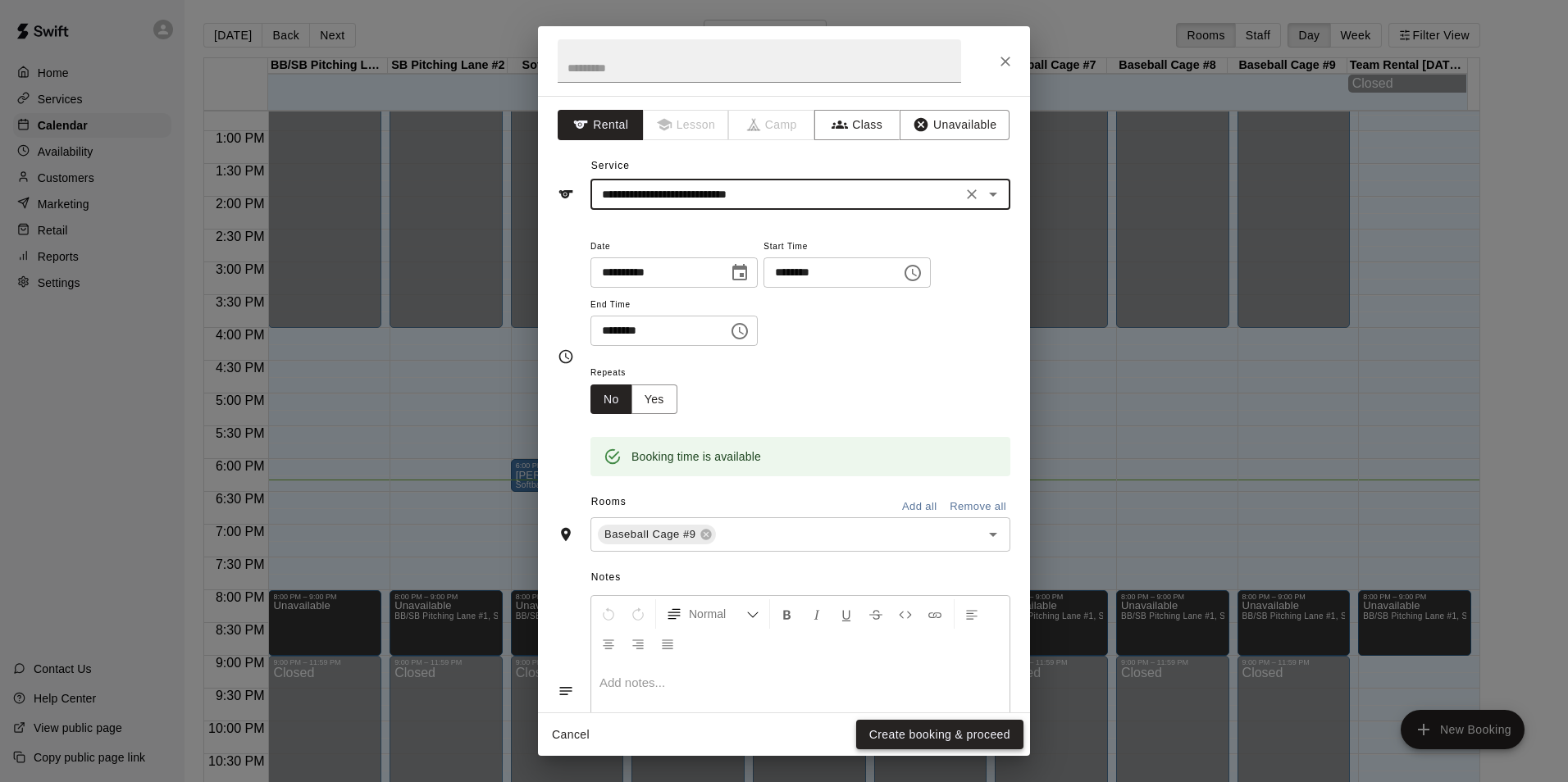
click at [993, 736] on button "Create booking & proceed" at bounding box center [940, 735] width 167 height 31
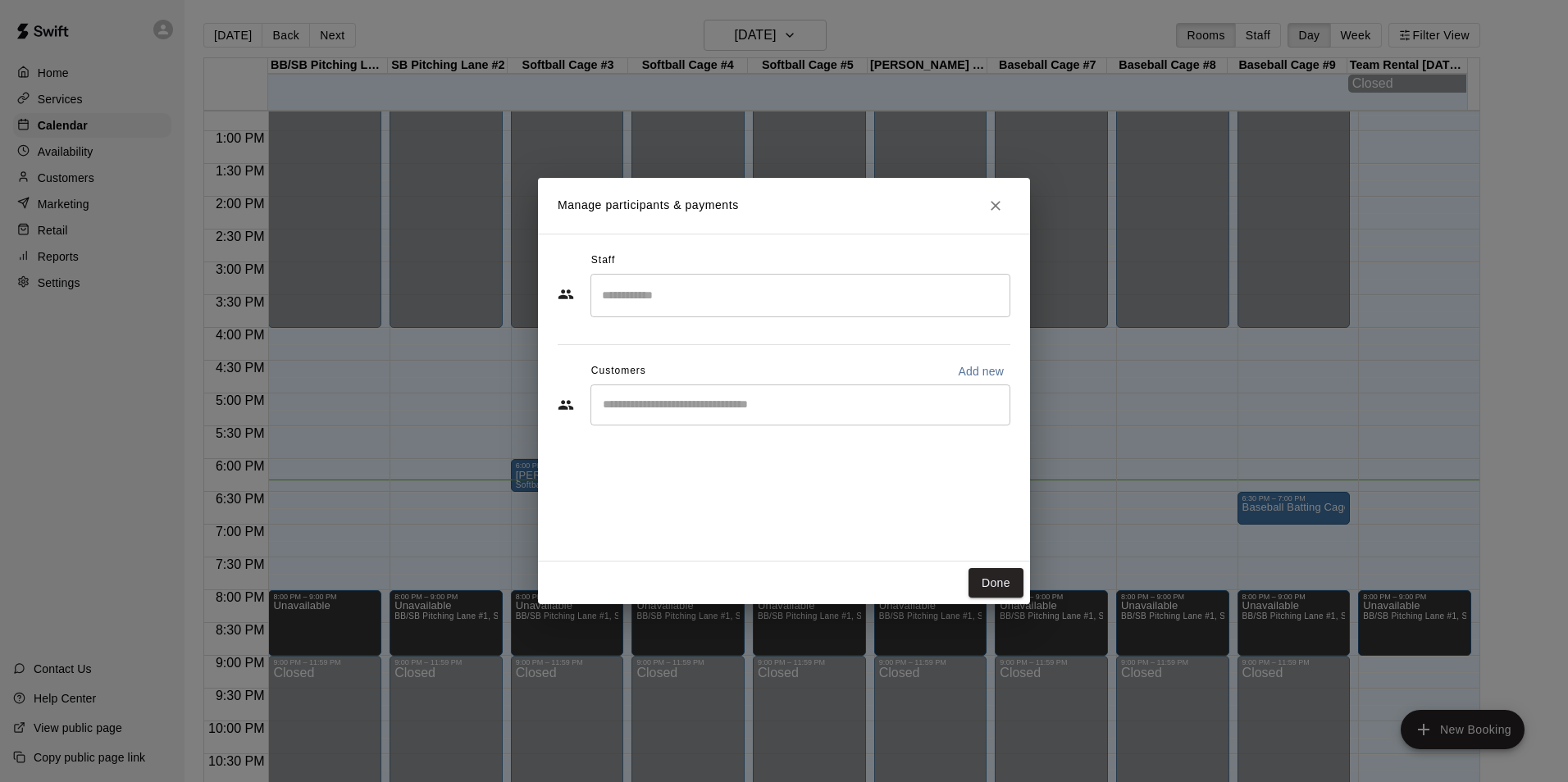
click at [697, 412] on input "Start typing to search customers..." at bounding box center [800, 405] width 405 height 17
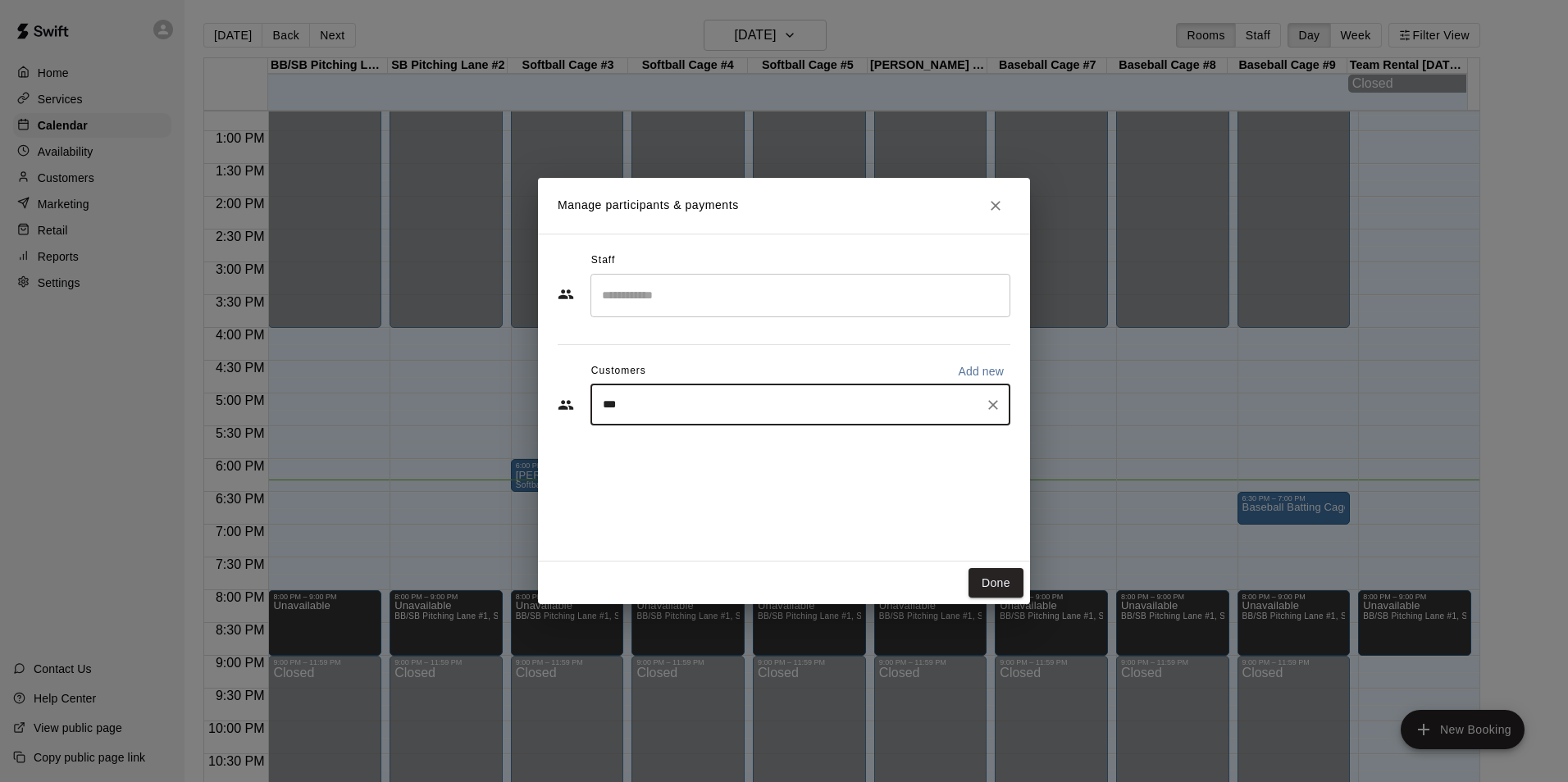
type input "****"
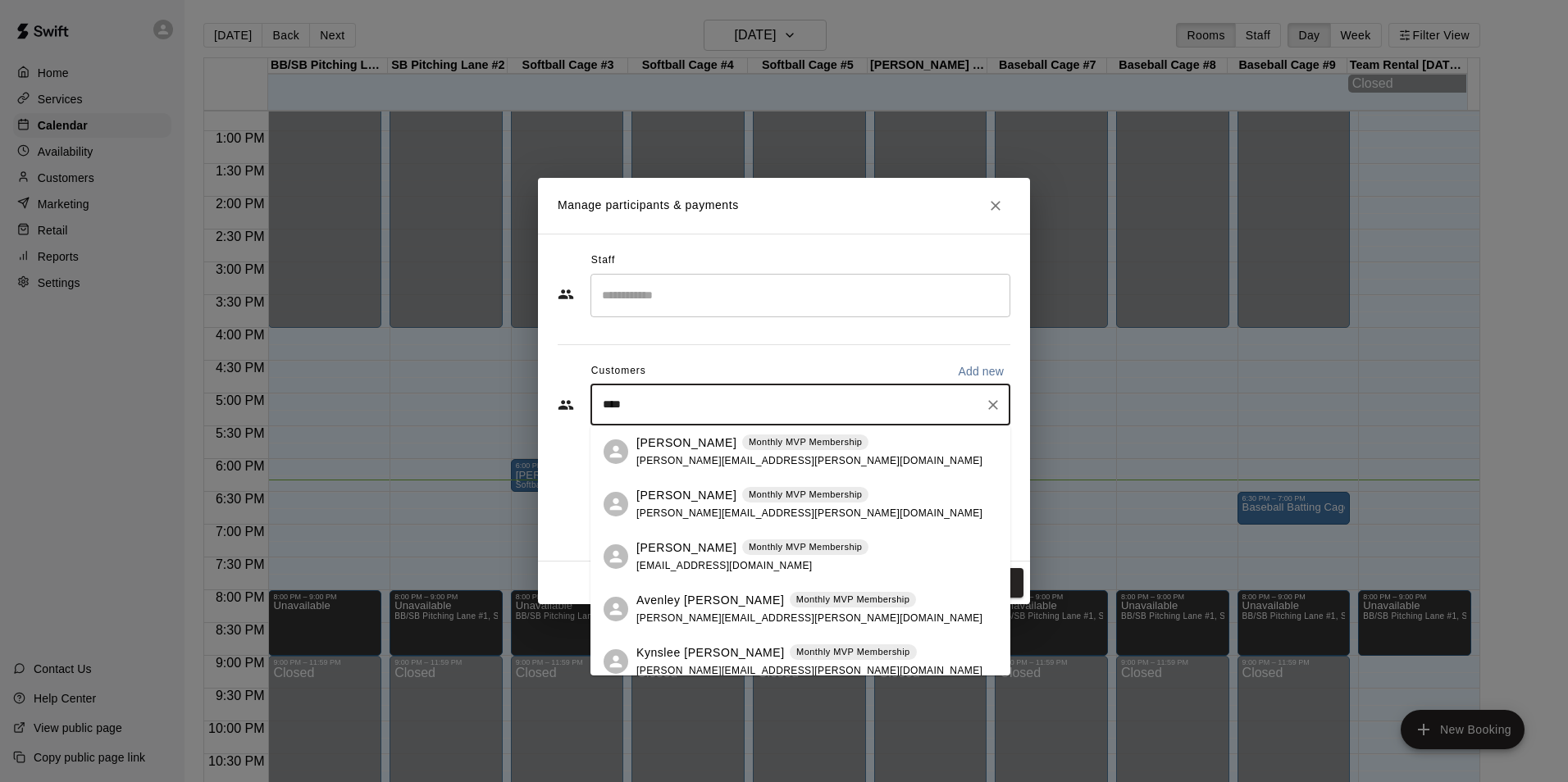
click at [666, 437] on p "[PERSON_NAME]" at bounding box center [686, 442] width 100 height 17
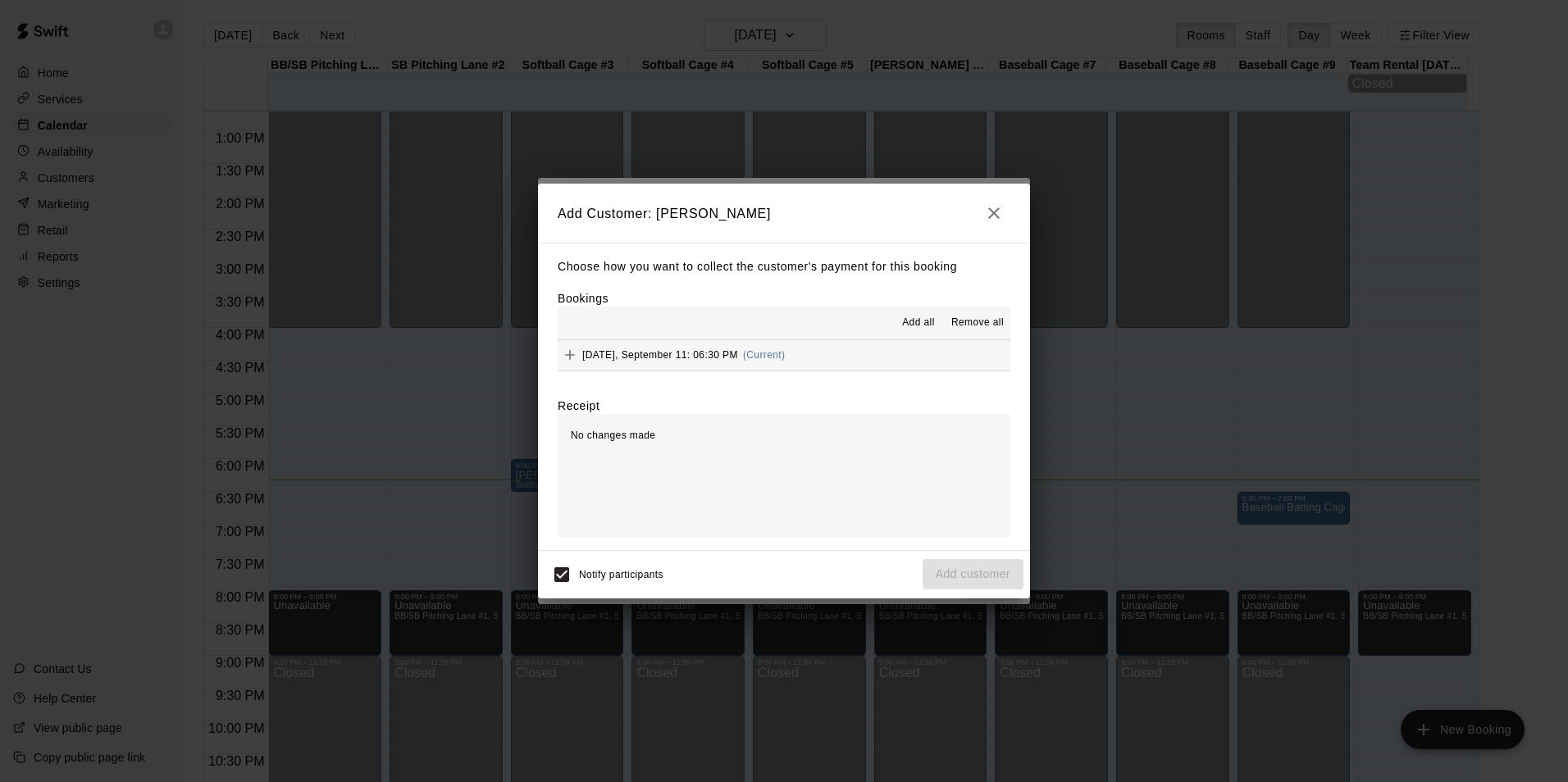
click at [878, 370] on button "[DATE], September 11: 06:30 PM (Current)" at bounding box center [784, 355] width 452 height 31
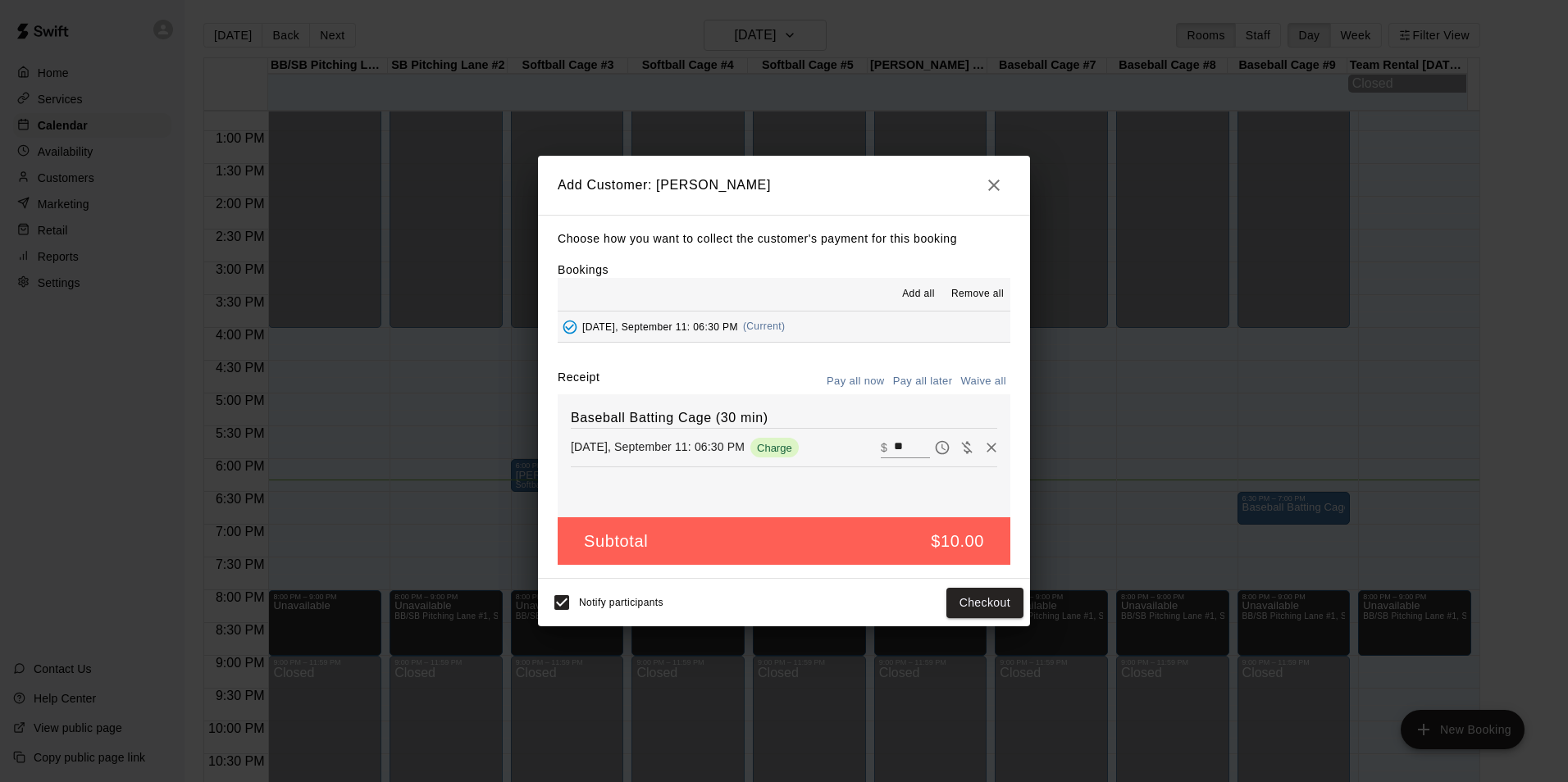
click at [893, 450] on input "**" at bounding box center [912, 447] width 36 height 22
type input "*"
click at [979, 607] on button "Add customer" at bounding box center [973, 602] width 101 height 31
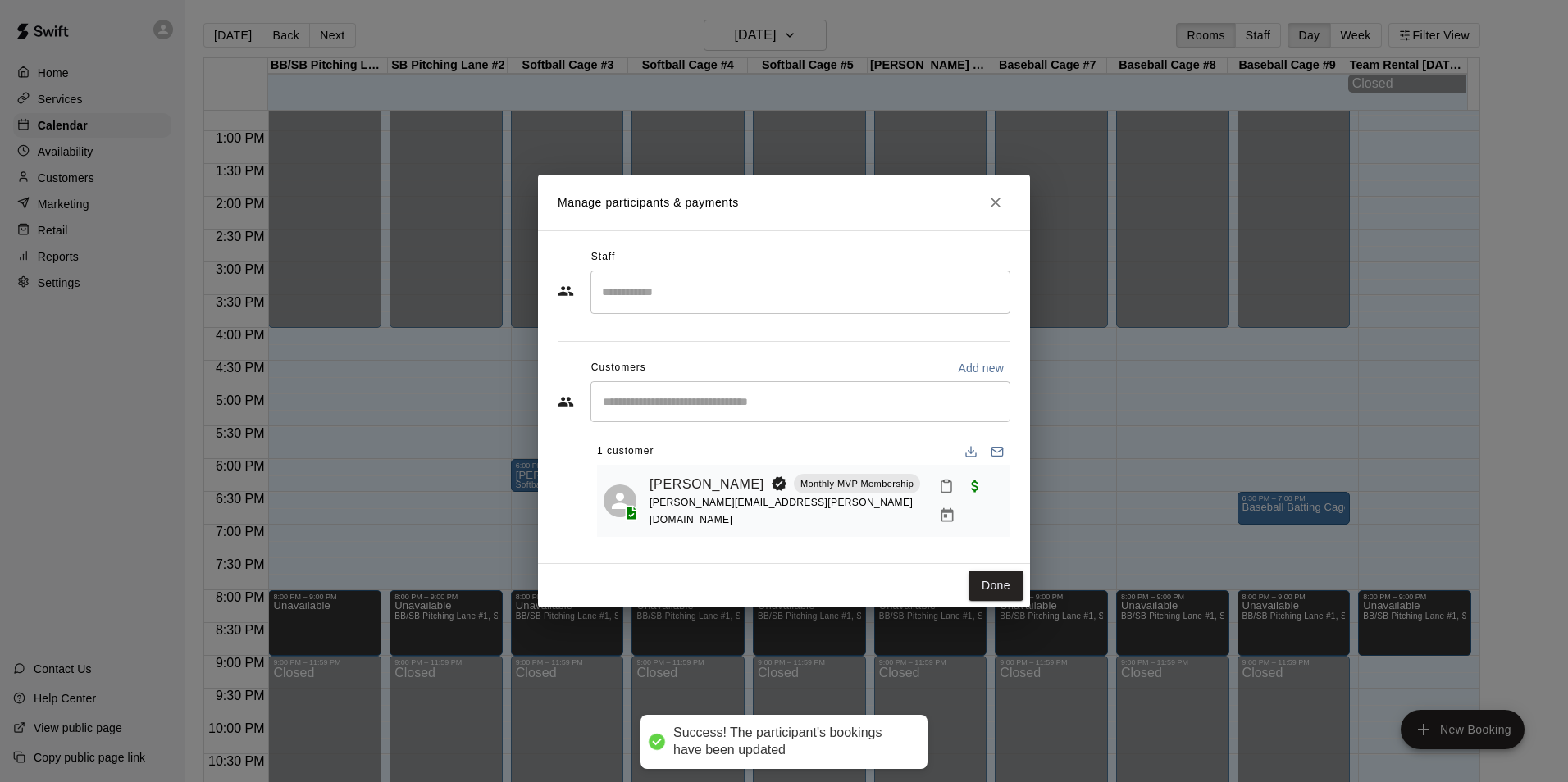
drag, startPoint x: 915, startPoint y: 502, endPoint x: 918, endPoint y: 494, distance: 8.5
click at [917, 499] on div "[PERSON_NAME] Monthly MVP Membership [PERSON_NAME][EMAIL_ADDRESS][PERSON_NAME][…" at bounding box center [826, 500] width 354 height 59
click at [932, 494] on button "Mark attendance" at bounding box center [946, 486] width 28 height 28
click at [982, 494] on p "[PERSON_NAME] attended" at bounding box center [1035, 494] width 145 height 17
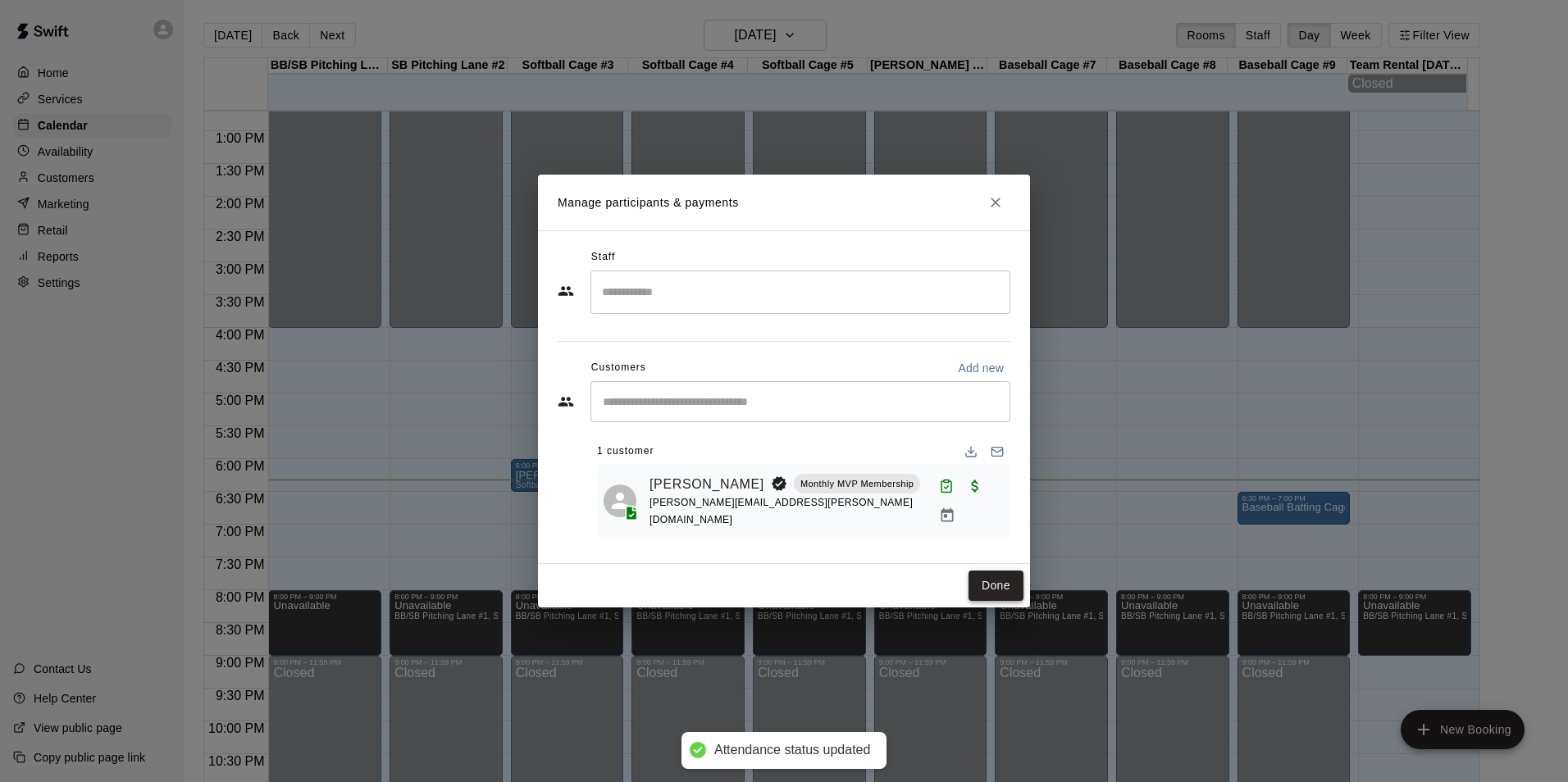
click at [997, 586] on button "Done" at bounding box center [995, 586] width 55 height 31
